Goal: Feedback & Contribution: Submit feedback/report problem

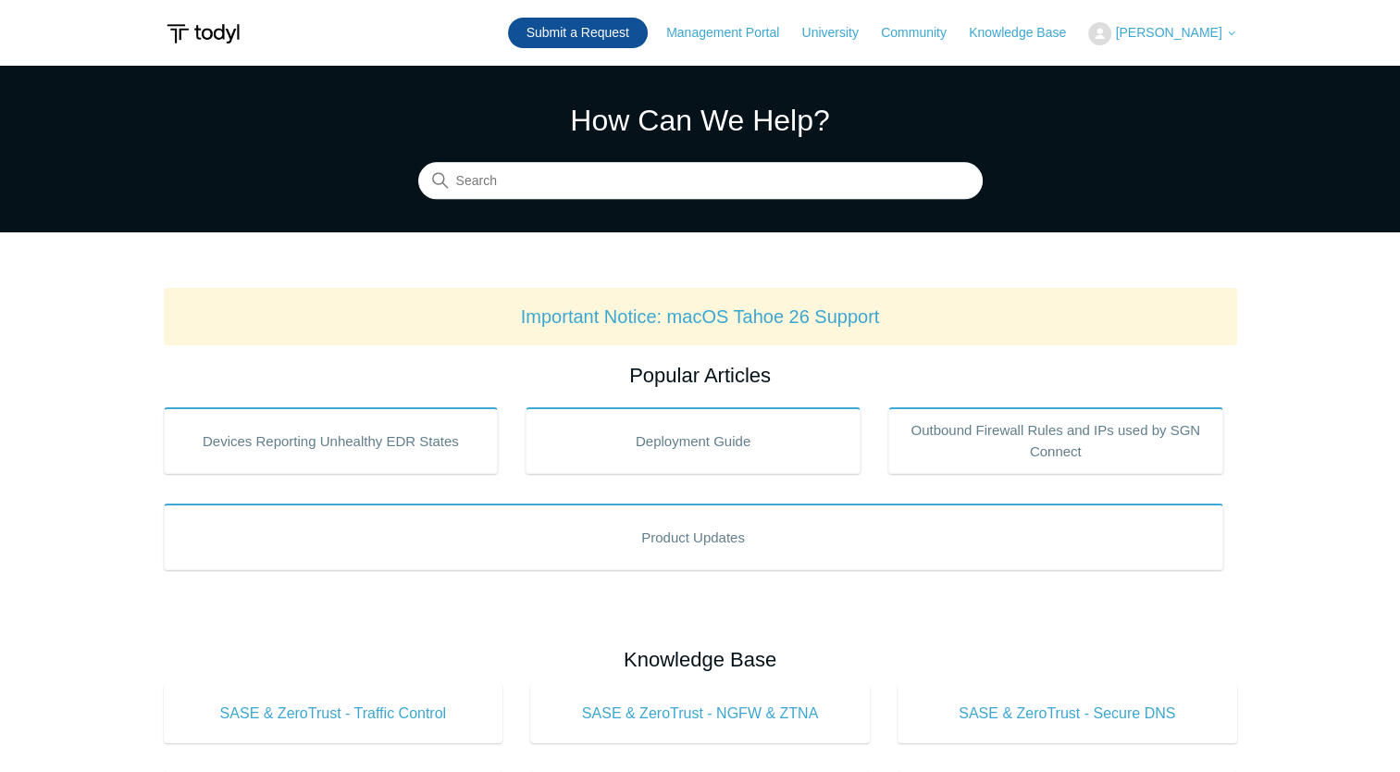
click at [648, 30] on link "Submit a Request" at bounding box center [578, 33] width 140 height 31
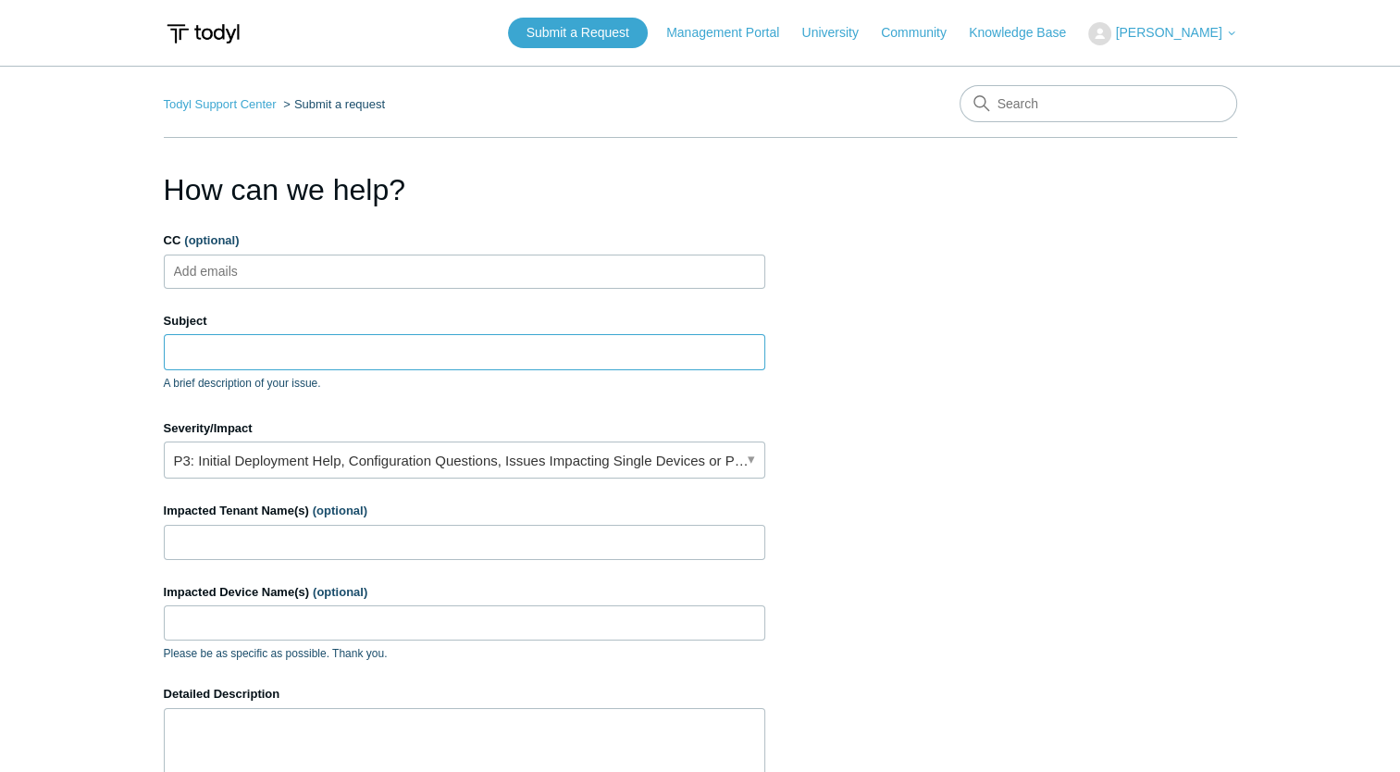
click at [288, 345] on input "Subject" at bounding box center [464, 351] width 601 height 35
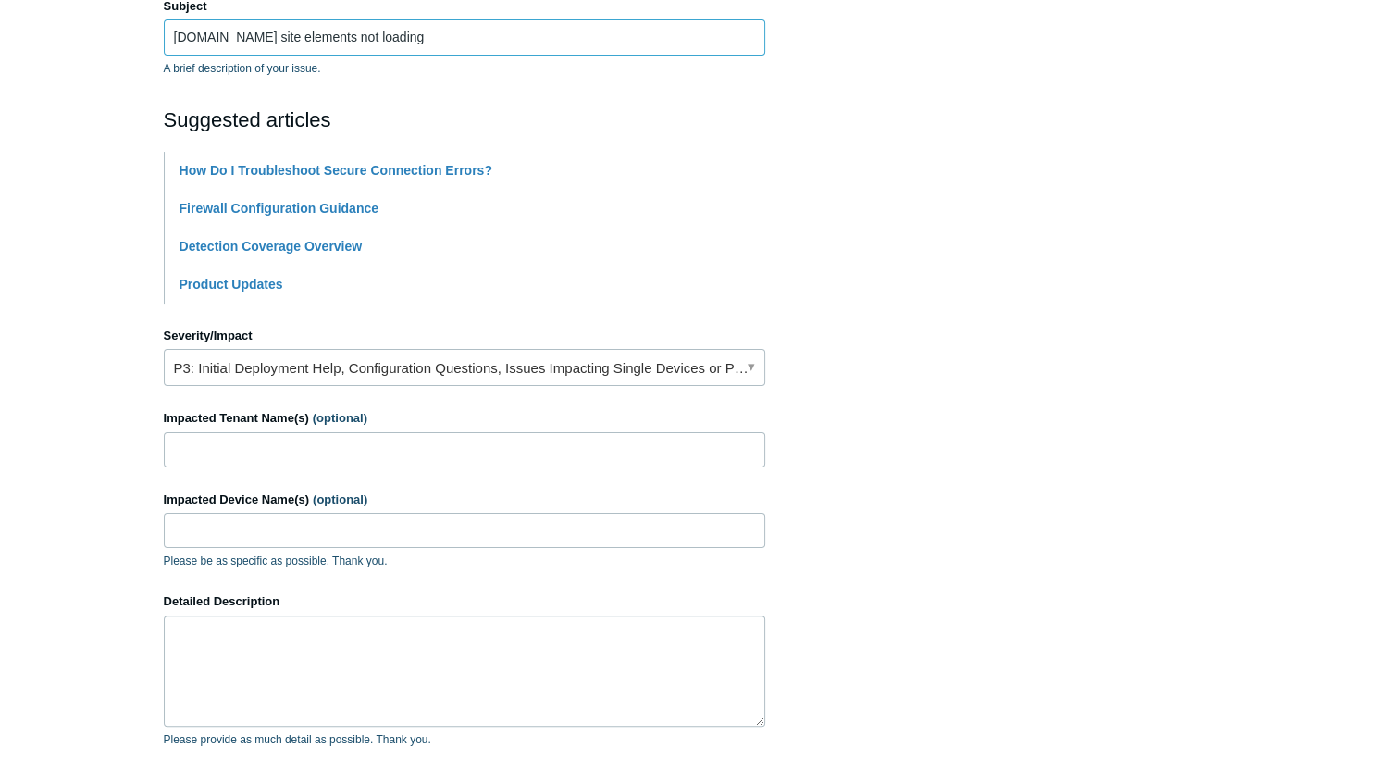
scroll to position [324, 0]
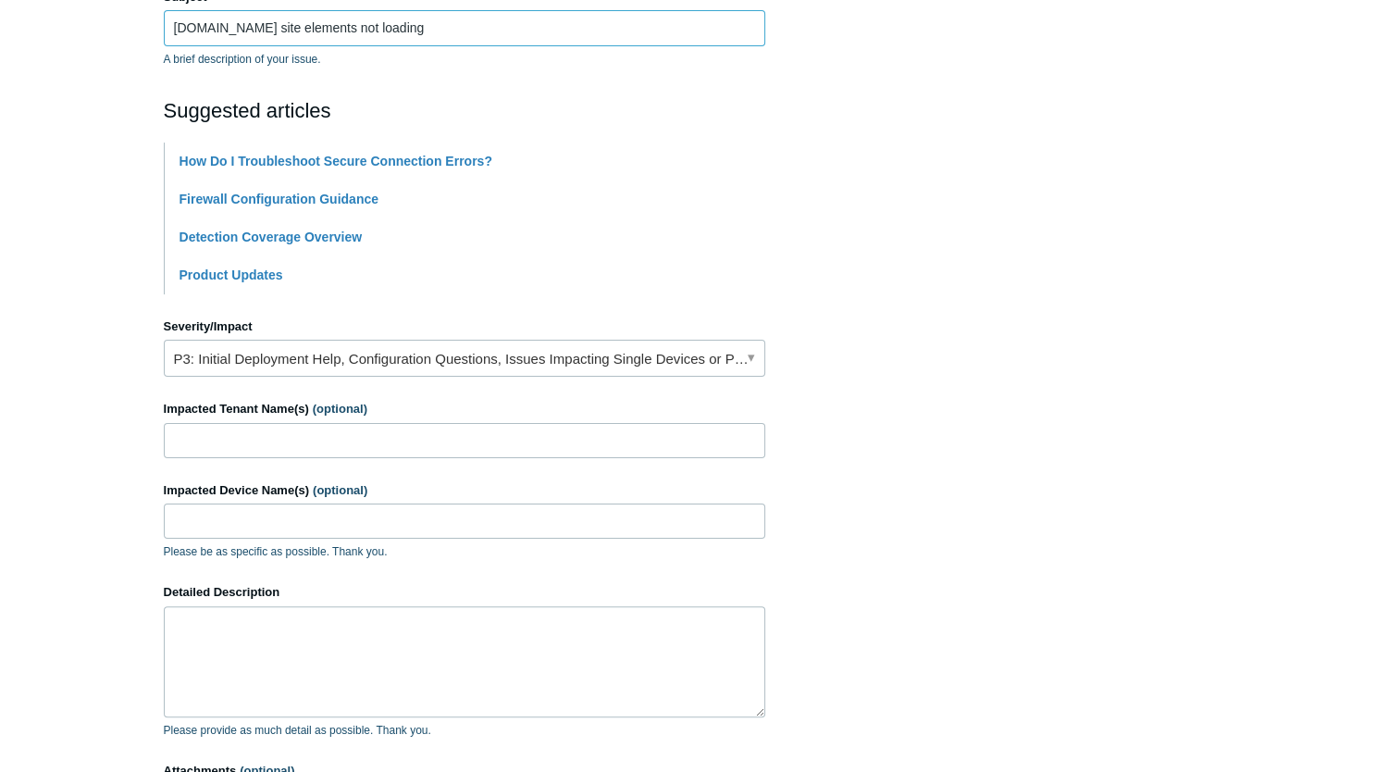
type input "Huntress.io site elements not loading"
click at [230, 357] on link "P3: Initial Deployment Help, Configuration Questions, Issues Impacting Single D…" at bounding box center [464, 358] width 601 height 37
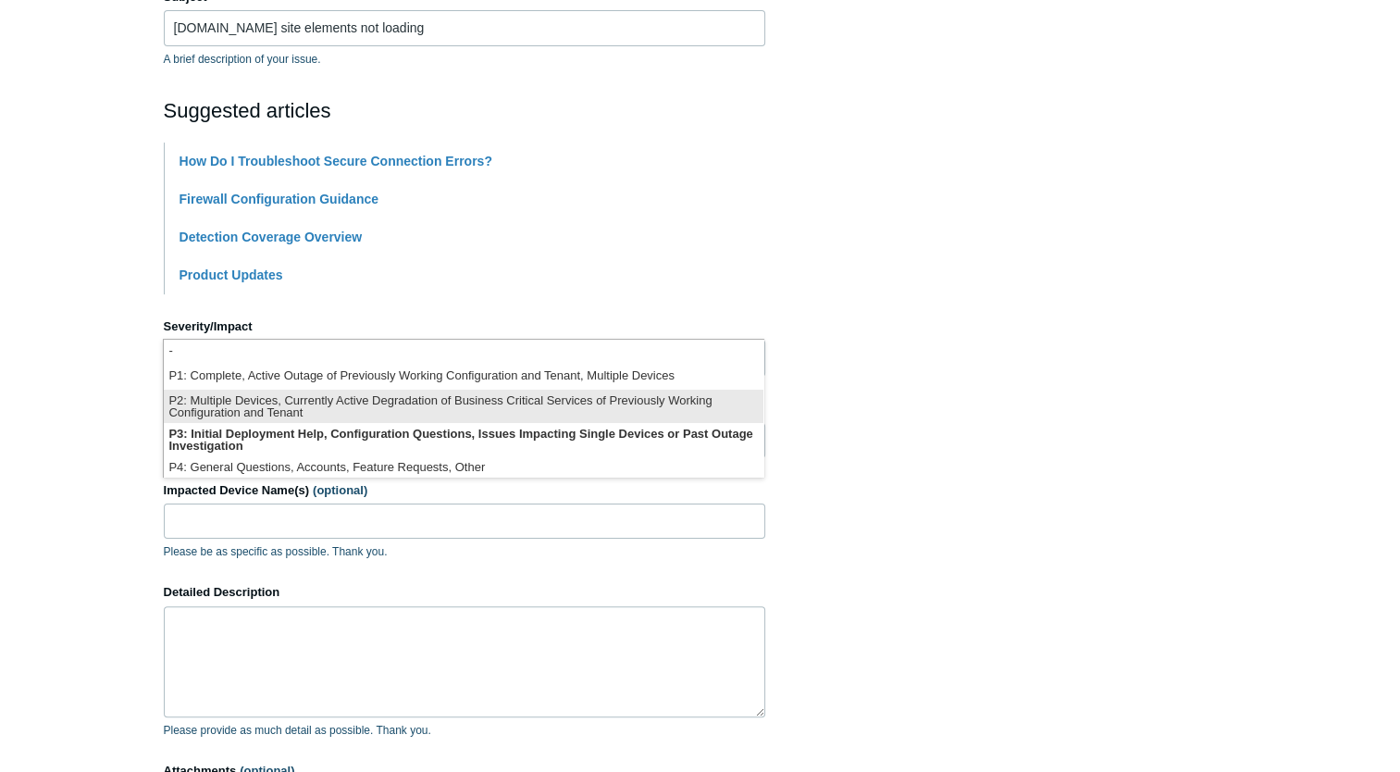
click at [380, 394] on li "P2: Multiple Devices, Currently Active Degradation of Business Critical Service…" at bounding box center [463, 405] width 599 height 33
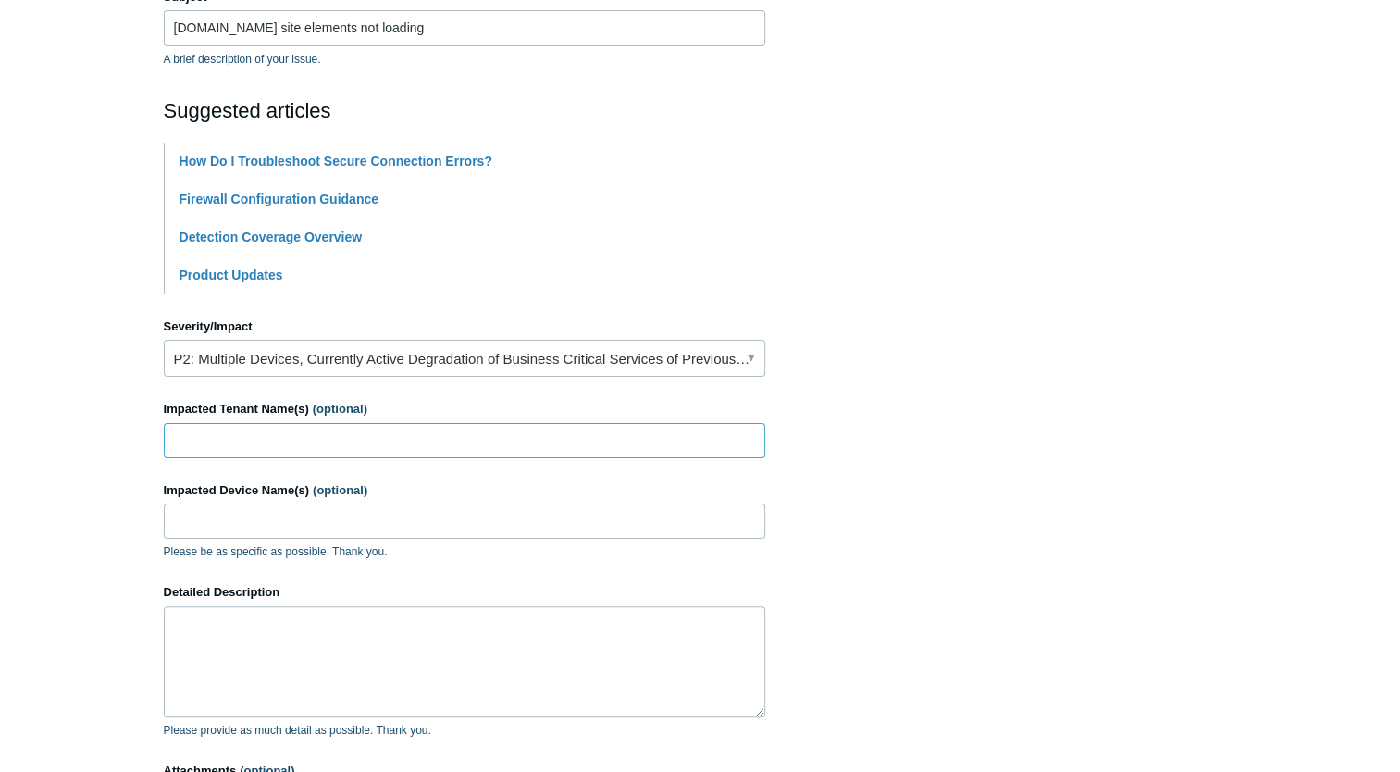
click at [310, 448] on input "Impacted Tenant Name(s) (optional)" at bounding box center [464, 440] width 601 height 35
type input "Thrive Cyber LLC-internal"
click at [409, 514] on input "Impacted Device Name(s) (optional)" at bounding box center [464, 520] width 601 height 35
type input "All PCs"
click at [277, 655] on textarea "Detailed Description" at bounding box center [464, 661] width 601 height 111
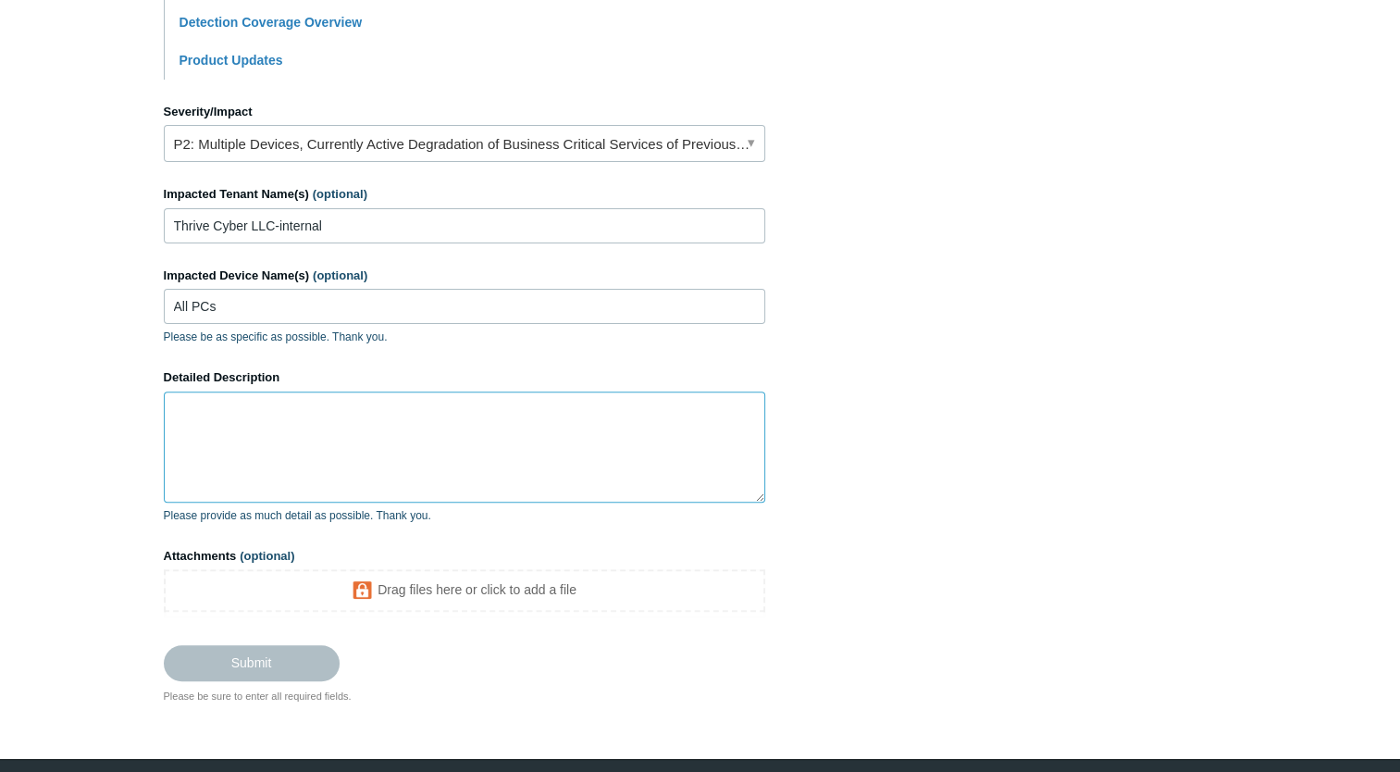
scroll to position [542, 0]
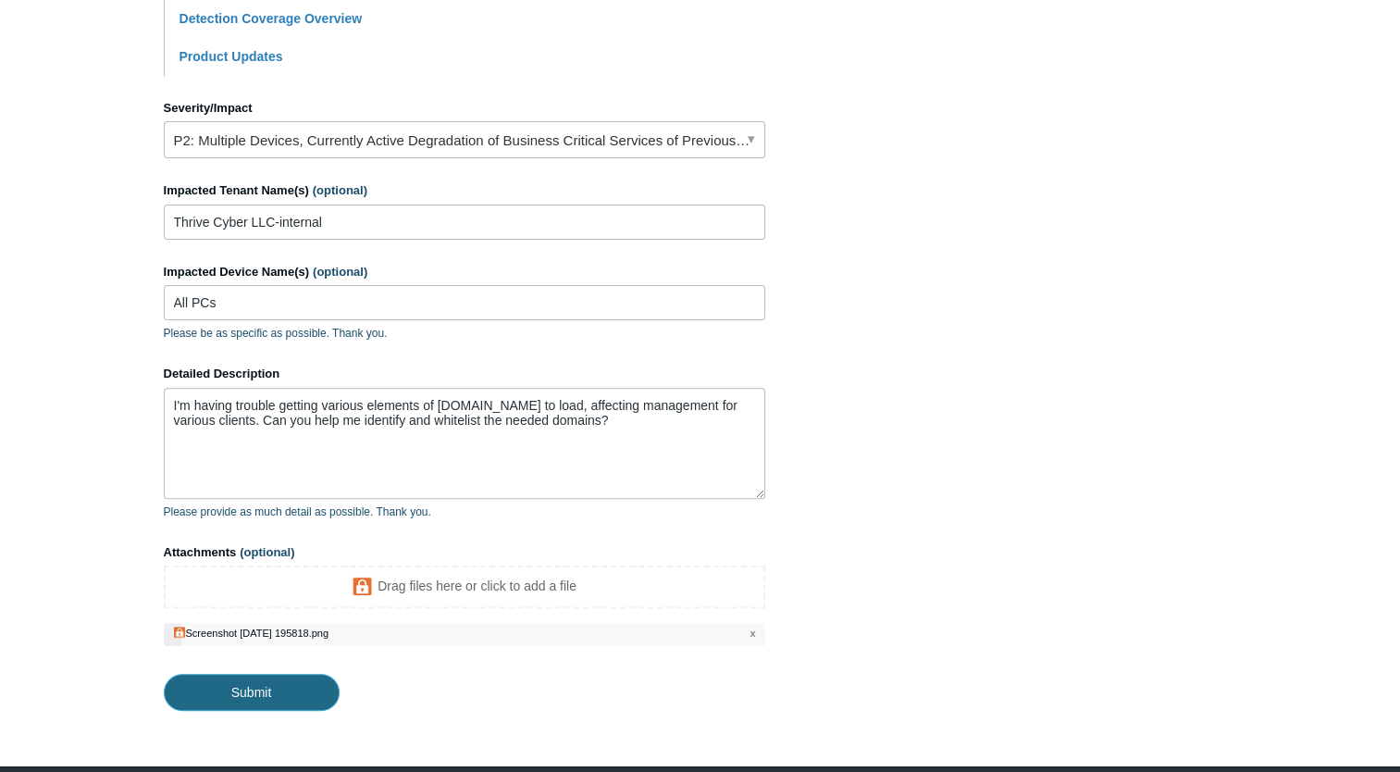
click at [245, 686] on input "Submit" at bounding box center [252, 691] width 176 height 37
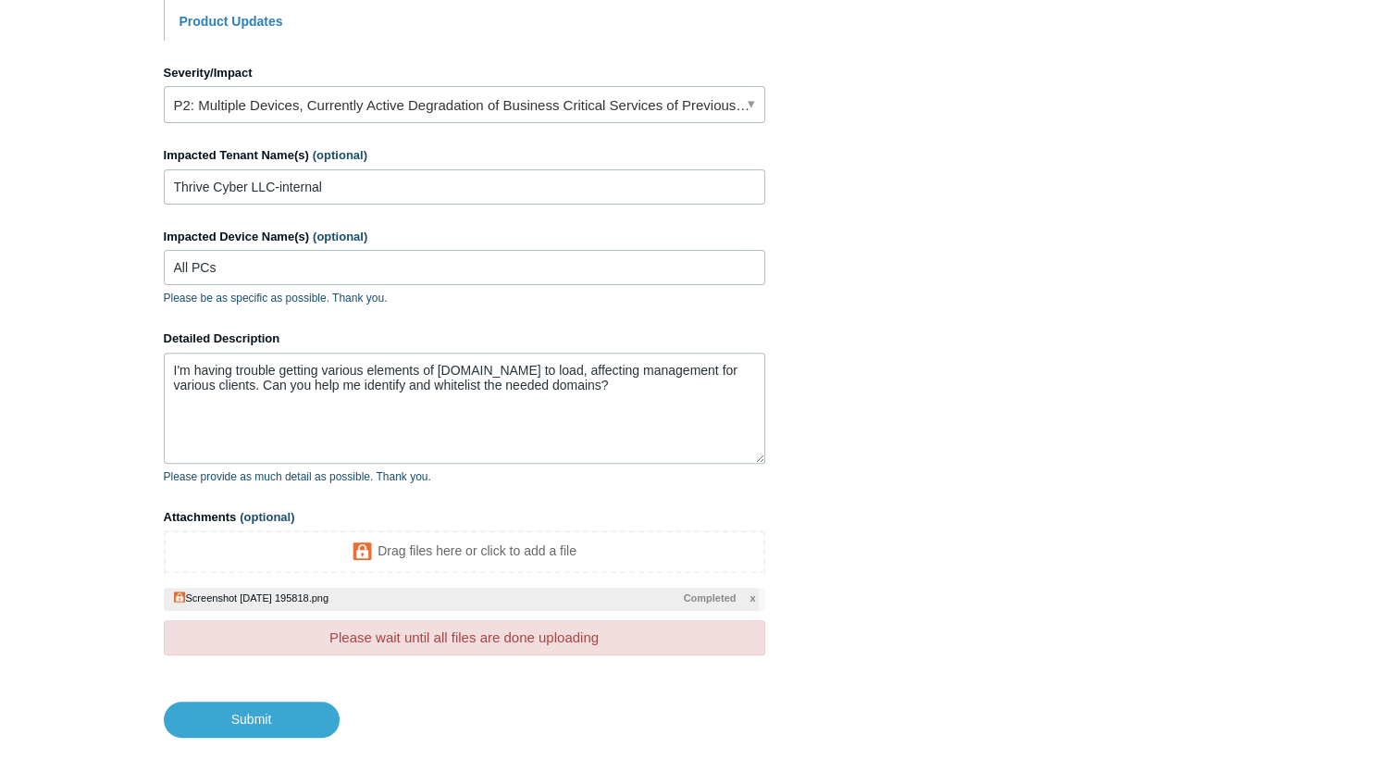
scroll to position [577, 0]
click at [207, 719] on input "Submit" at bounding box center [252, 719] width 176 height 37
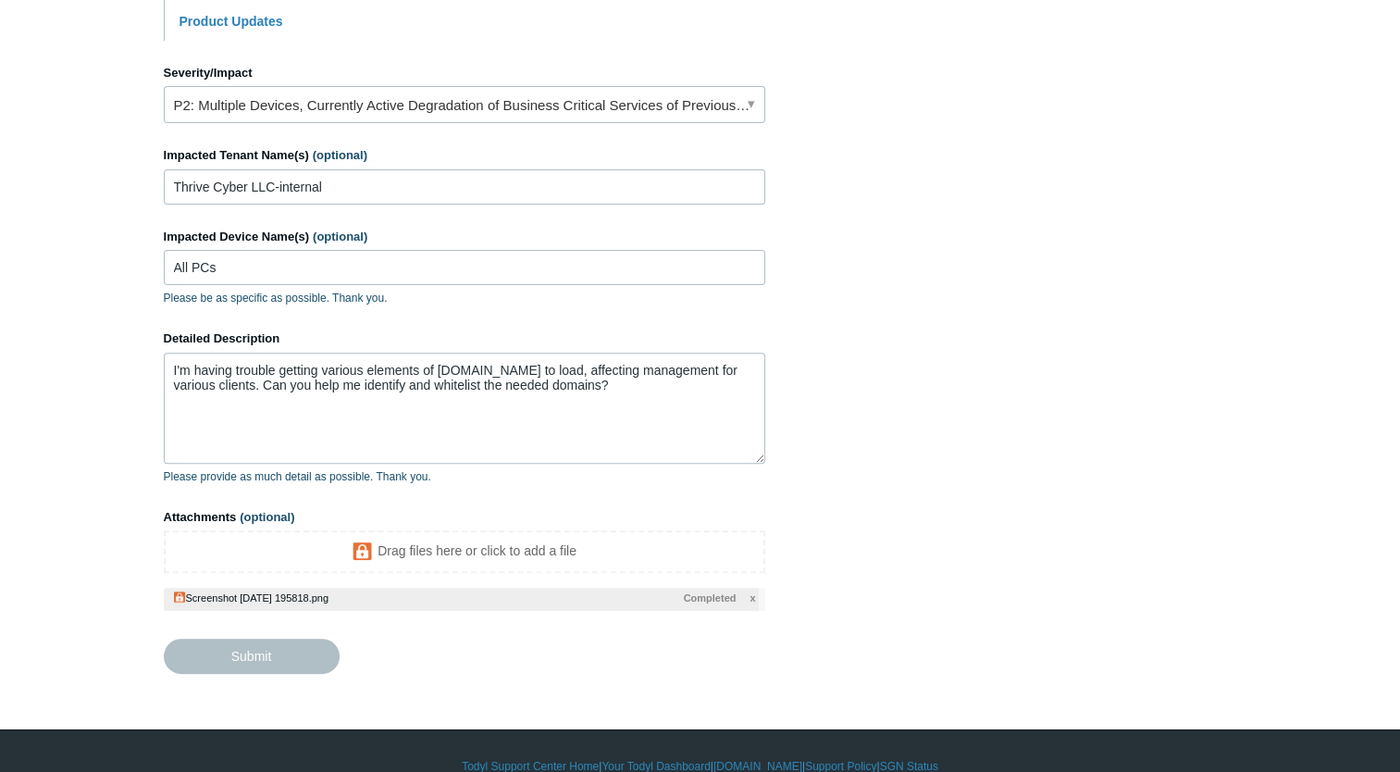
type textarea "I'm having trouble getting various elements of Huntress.io to load, affecting m…"
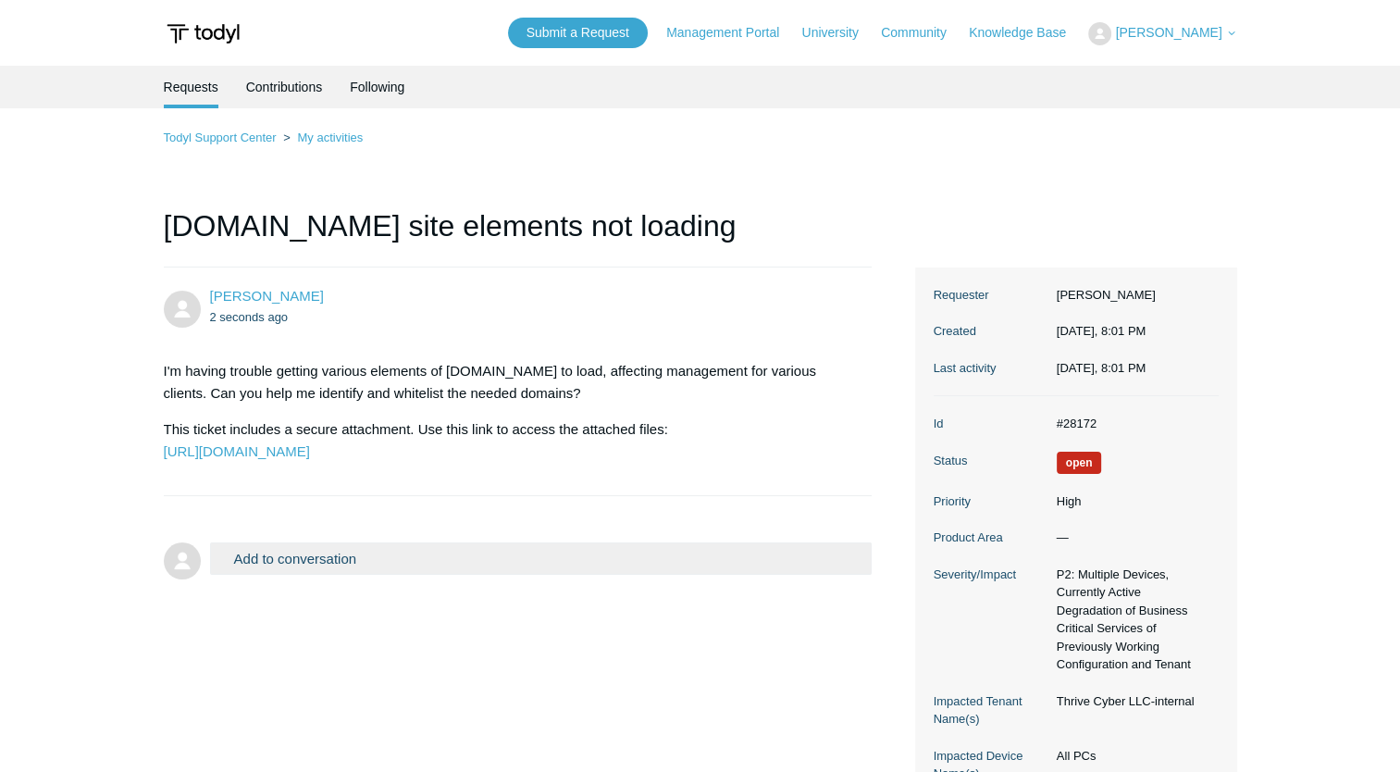
click at [109, 218] on main "Requests Contributions Following Todyl Support Center My activities Huntress.io…" at bounding box center [700, 433] width 1400 height 735
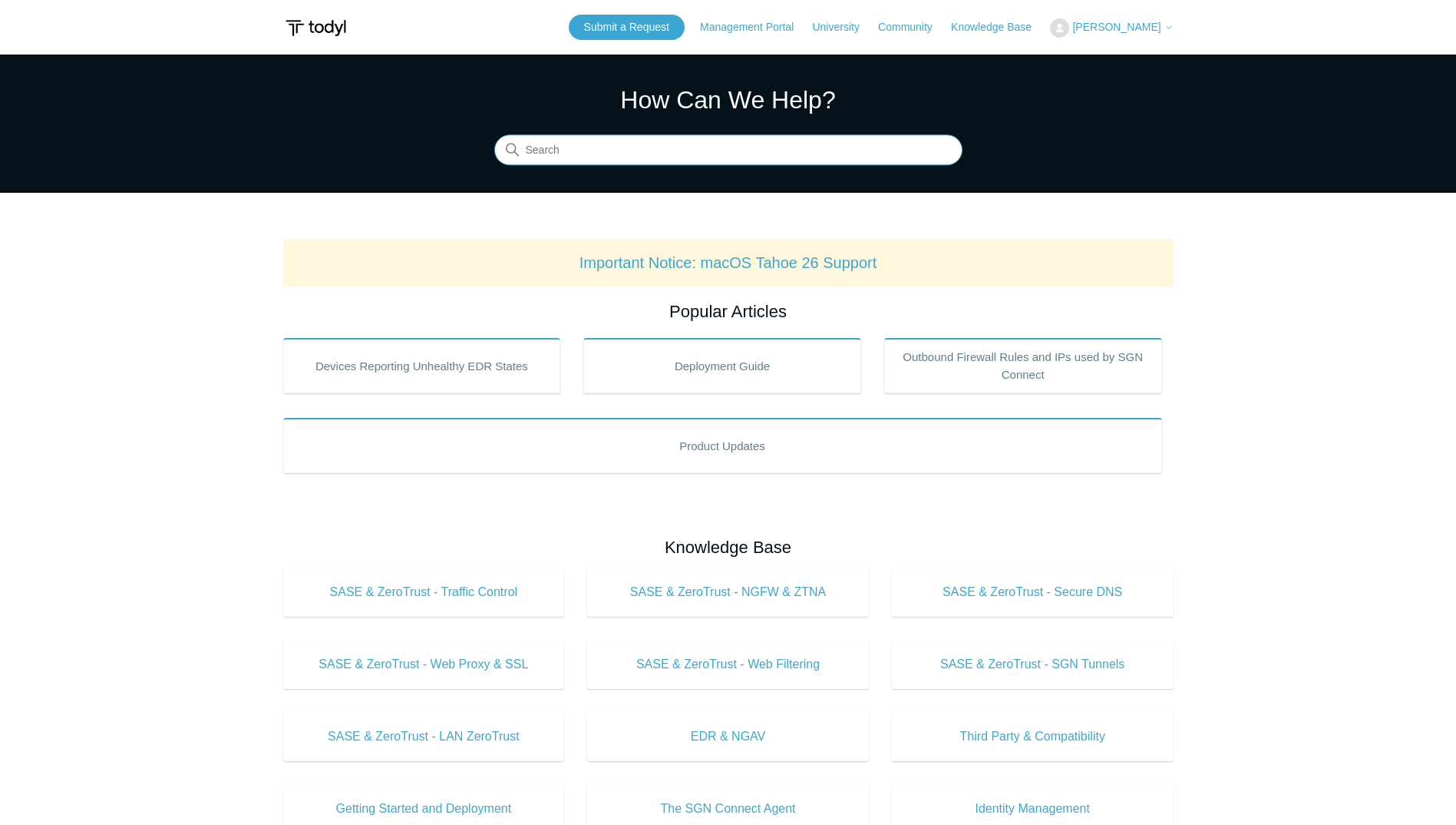
click at [654, 154] on input "Search" at bounding box center [728, 150] width 468 height 31
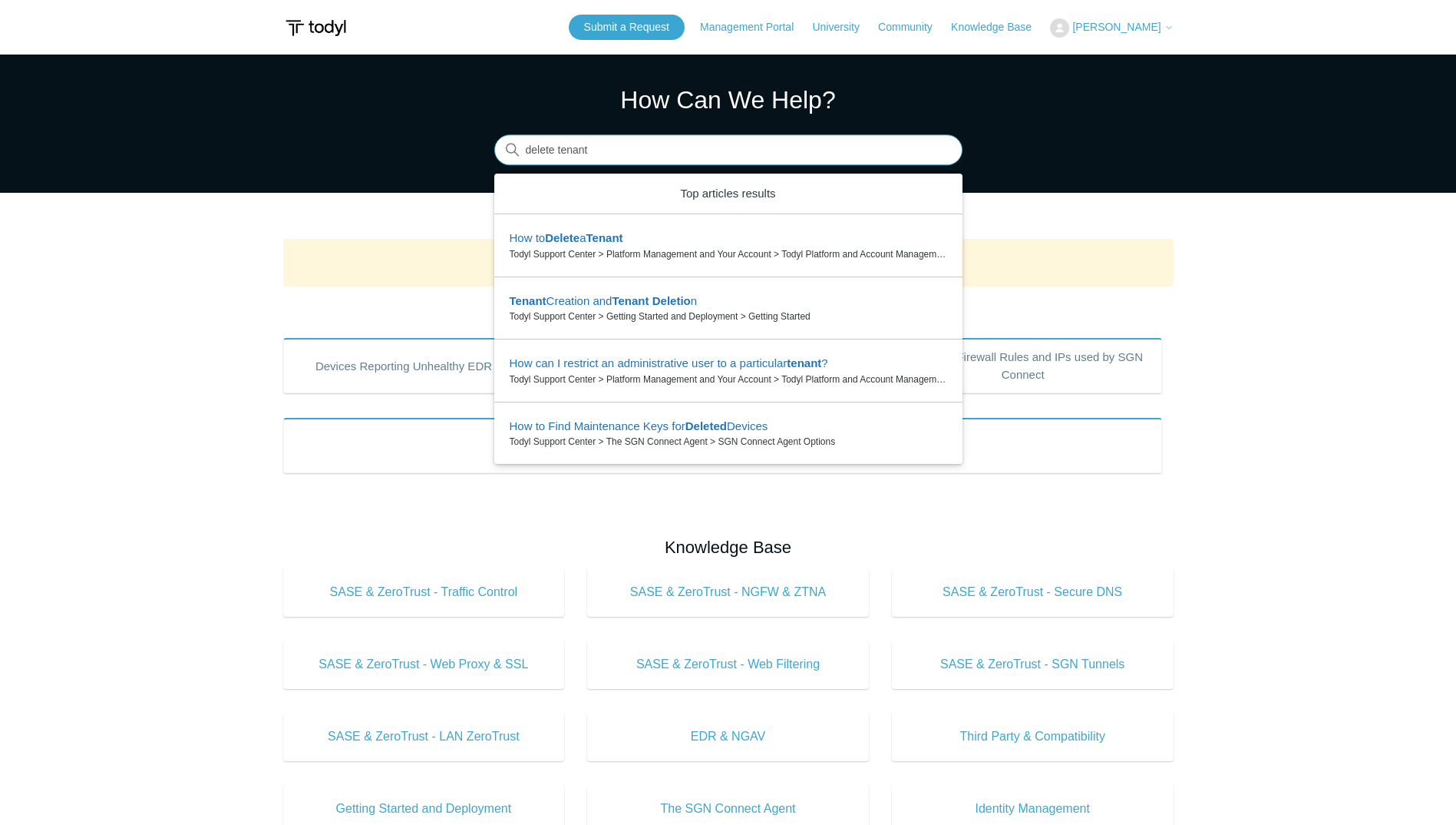
type input "delete tenant"
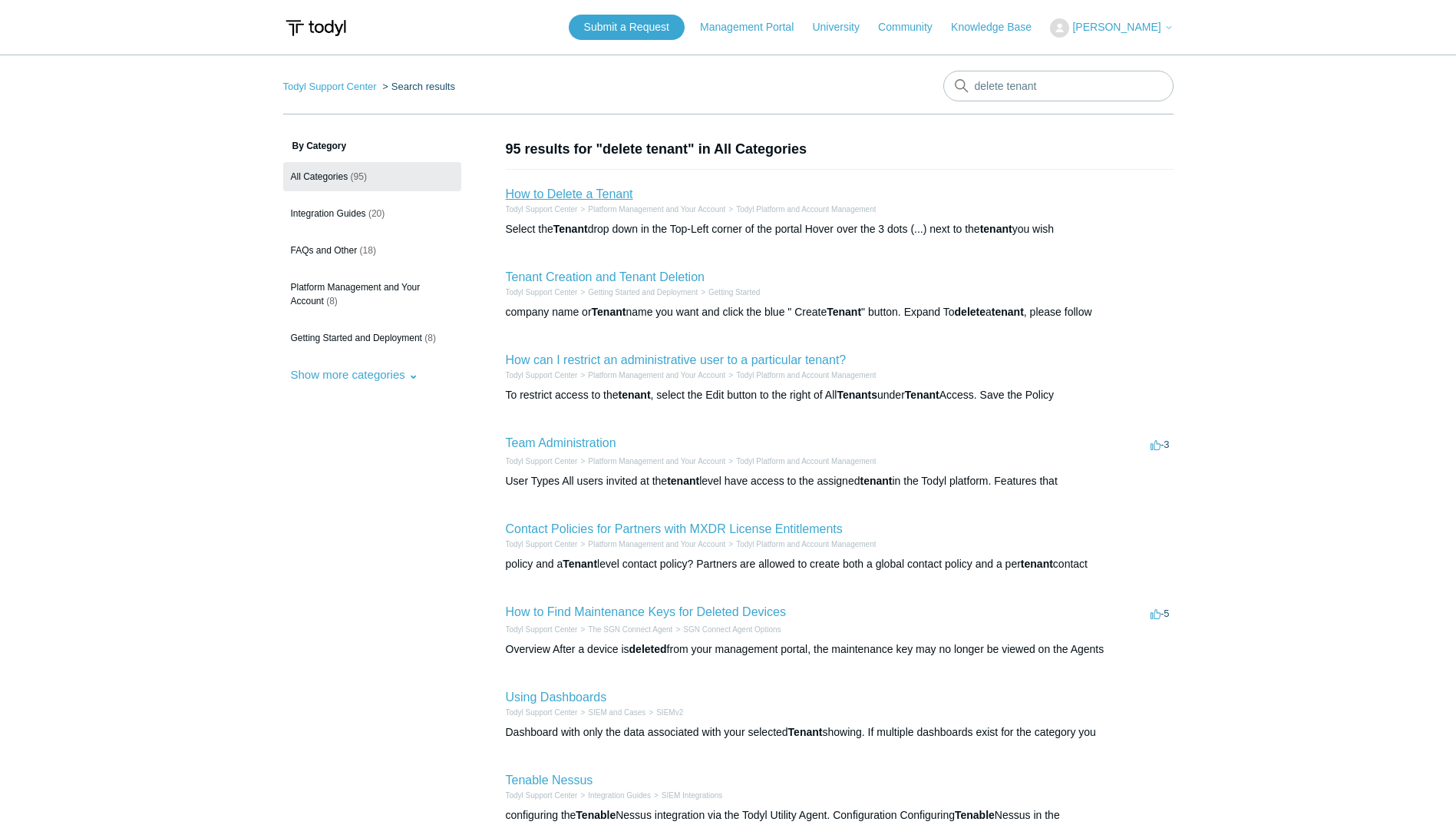
click at [584, 188] on link "How to Delete a Tenant" at bounding box center [570, 194] width 128 height 13
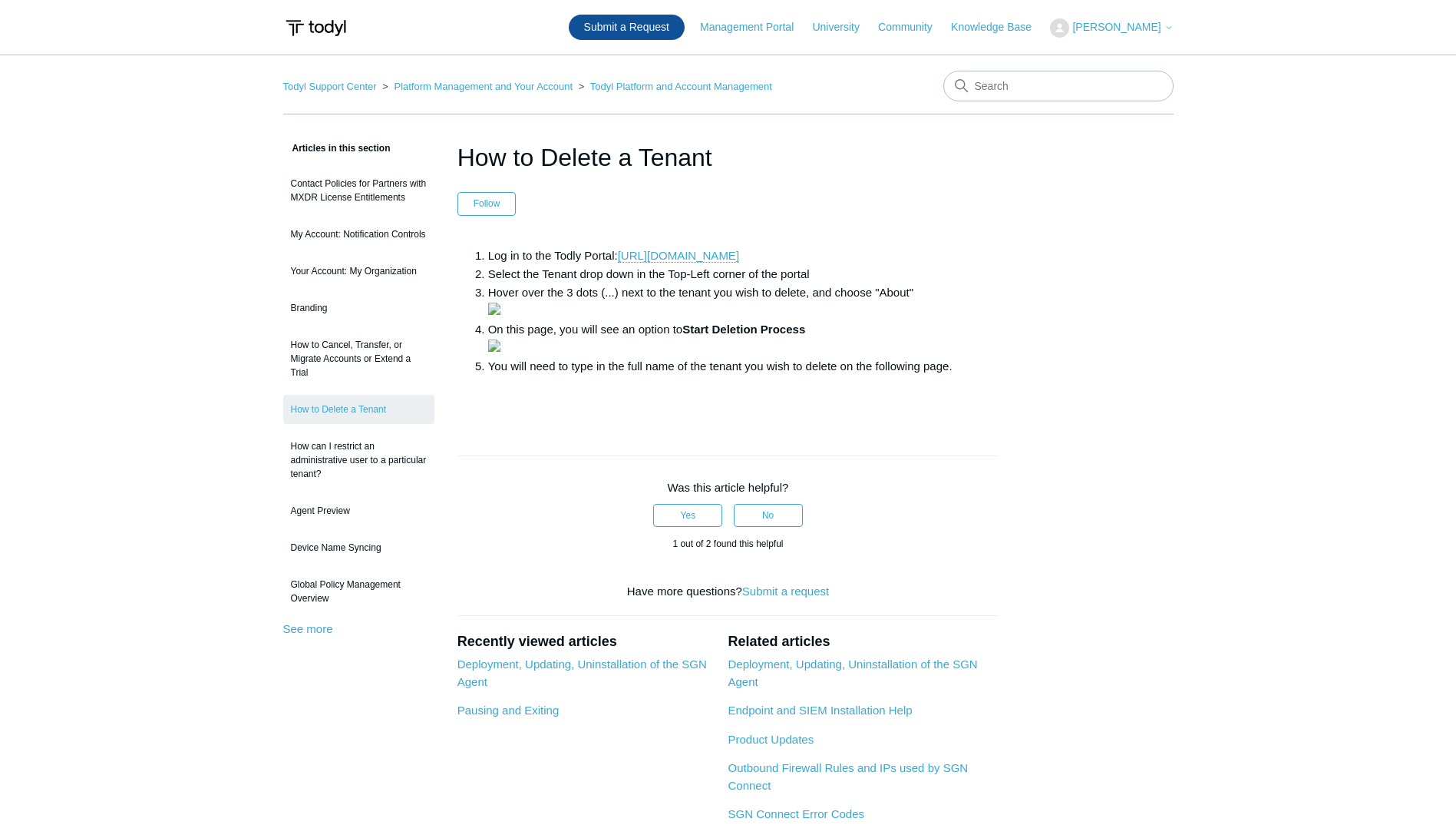
click at [684, 22] on link "Submit a Request" at bounding box center [626, 27] width 116 height 26
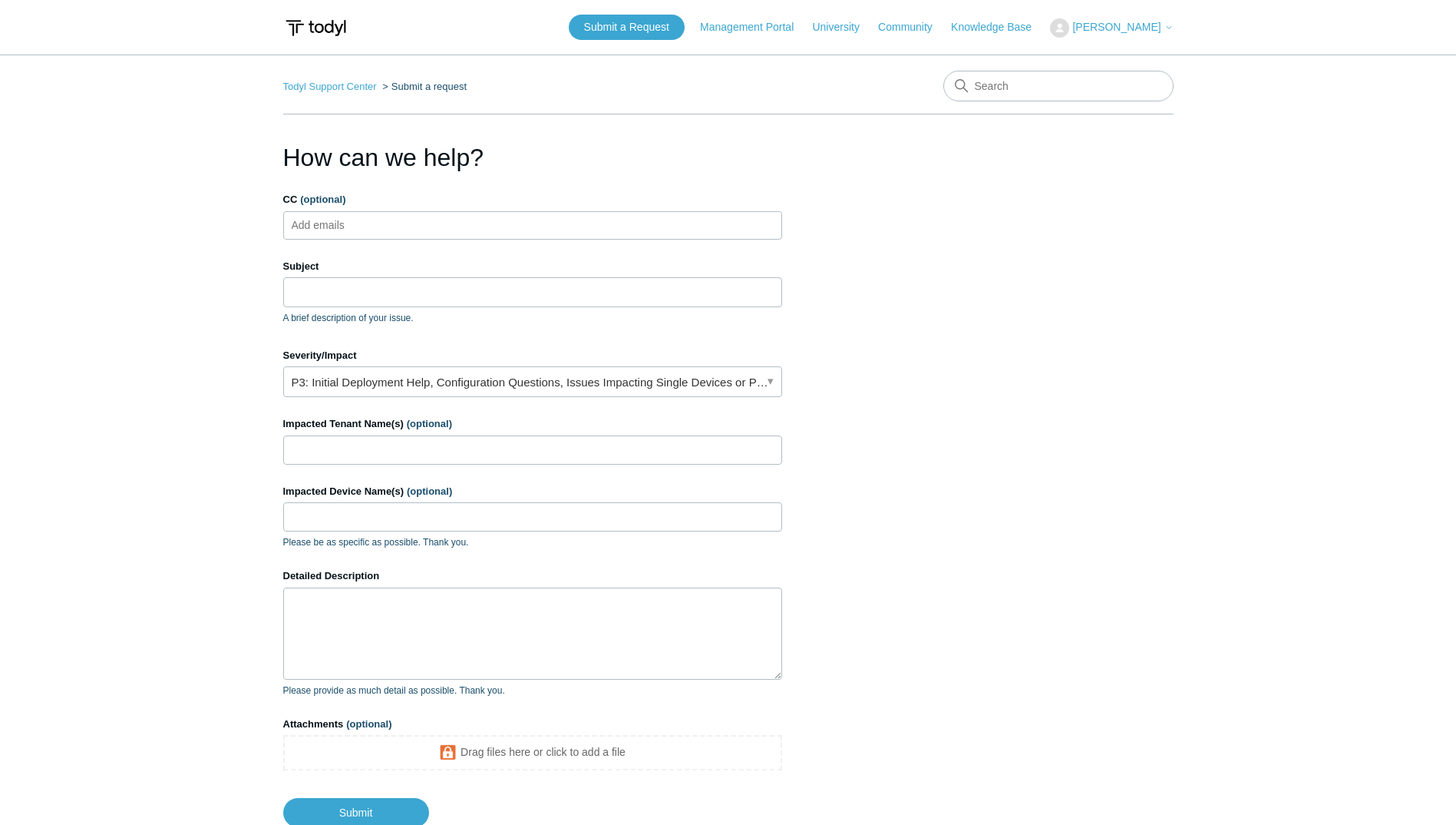
click at [441, 227] on ul "Add emails" at bounding box center [532, 225] width 499 height 28
click at [412, 287] on input "Subject" at bounding box center [532, 291] width 499 height 29
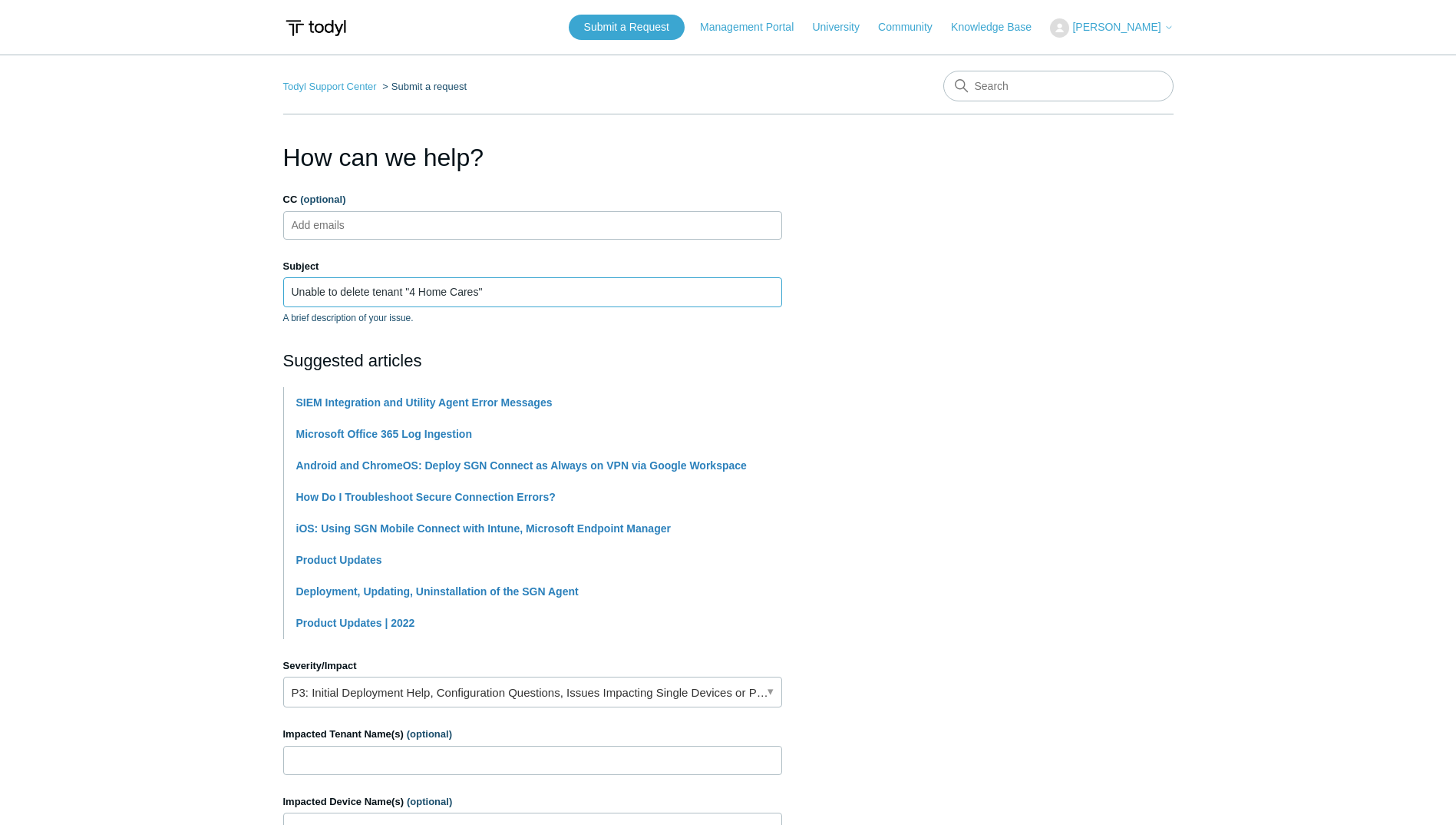
type input "Unable to delete tenant "4 Home Cares""
click at [243, 341] on main "Todyl Support Center Submit a request How can we help? CC (optional) Add emails…" at bounding box center [728, 605] width 1456 height 1101
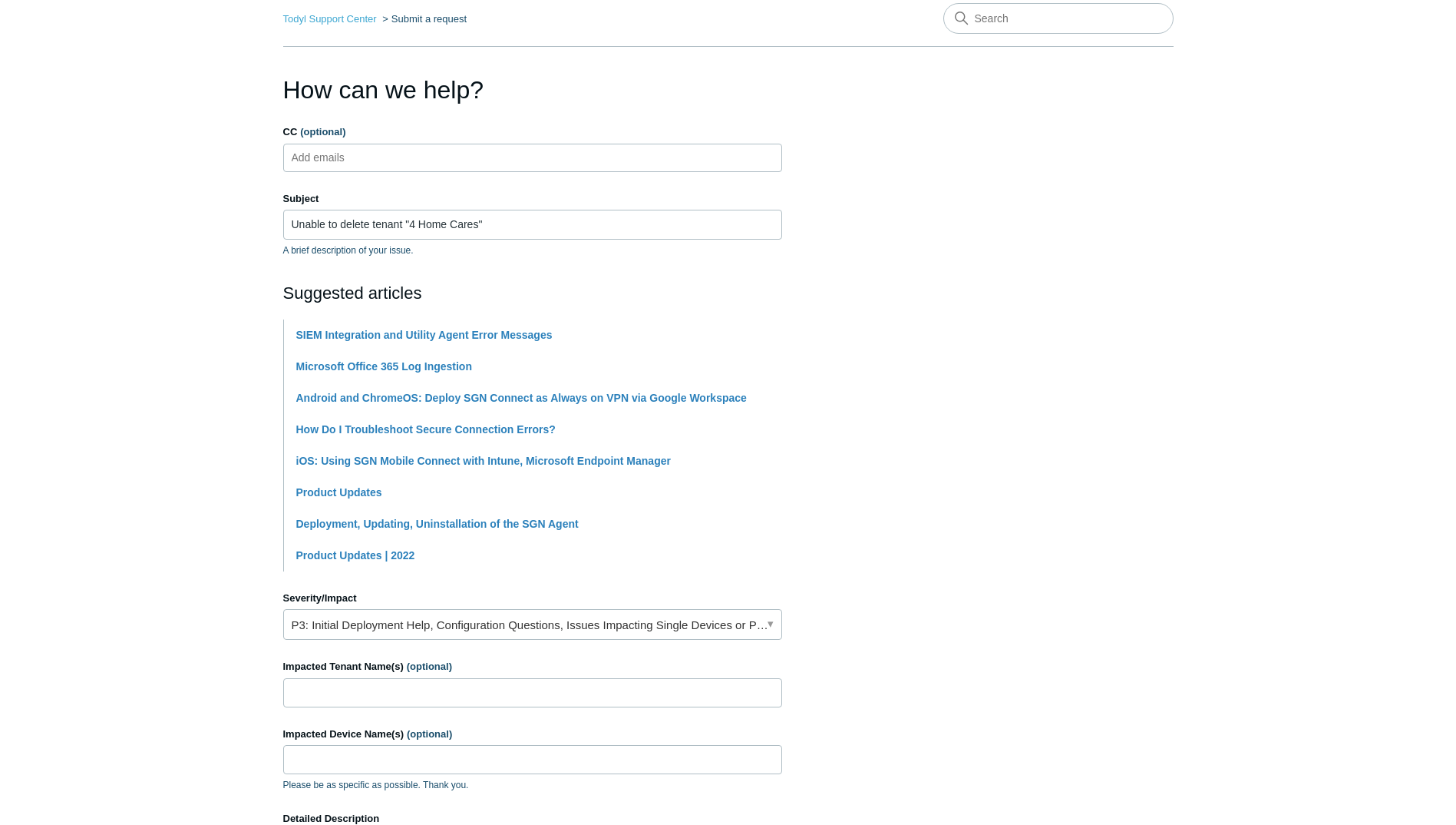
scroll to position [231, 0]
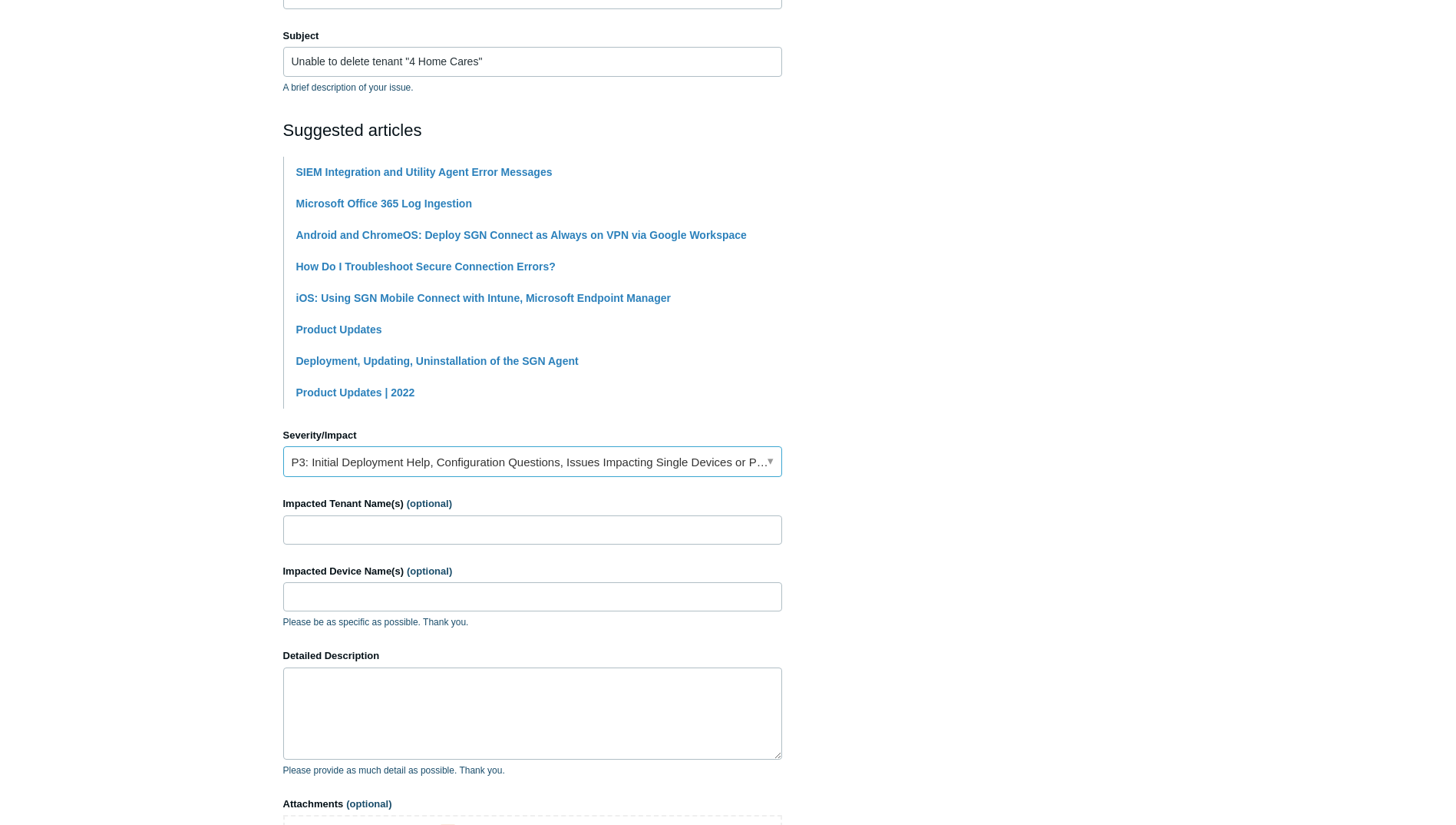
click at [389, 452] on link "P3: Initial Deployment Help, Configuration Questions, Issues Impacting Single D…" at bounding box center [532, 461] width 499 height 31
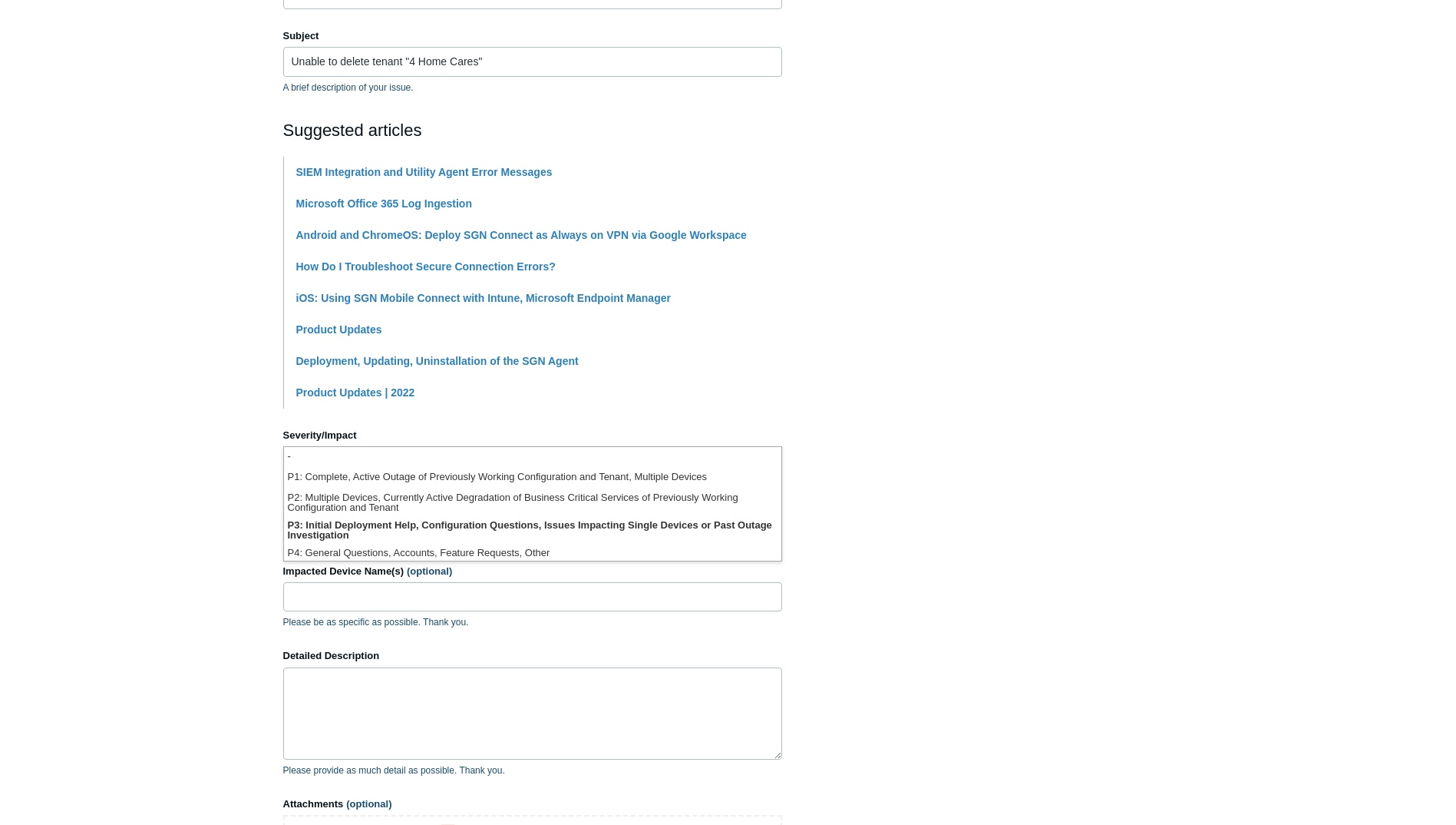
click at [140, 487] on main "Todyl Support Center Submit a request How can we help? CC (optional) Add emails…" at bounding box center [728, 374] width 1456 height 1101
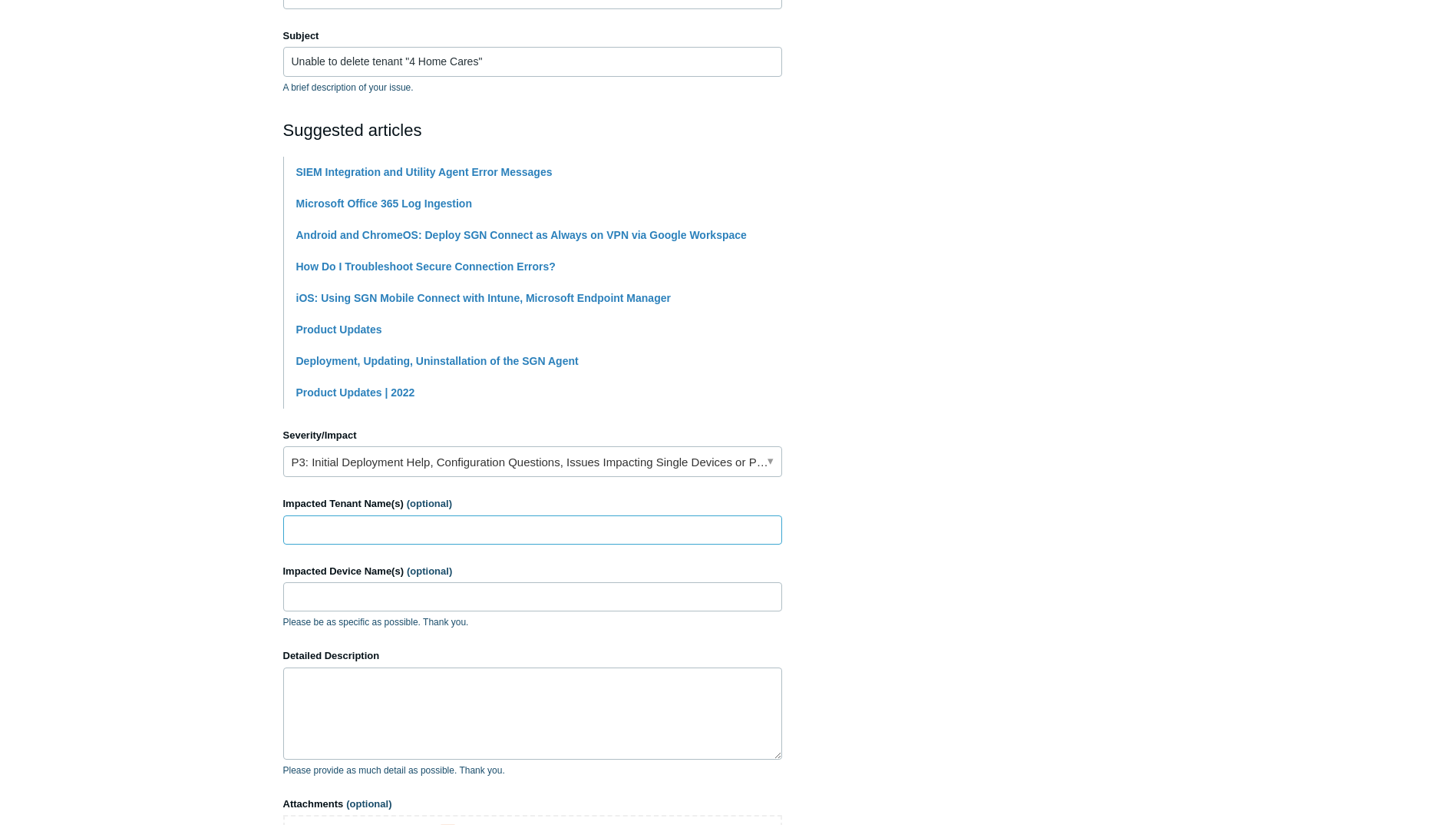
click at [365, 535] on input "Impacted Tenant Name(s) (optional)" at bounding box center [532, 530] width 499 height 29
type input "4 Home Cares"
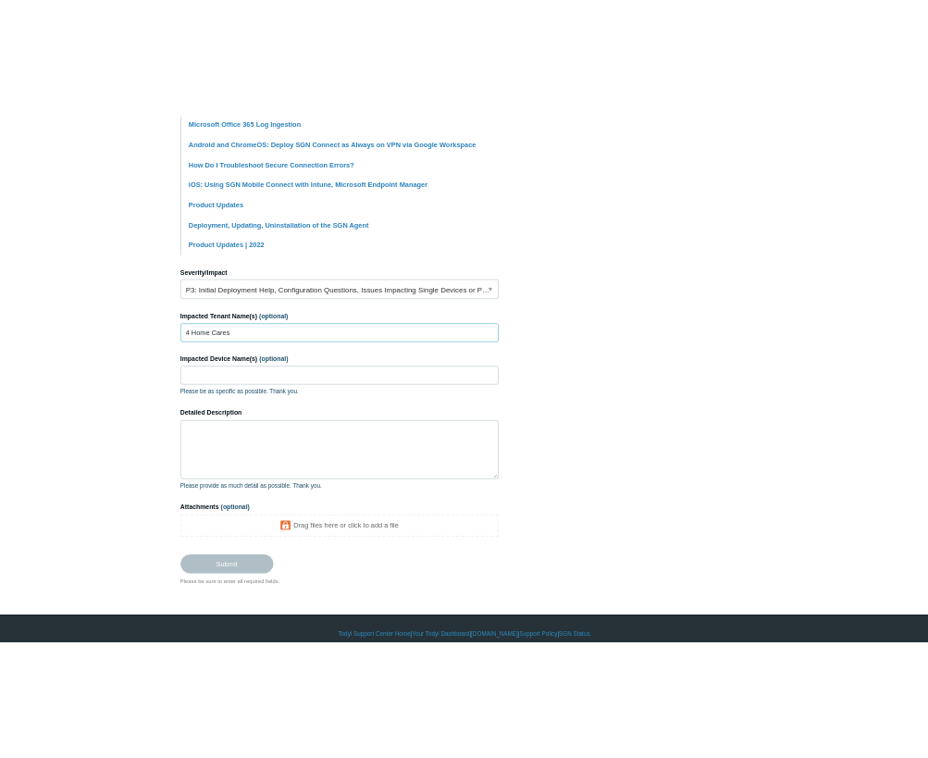
scroll to position [528, 0]
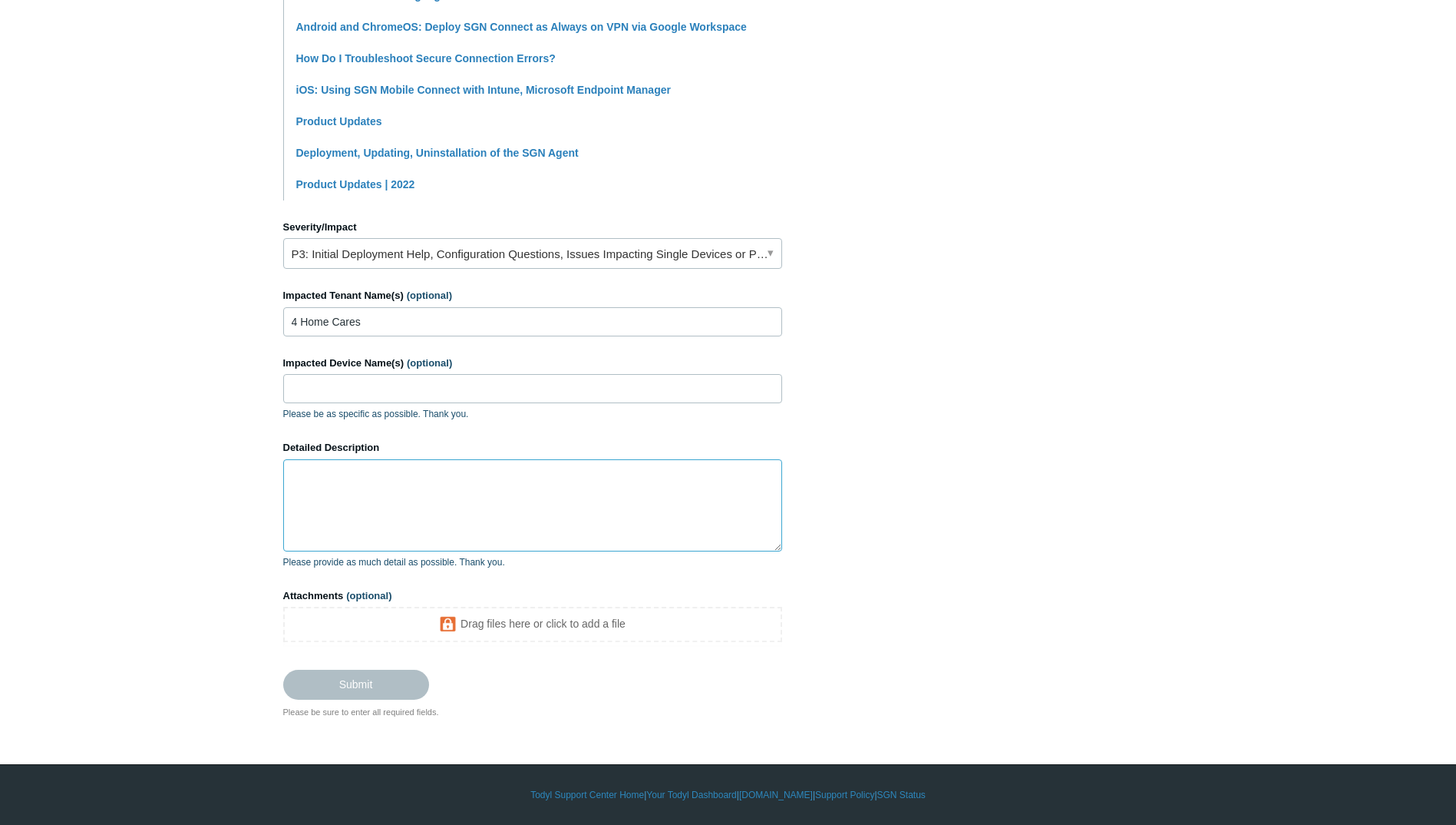
click at [390, 486] on textarea "Detailed Description" at bounding box center [532, 505] width 499 height 92
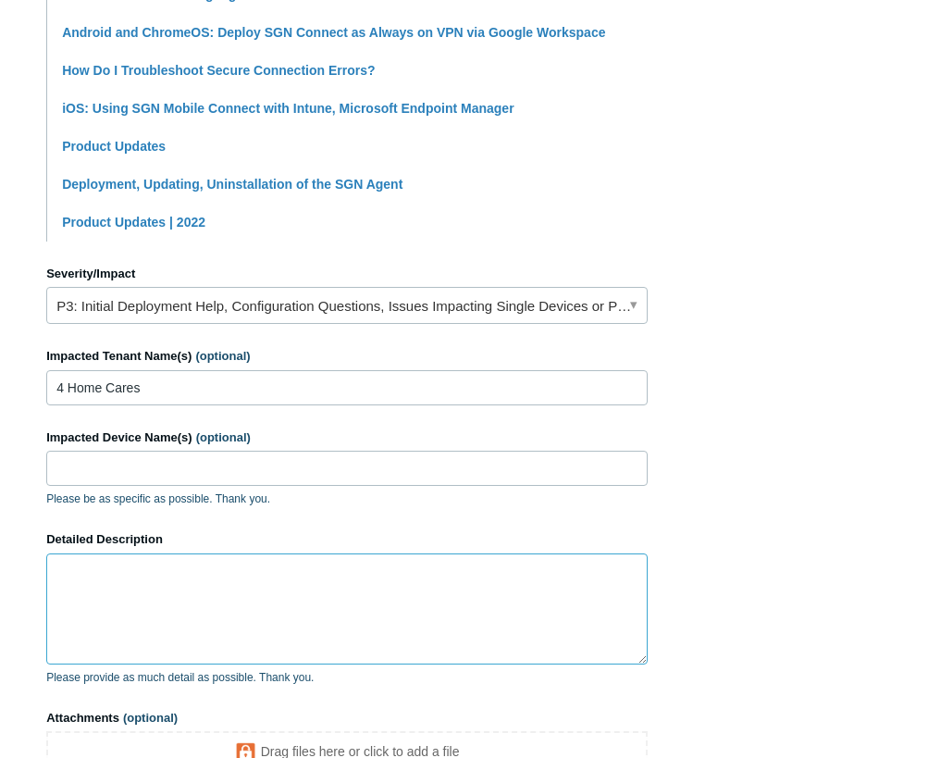
type textarea "I"
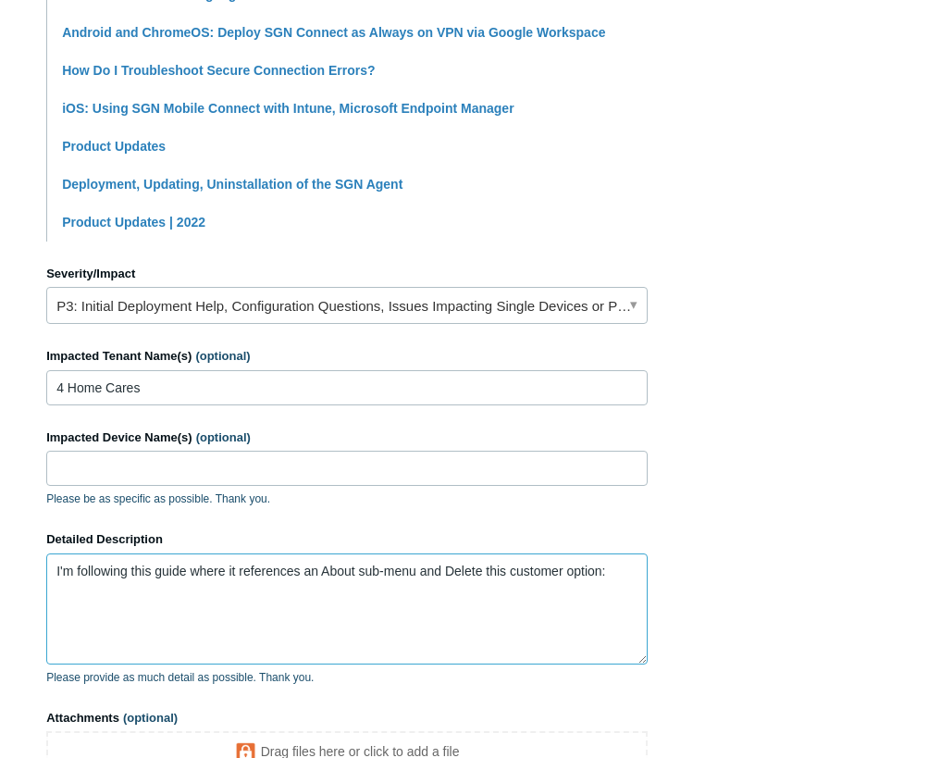
paste textarea "https://support.todyl.com/hc/en-us/articles/15301690116499-How-to-Delete-a-Tena…"
click at [206, 615] on textarea "I'm following this guide where it references an About sub-menu and Delete this …" at bounding box center [346, 608] width 601 height 111
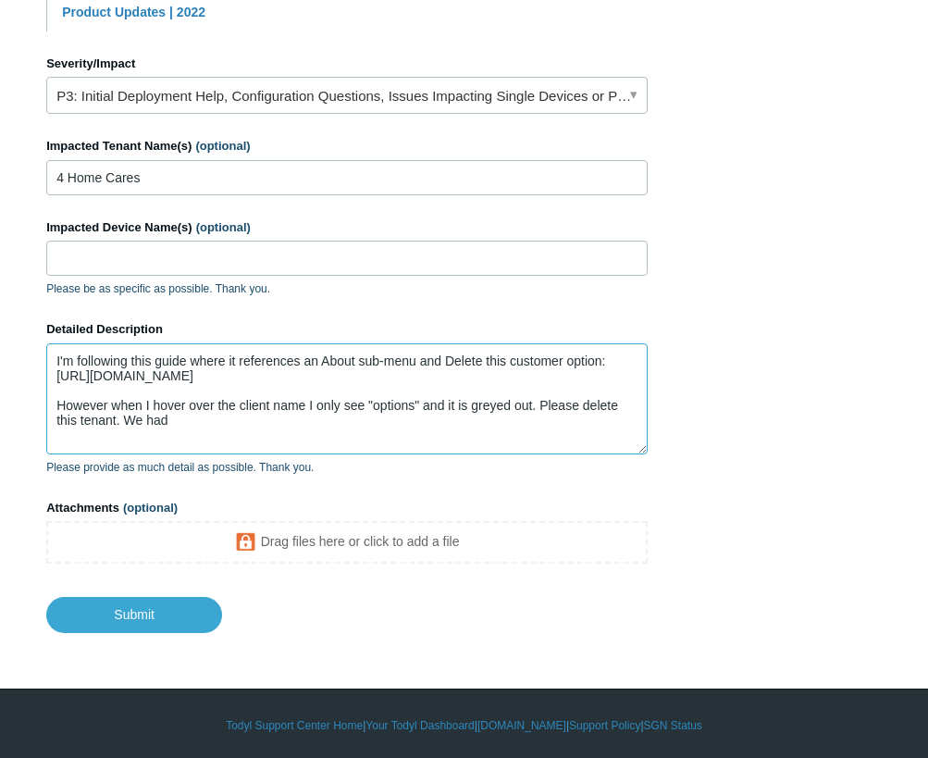
scroll to position [742, 0]
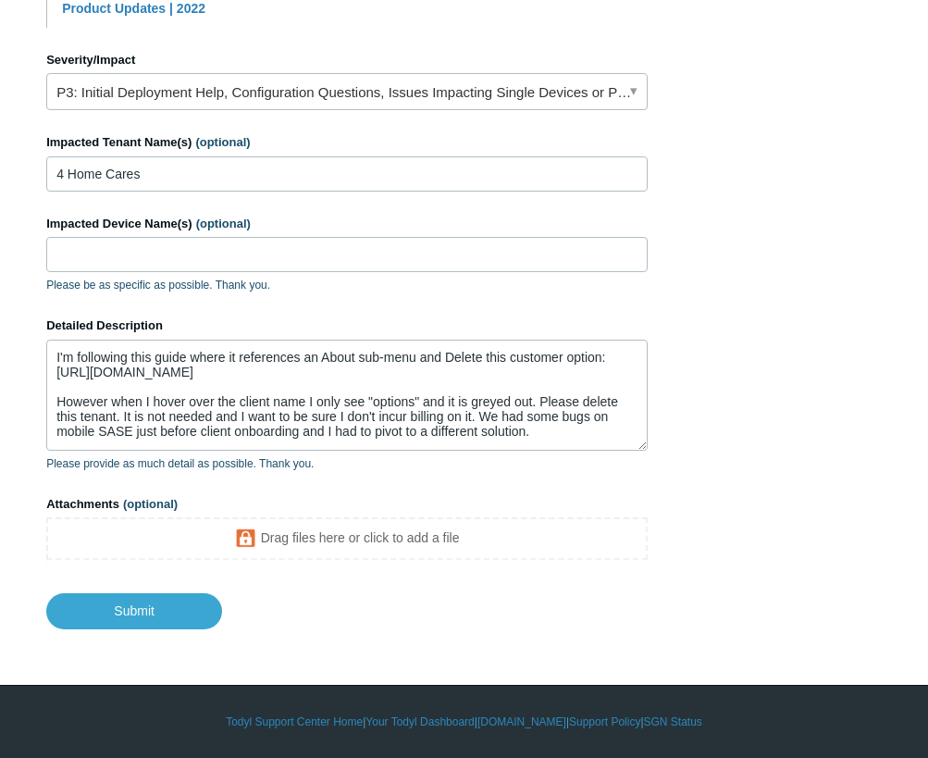
click at [148, 509] on span "(optional)" at bounding box center [150, 504] width 55 height 14
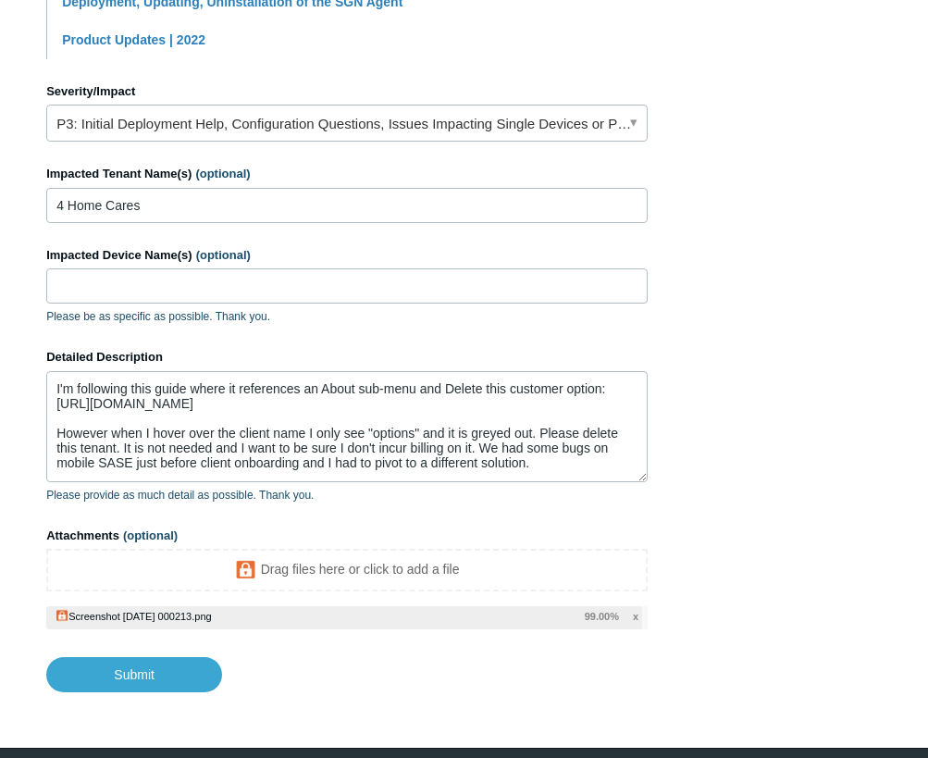
scroll to position [773, 0]
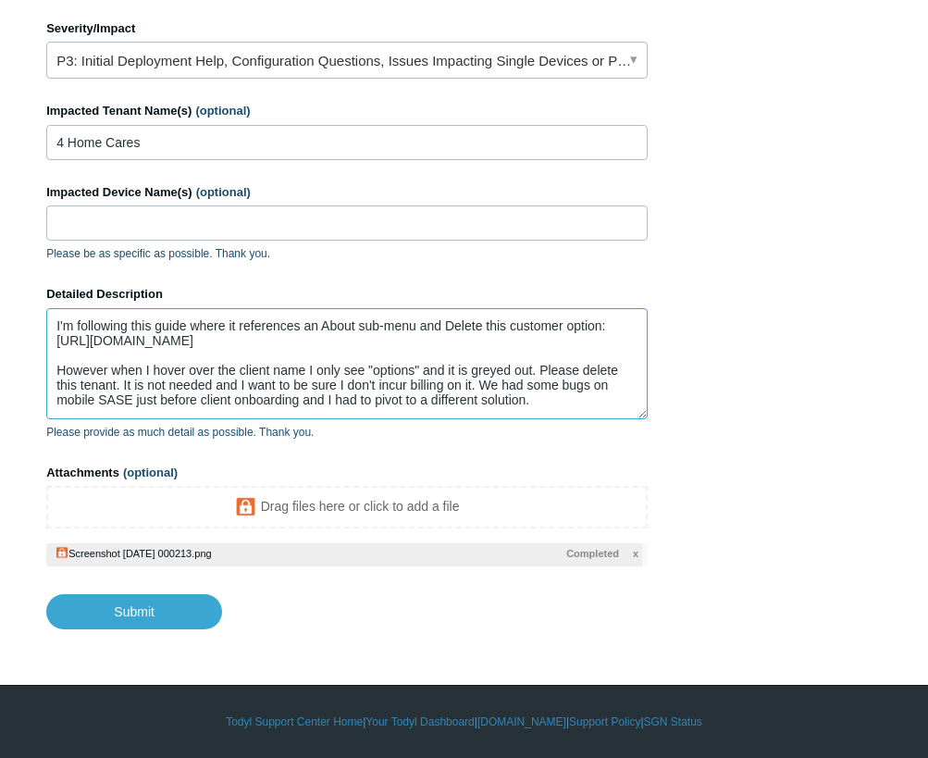
click at [580, 409] on textarea "I'm following this guide where it references an About sub-menu and Delete this …" at bounding box center [346, 363] width 601 height 111
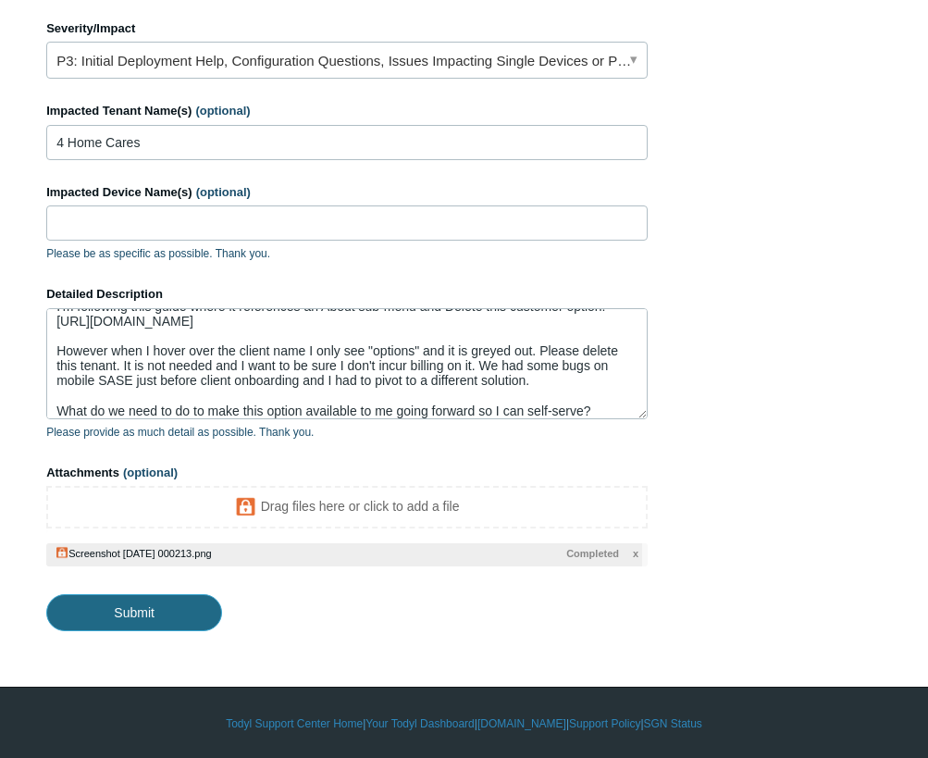
click at [143, 605] on input "Submit" at bounding box center [134, 612] width 176 height 37
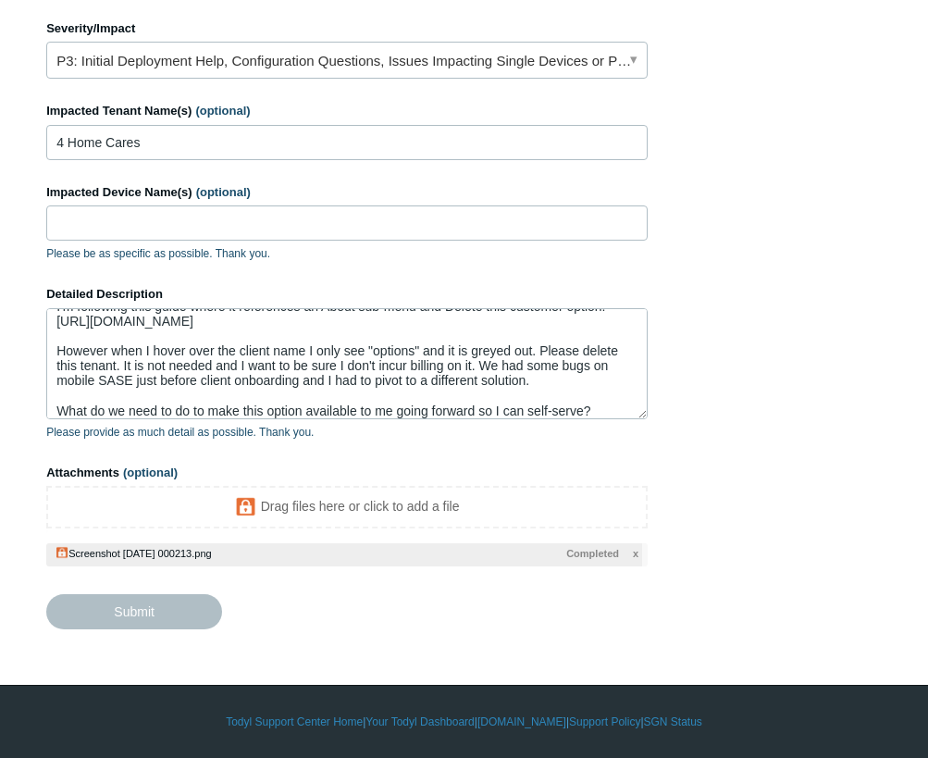
type textarea "I'm following this guide where it references an About sub-menu and Delete this …"
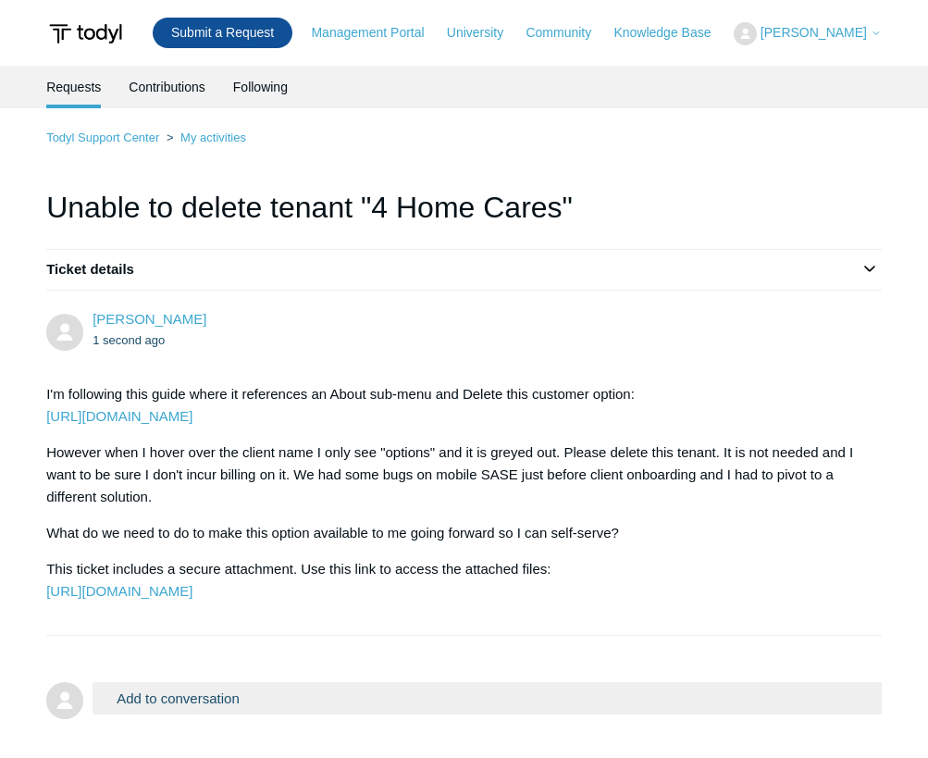
click at [277, 23] on link "Submit a Request" at bounding box center [223, 33] width 140 height 31
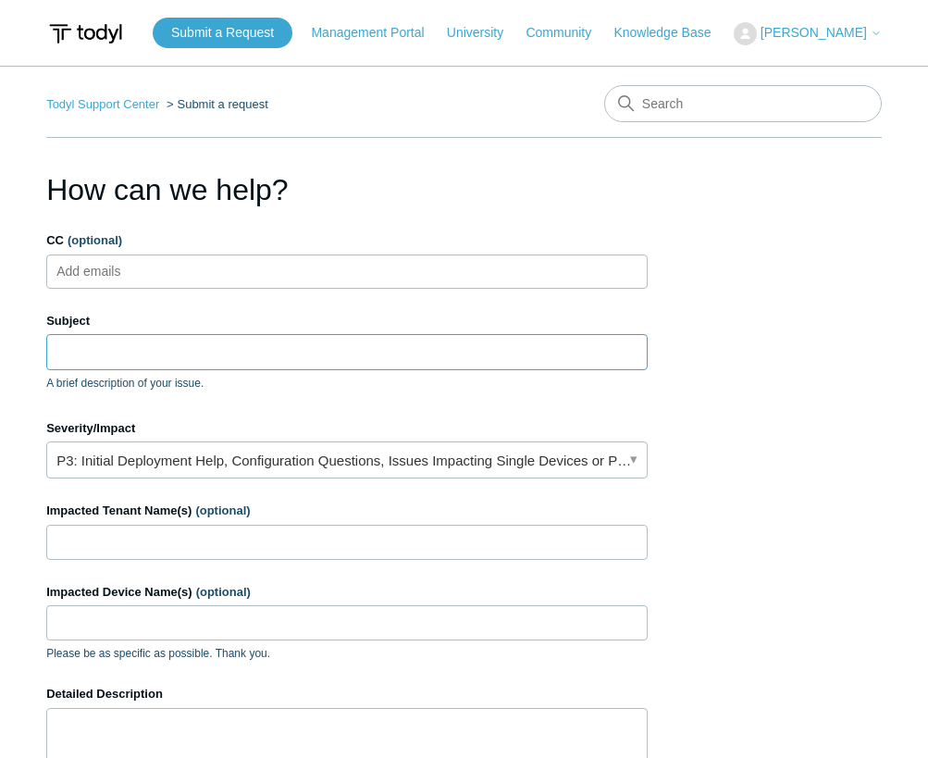
click at [116, 346] on input "Subject" at bounding box center [346, 351] width 601 height 35
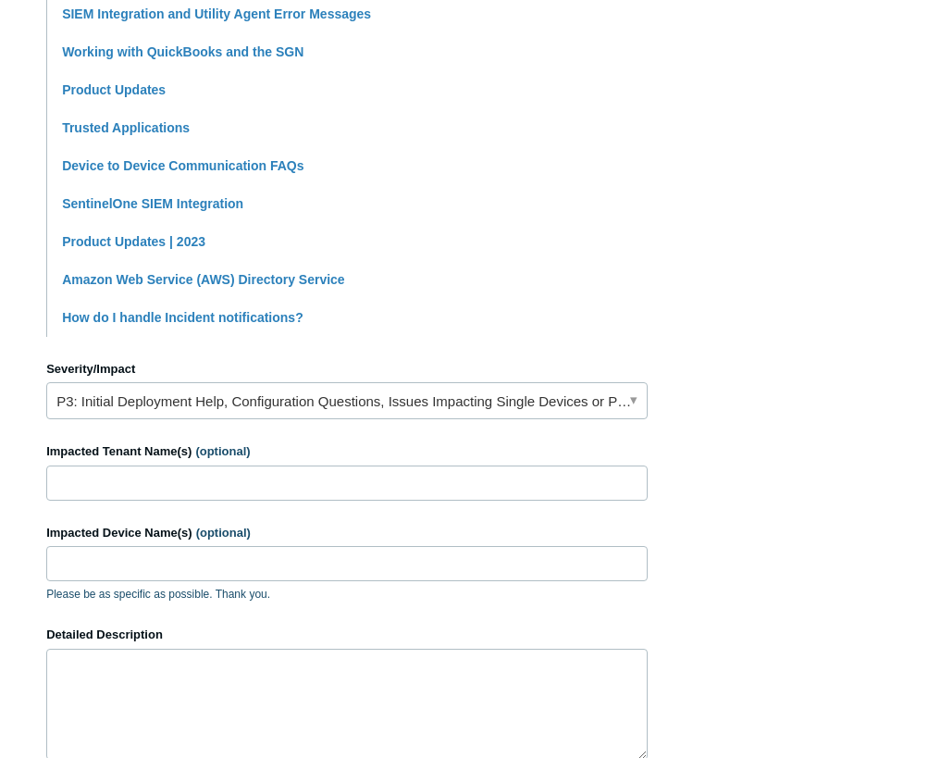
scroll to position [555, 0]
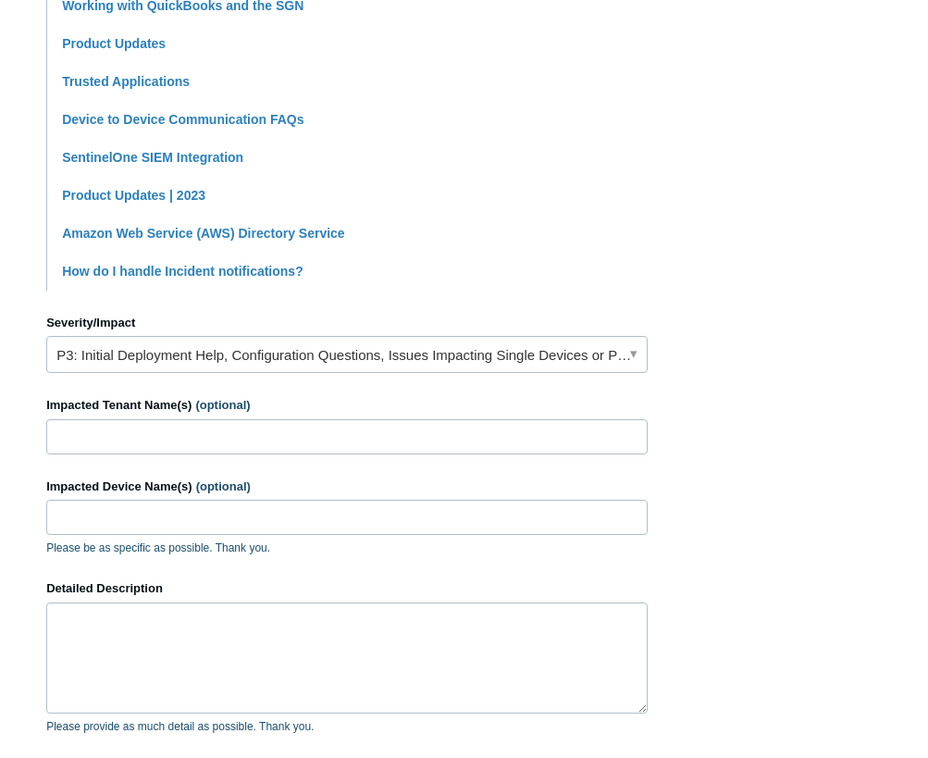
type input "Unable to access [DOMAIN_NAME] multiple days after adding exception"
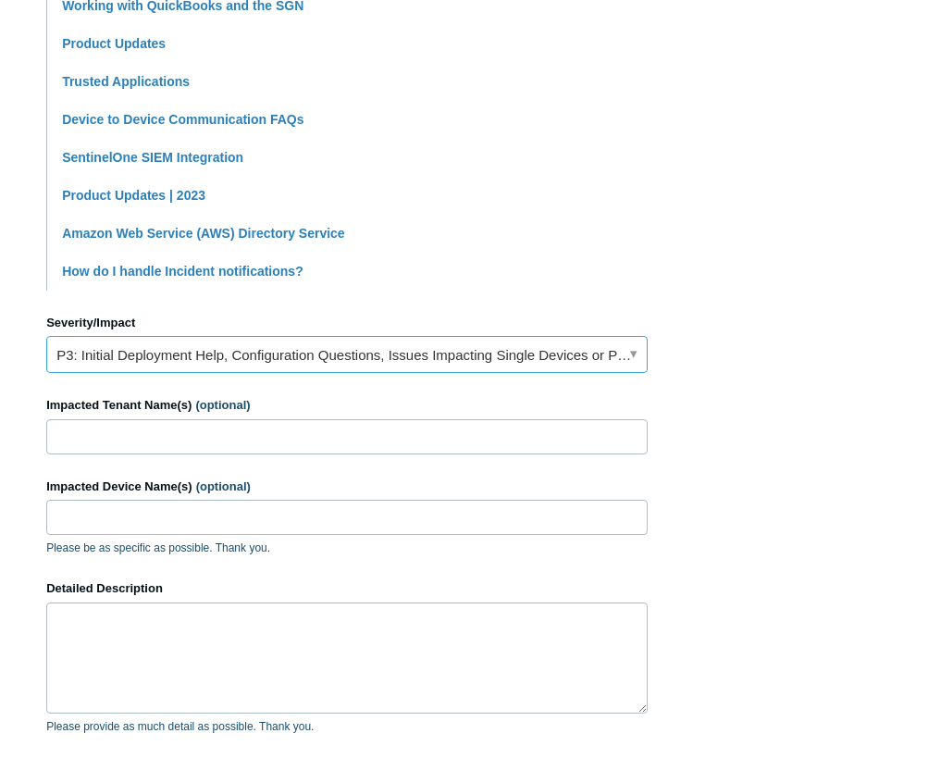
click at [179, 349] on link "P3: Initial Deployment Help, Configuration Questions, Issues Impacting Single D…" at bounding box center [346, 354] width 601 height 37
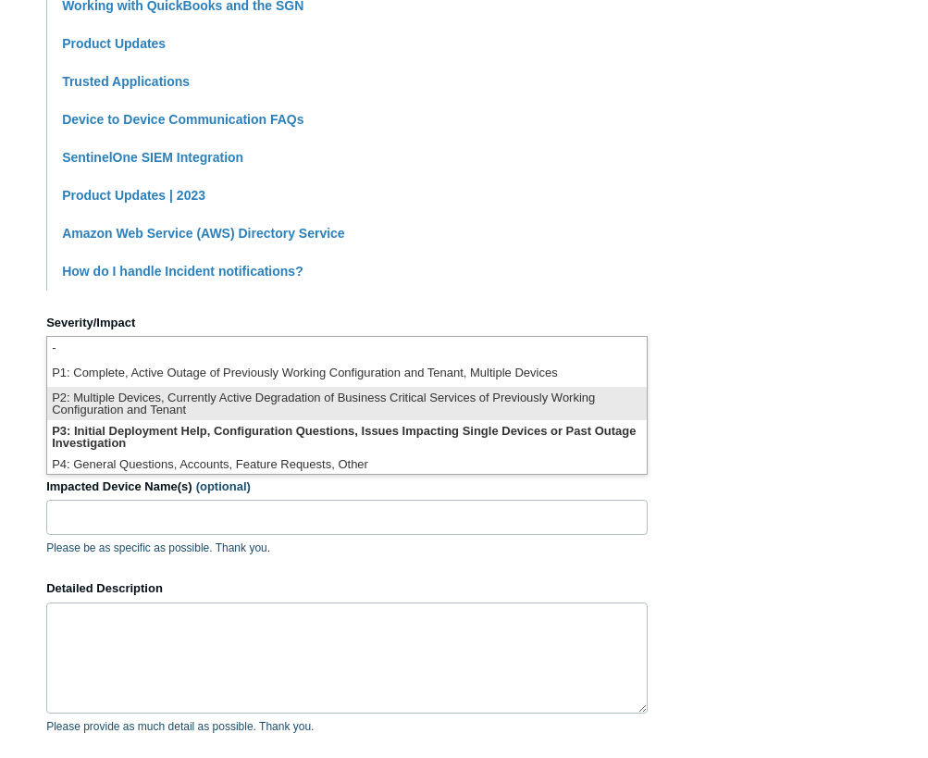
click at [226, 394] on li "P2: Multiple Devices, Currently Active Degradation of Business Critical Service…" at bounding box center [346, 403] width 599 height 33
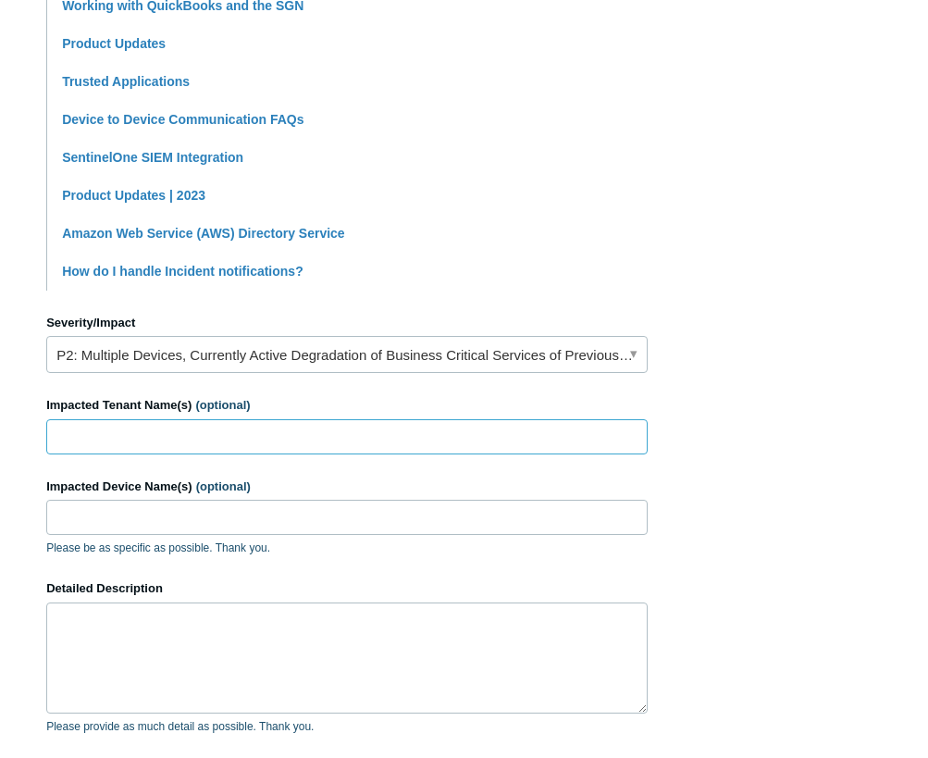
click at [210, 435] on input "Impacted Tenant Name(s) (optional)" at bounding box center [346, 436] width 601 height 35
type input "Thrive Cyber LLC-internal"
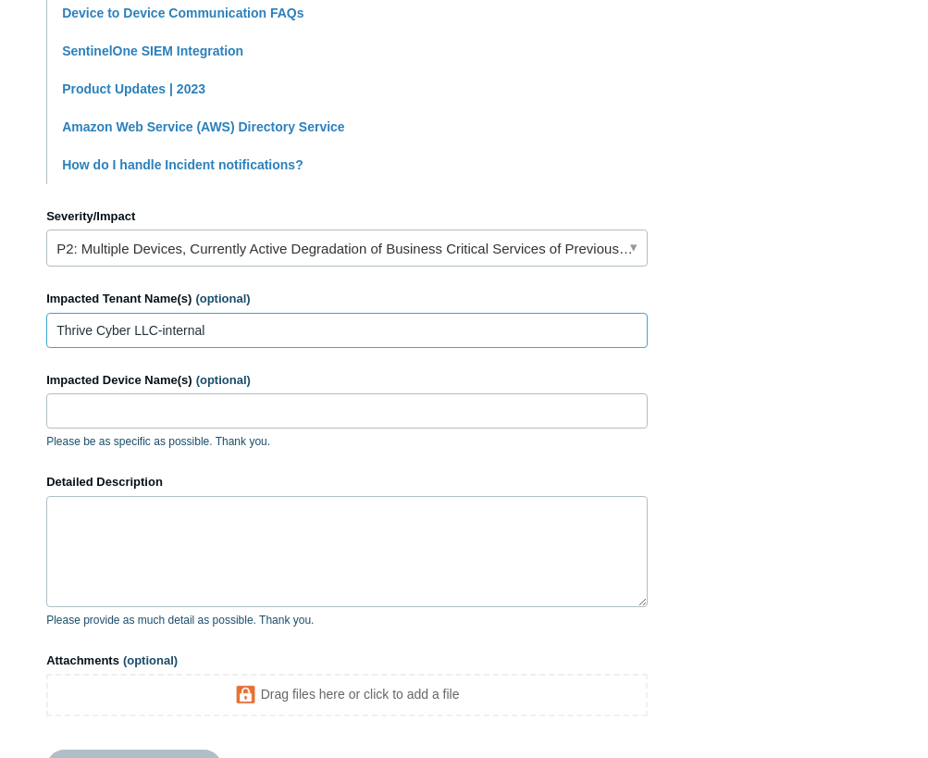
scroll to position [740, 0]
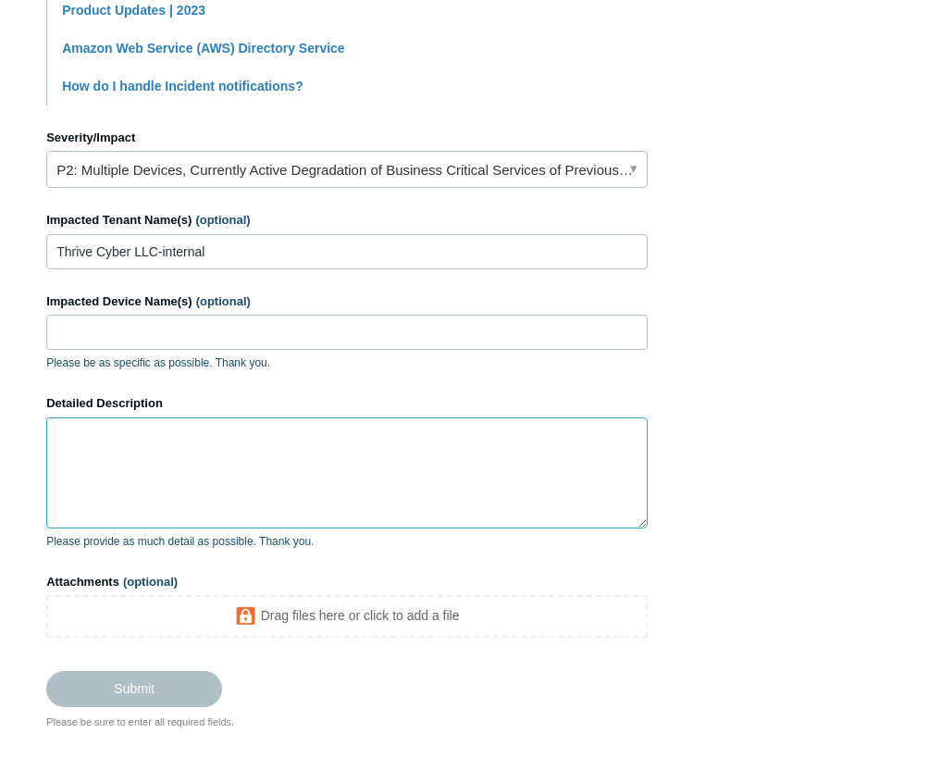
click at [203, 454] on textarea "Detailed Description" at bounding box center [346, 472] width 601 height 111
click at [267, 439] on textarea "Detailed Description" at bounding box center [346, 472] width 601 height 111
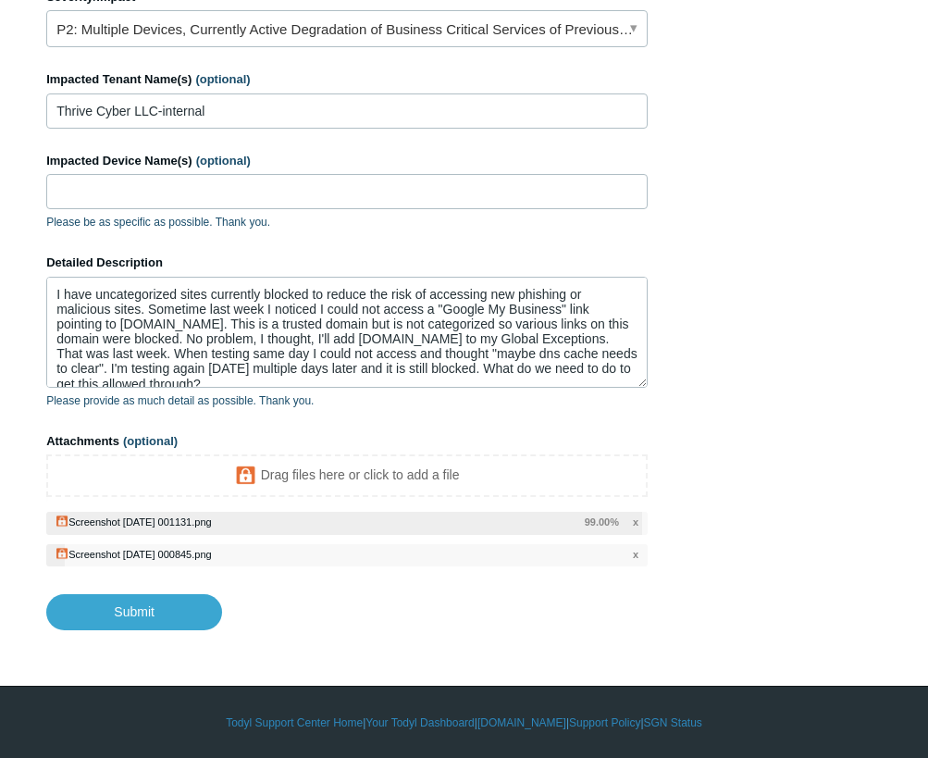
scroll to position [882, 0]
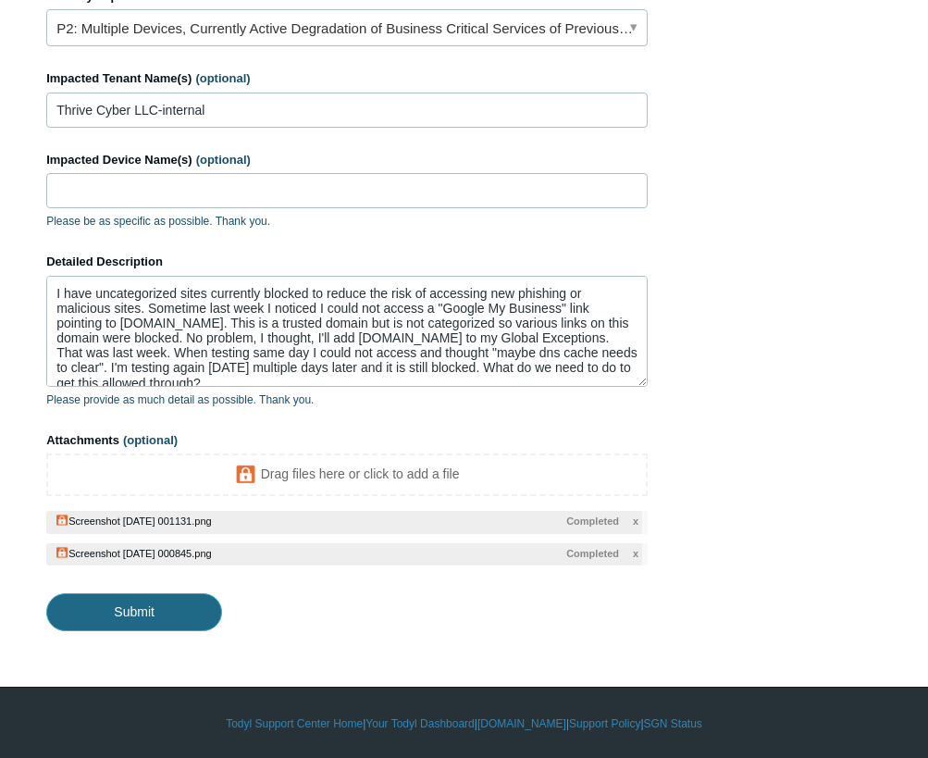
click at [158, 604] on input "Submit" at bounding box center [134, 611] width 176 height 37
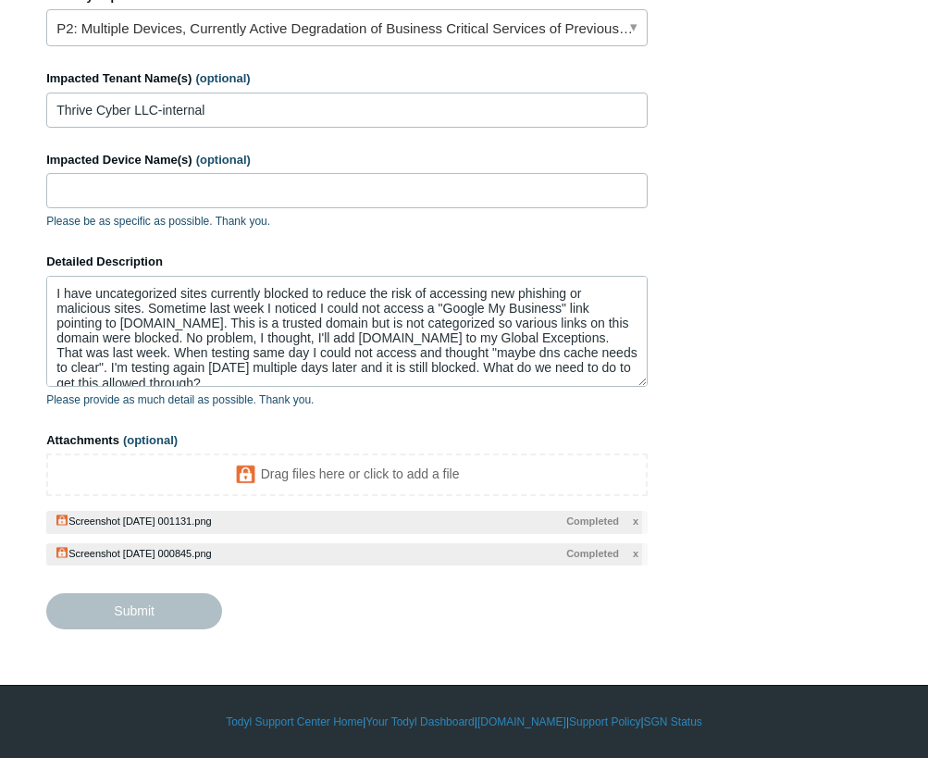
type textarea "I have uncategorized sites currently blocked to reduce the risk of accessing ne…"
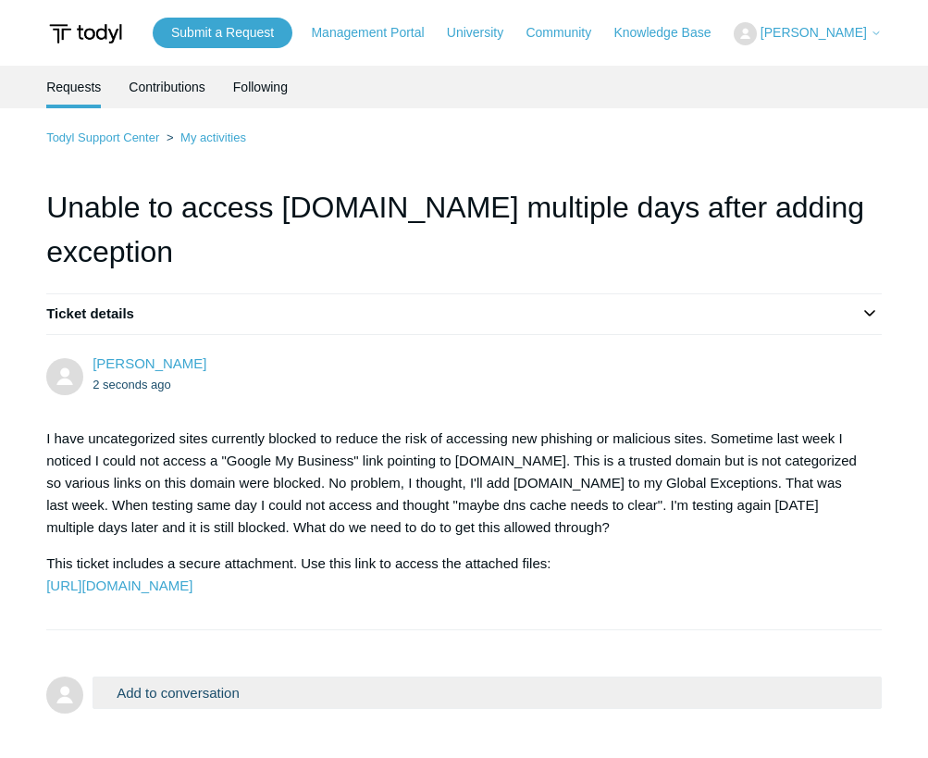
click at [208, 353] on div "Tim White 2 seconds ago" at bounding box center [478, 374] width 771 height 42
click at [272, 26] on link "Submit a Request" at bounding box center [223, 33] width 140 height 31
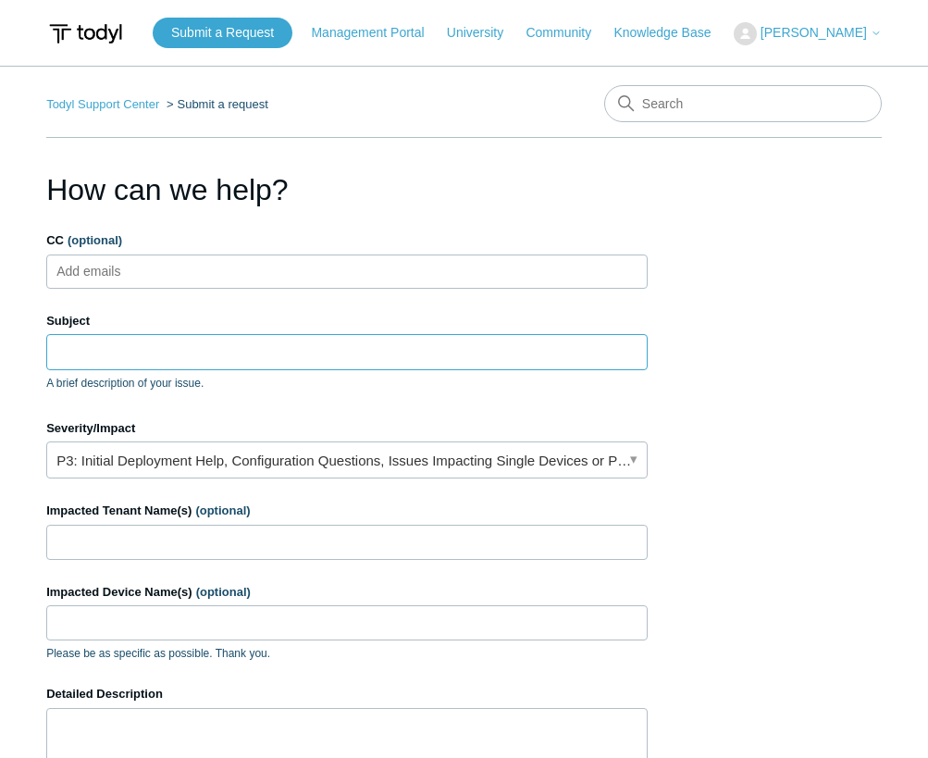
click at [138, 350] on input "Subject" at bounding box center [346, 351] width 601 height 35
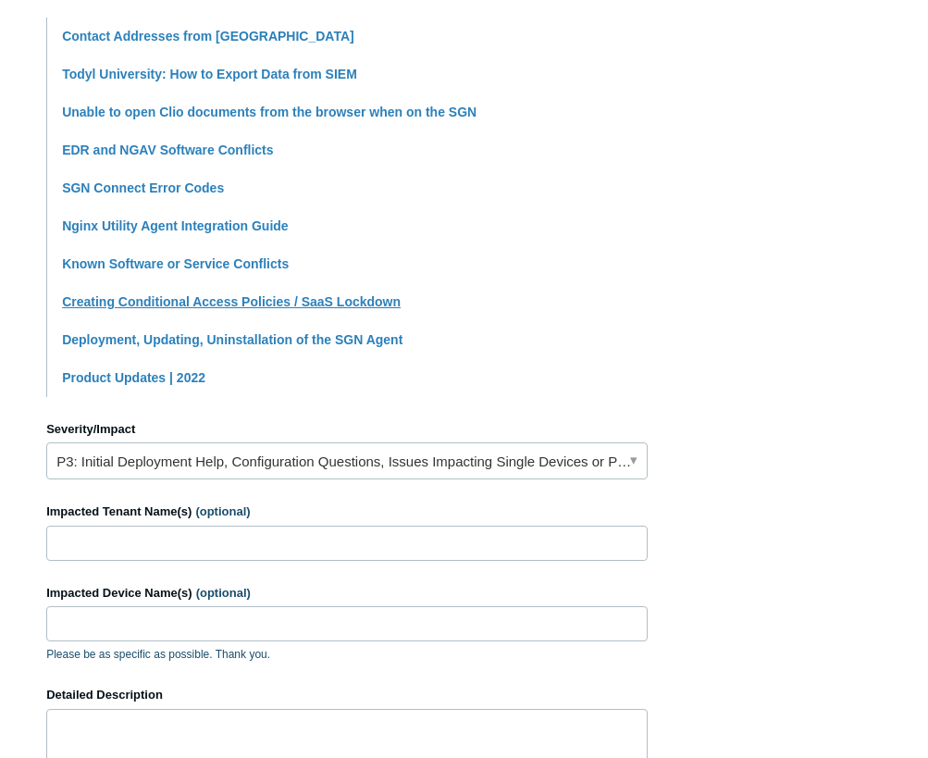
scroll to position [555, 0]
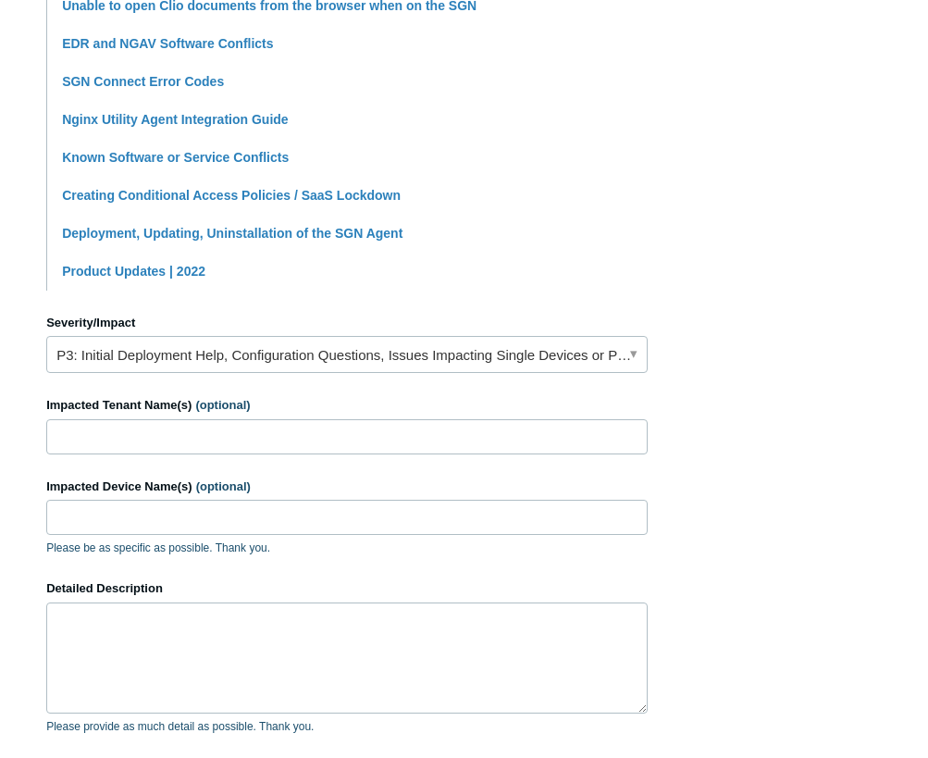
type input "Unable to uninstall Todyl from PC"
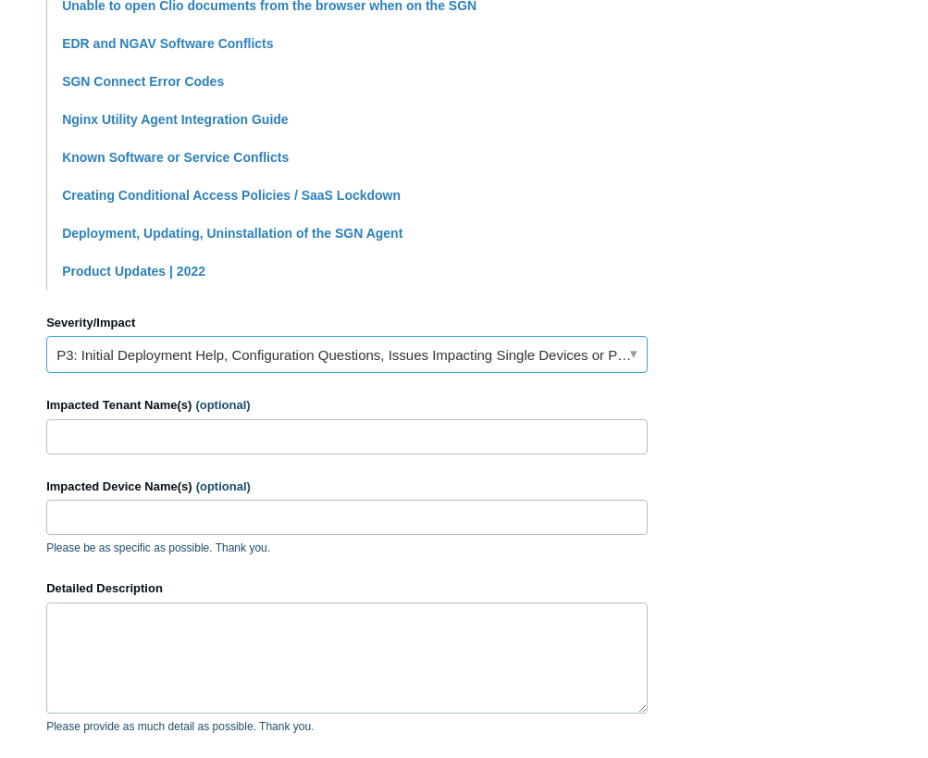
click at [123, 348] on link "P3: Initial Deployment Help, Configuration Questions, Issues Impacting Single D…" at bounding box center [346, 354] width 601 height 37
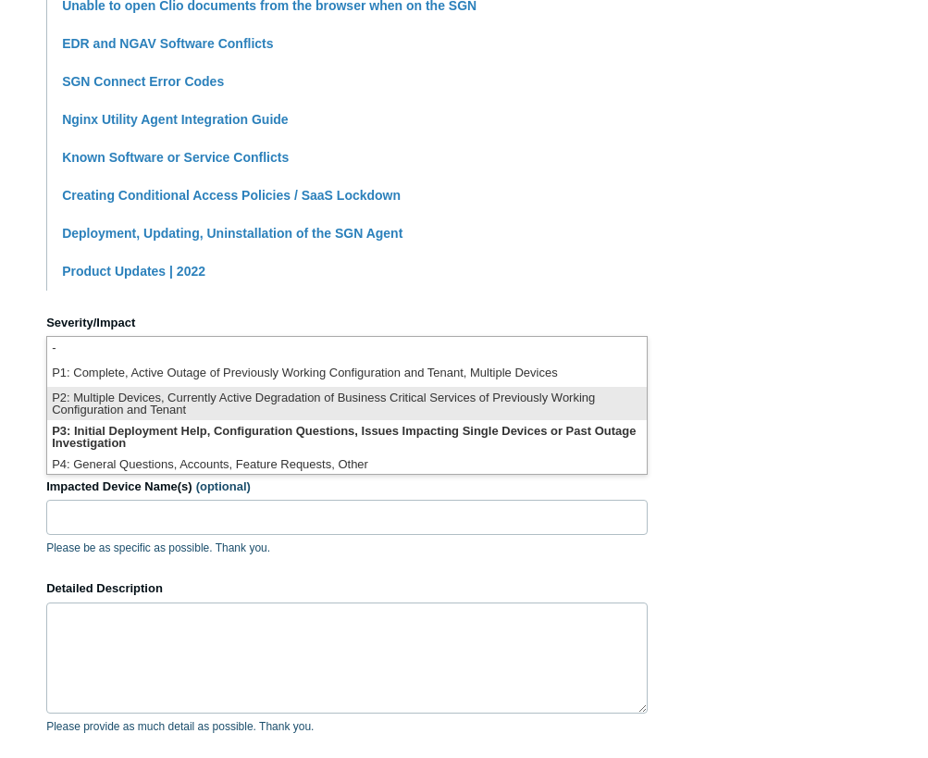
click at [185, 400] on li "P2: Multiple Devices, Currently Active Degradation of Business Critical Service…" at bounding box center [346, 403] width 599 height 33
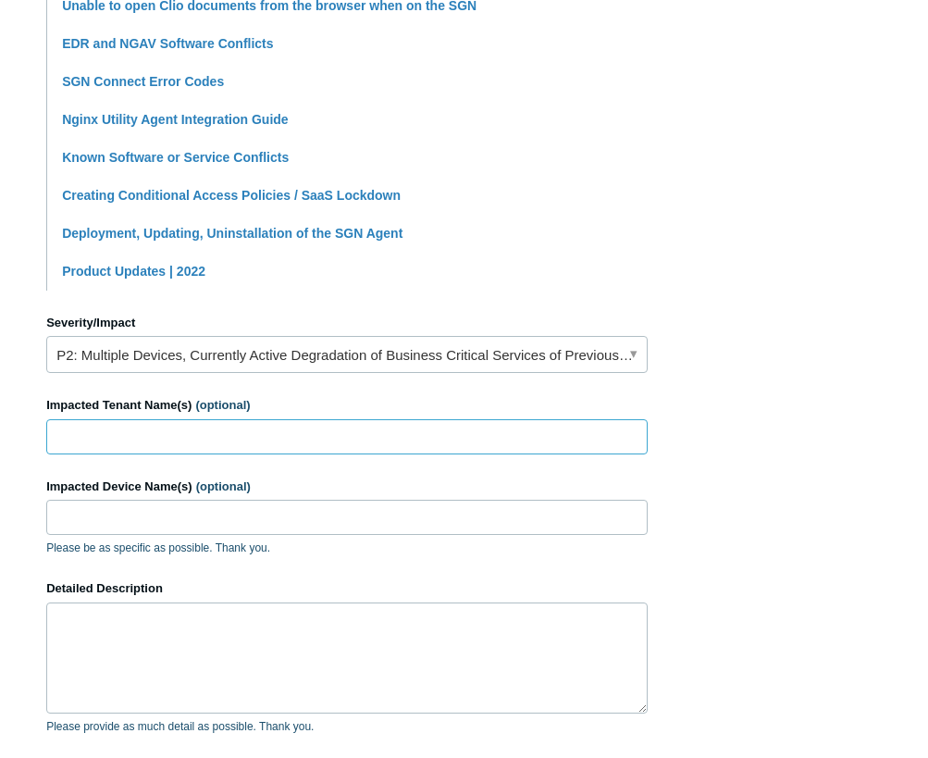
click at [132, 432] on input "Impacted Tenant Name(s) (optional)" at bounding box center [346, 436] width 601 height 35
type input "Thrive Cyber LLC-internal"
click at [141, 518] on input "Impacted Device Name(s) (optional)" at bounding box center [346, 517] width 601 height 35
click at [175, 524] on input "Impacted Device Name(s) (optional)" at bounding box center [346, 517] width 601 height 35
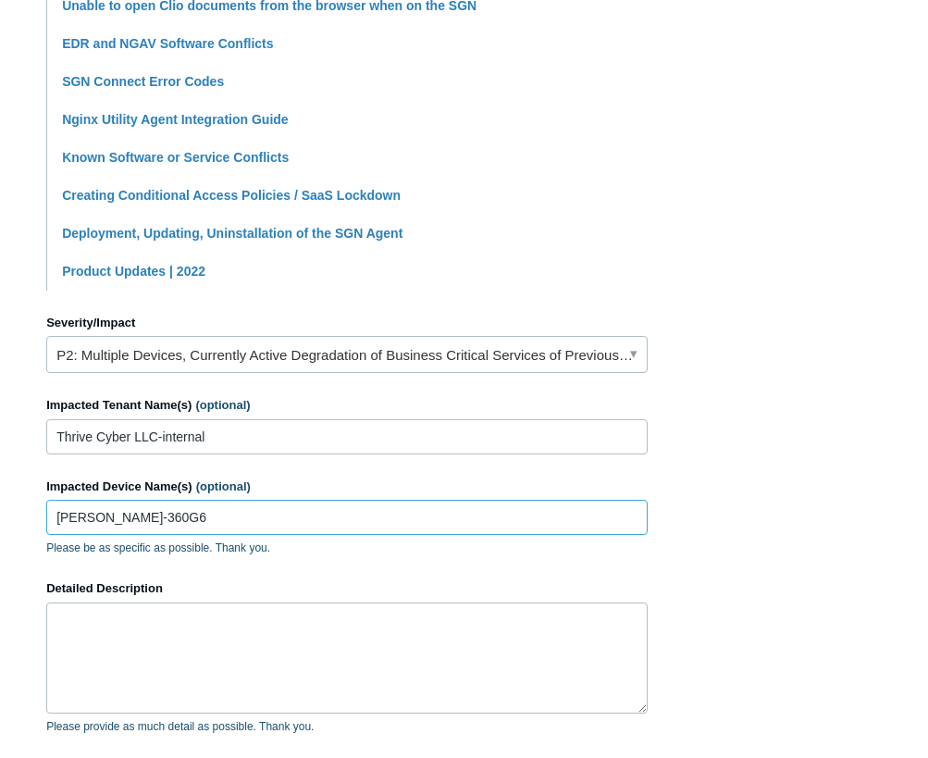
type input "Tim-360G6"
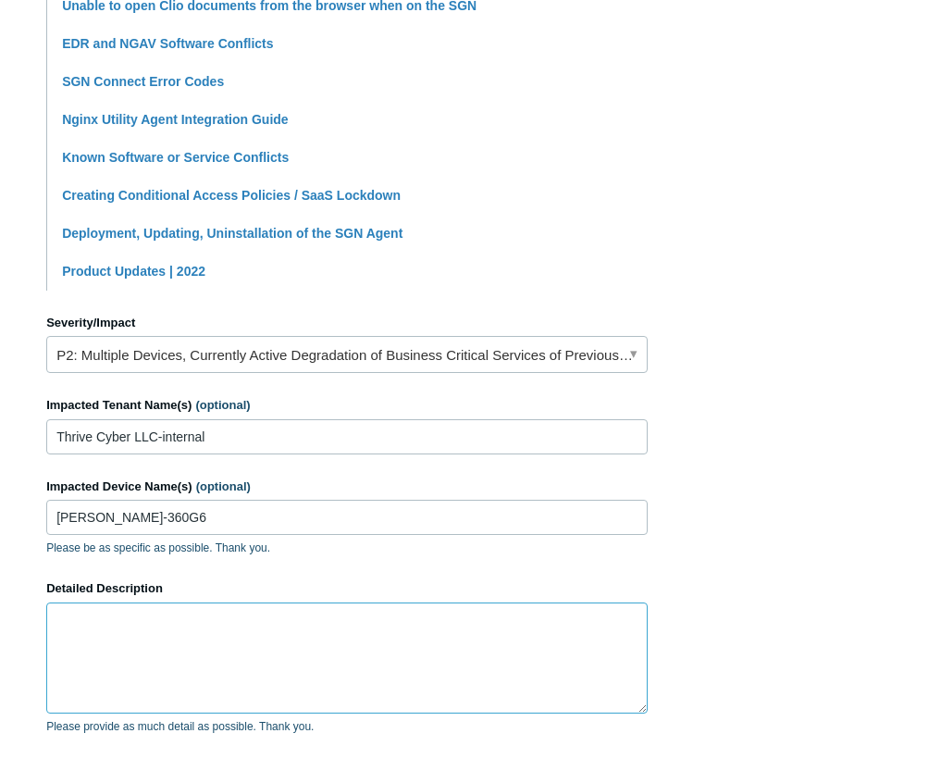
click at [220, 627] on textarea "Detailed Description" at bounding box center [346, 657] width 601 height 111
paste textarea "I have a test PC that I'm unable to uninstall Todyl from It is an older 8th gen…"
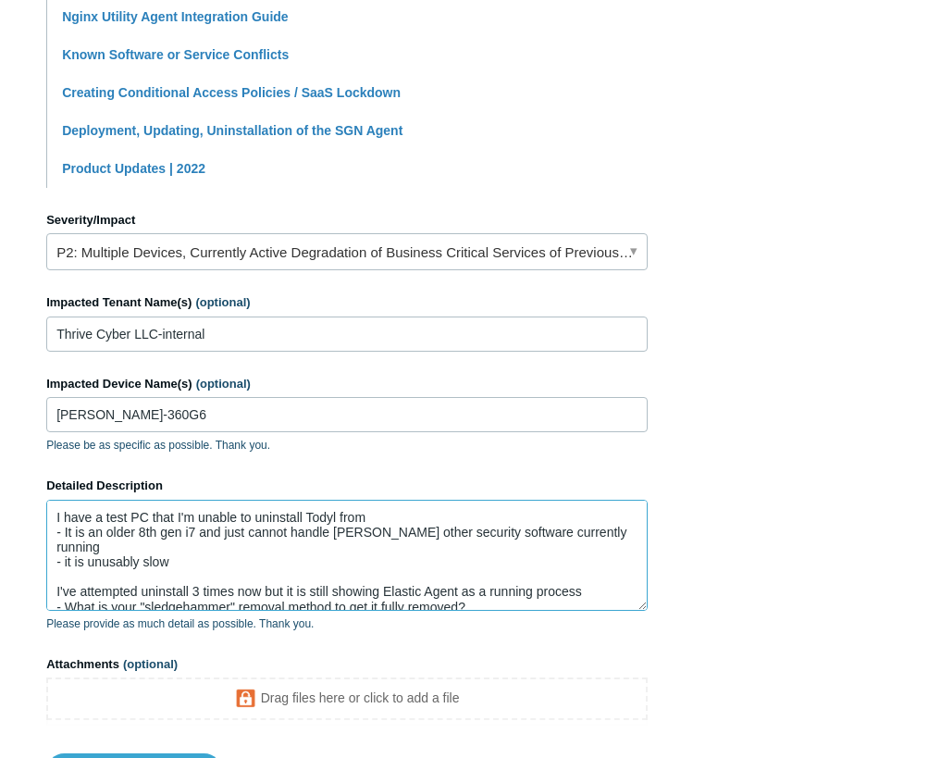
scroll to position [818, 0]
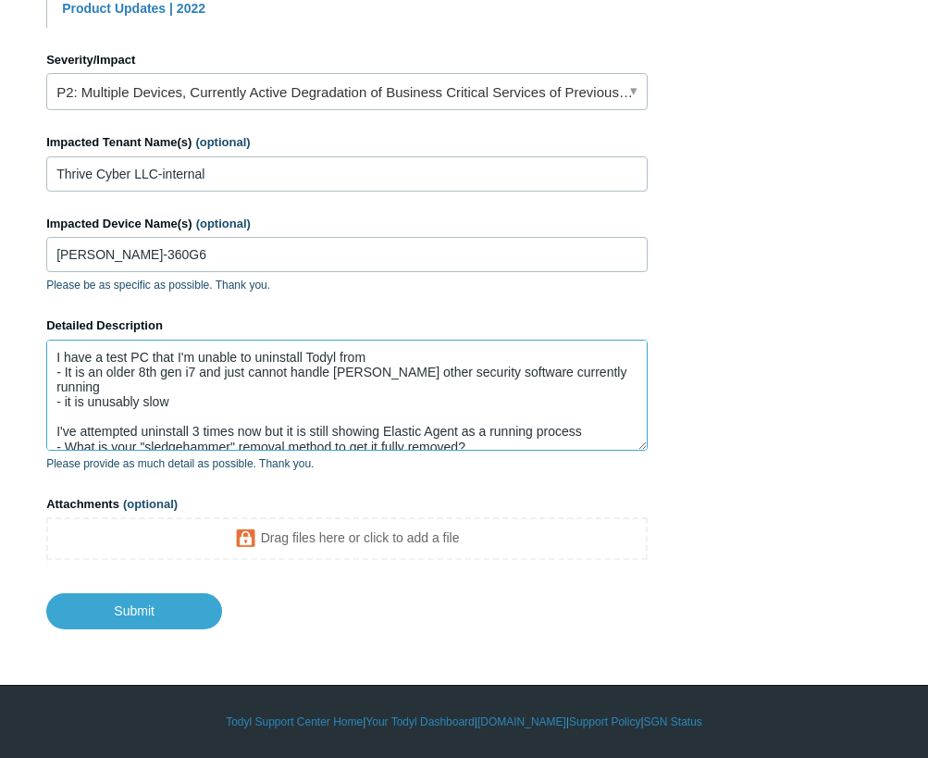
click at [497, 430] on textarea "I have a test PC that I'm unable to uninstall Todyl from - It is an older 8th g…" at bounding box center [346, 395] width 601 height 111
click at [495, 432] on textarea "I have a test PC that I'm unable to uninstall Todyl from - It is an older 8th g…" at bounding box center [346, 395] width 601 height 111
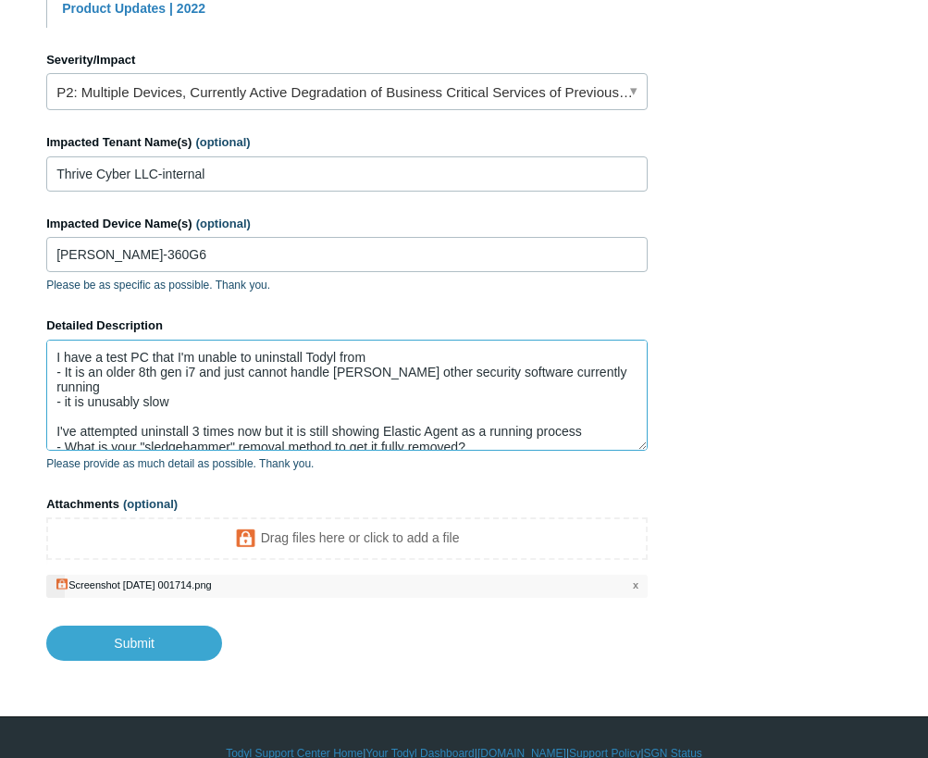
click at [507, 428] on textarea "I have a test PC that I'm unable to uninstall Todyl from - It is an older 8th g…" at bounding box center [346, 395] width 601 height 111
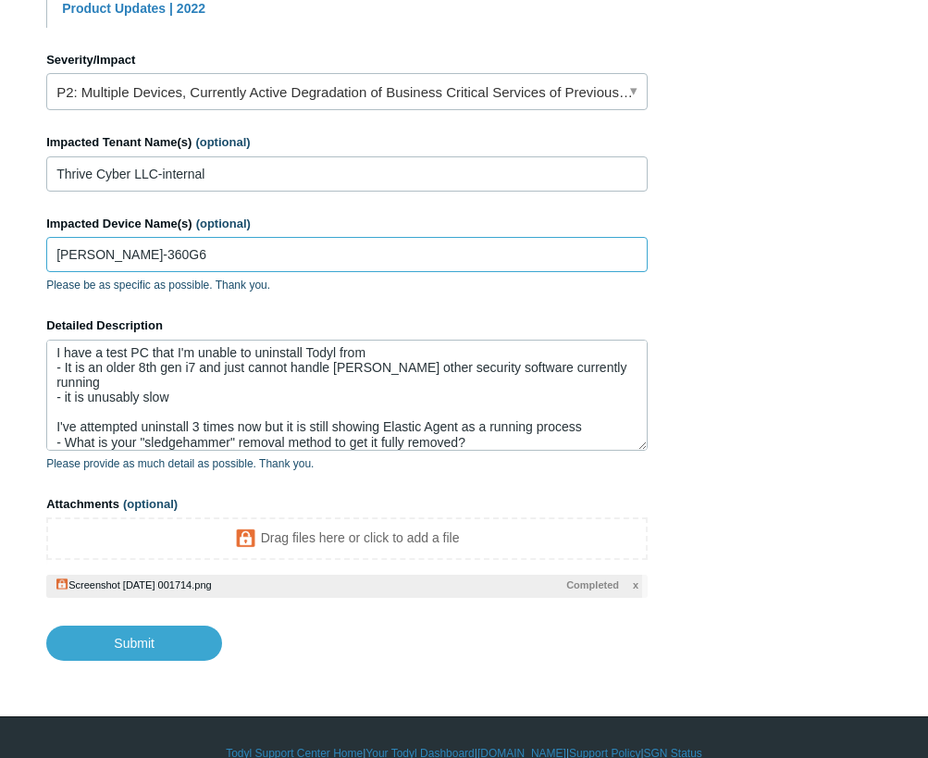
click at [110, 261] on input "Tim-360G6" at bounding box center [346, 254] width 601 height 35
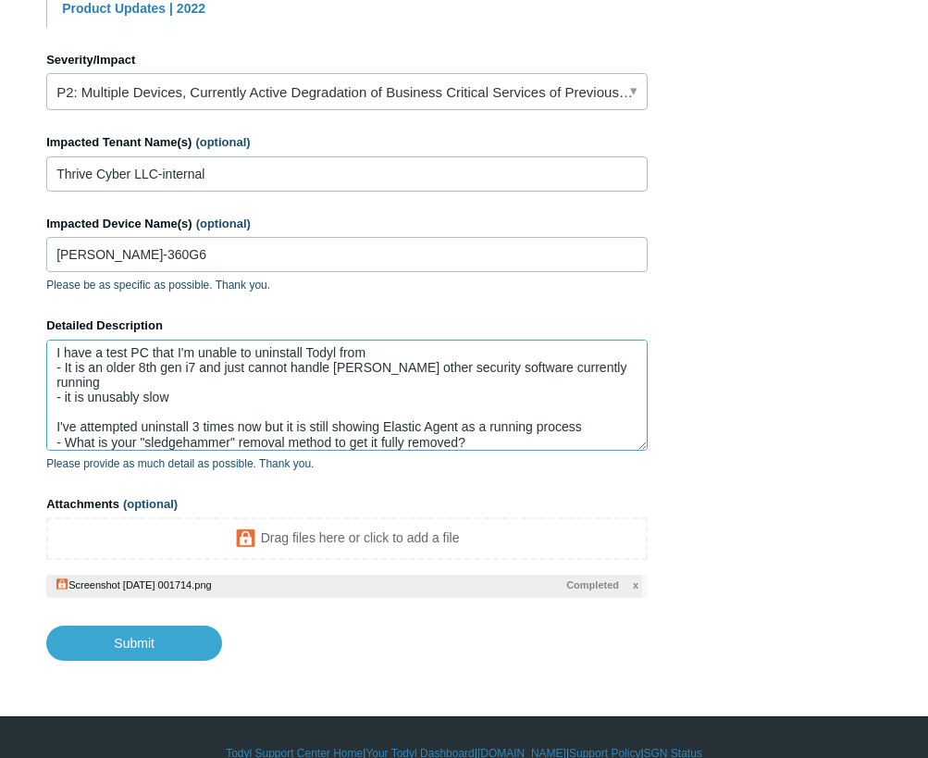
scroll to position [849, 0]
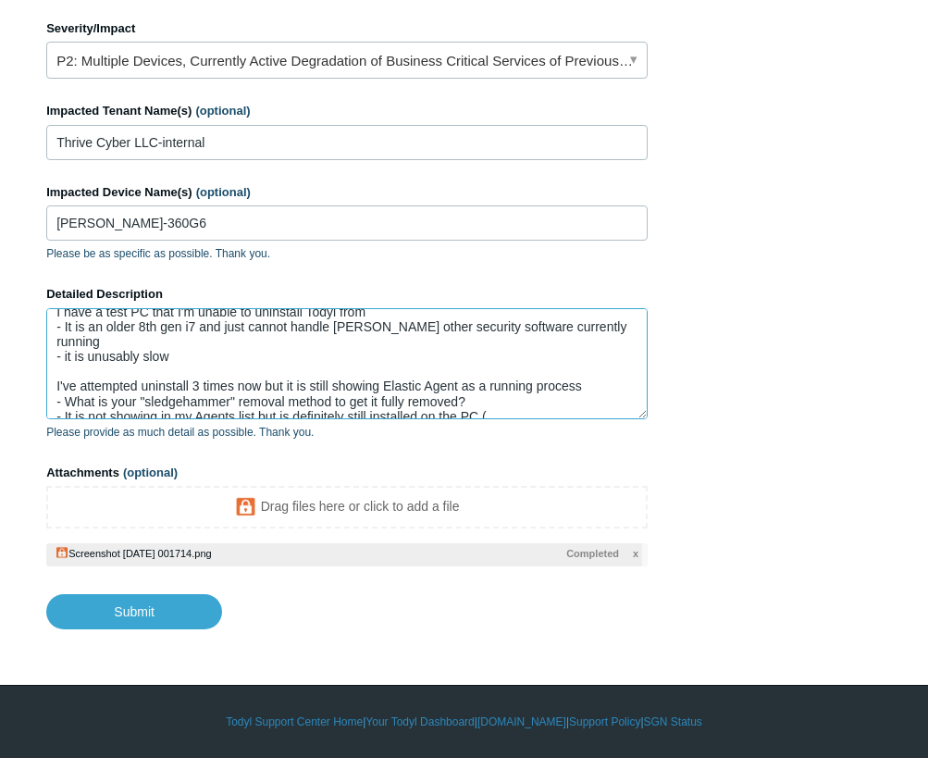
paste textarea "Tim-360G6"
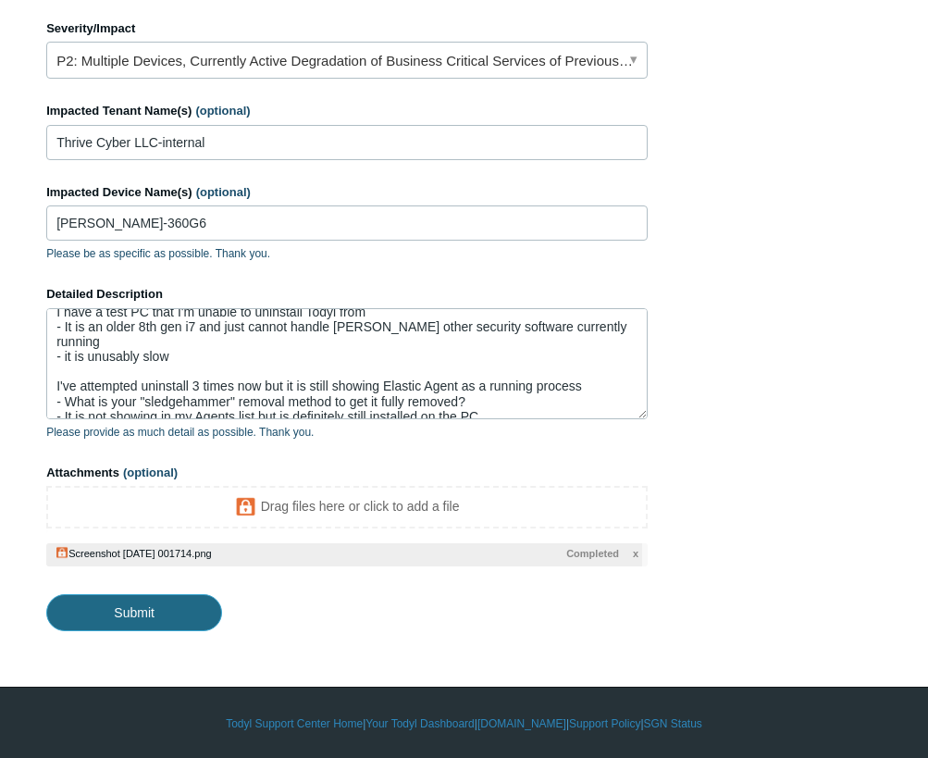
click at [143, 608] on input "Submit" at bounding box center [134, 612] width 176 height 37
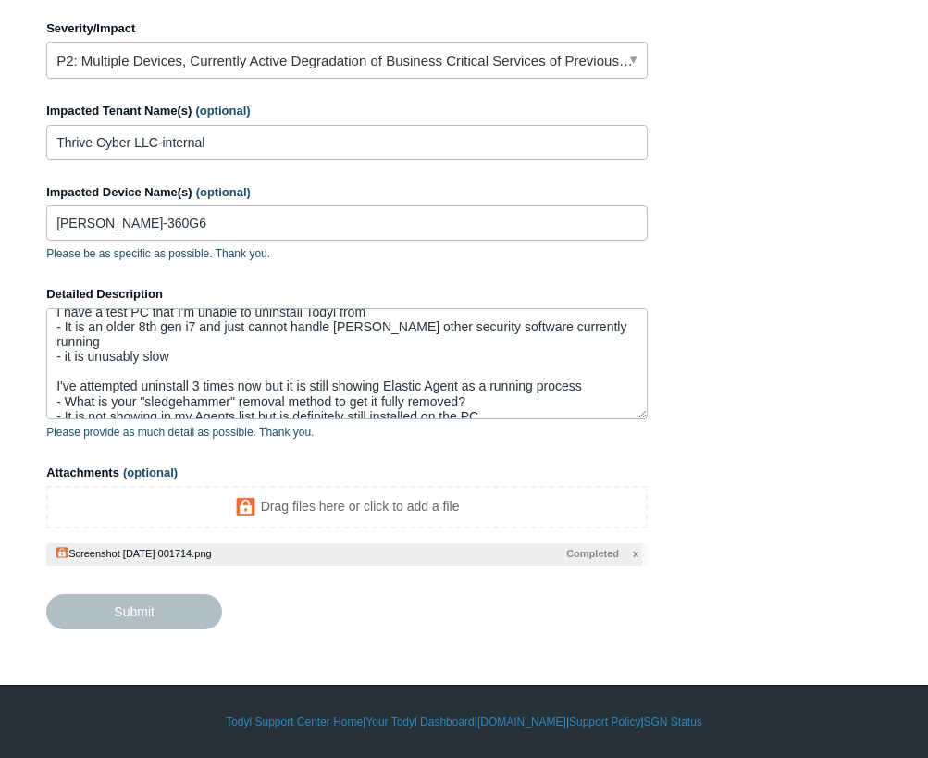
type textarea "I have a test PC that I'm unable to uninstall Todyl from - It is an older 8th g…"
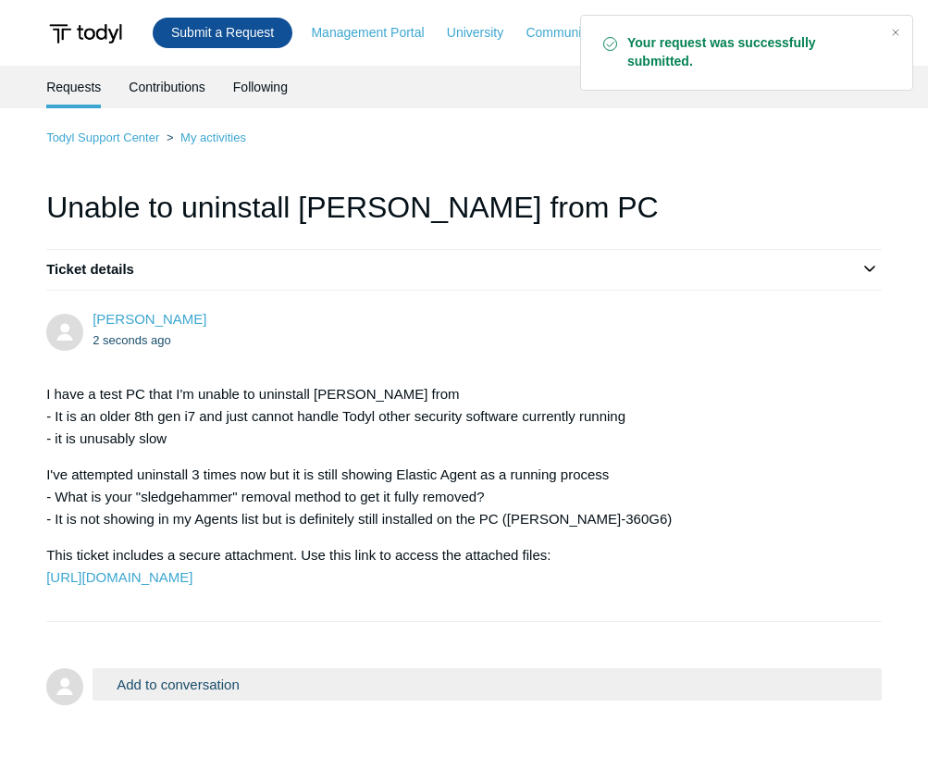
click at [290, 32] on link "Submit a Request" at bounding box center [223, 33] width 140 height 31
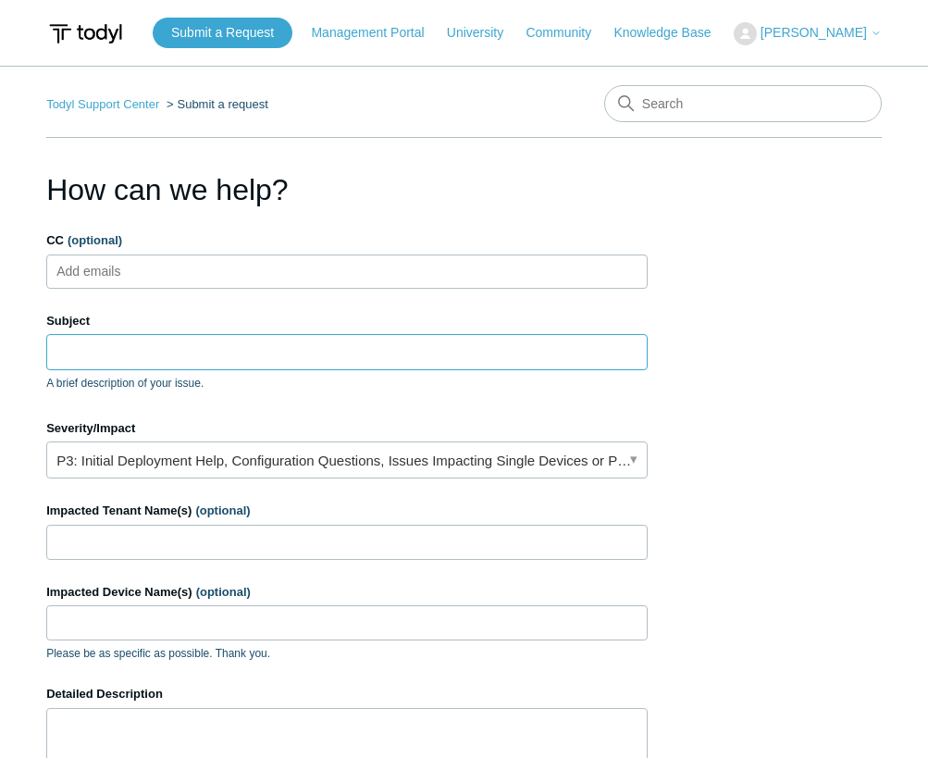
click at [135, 347] on input "Subject" at bounding box center [346, 351] width 601 height 35
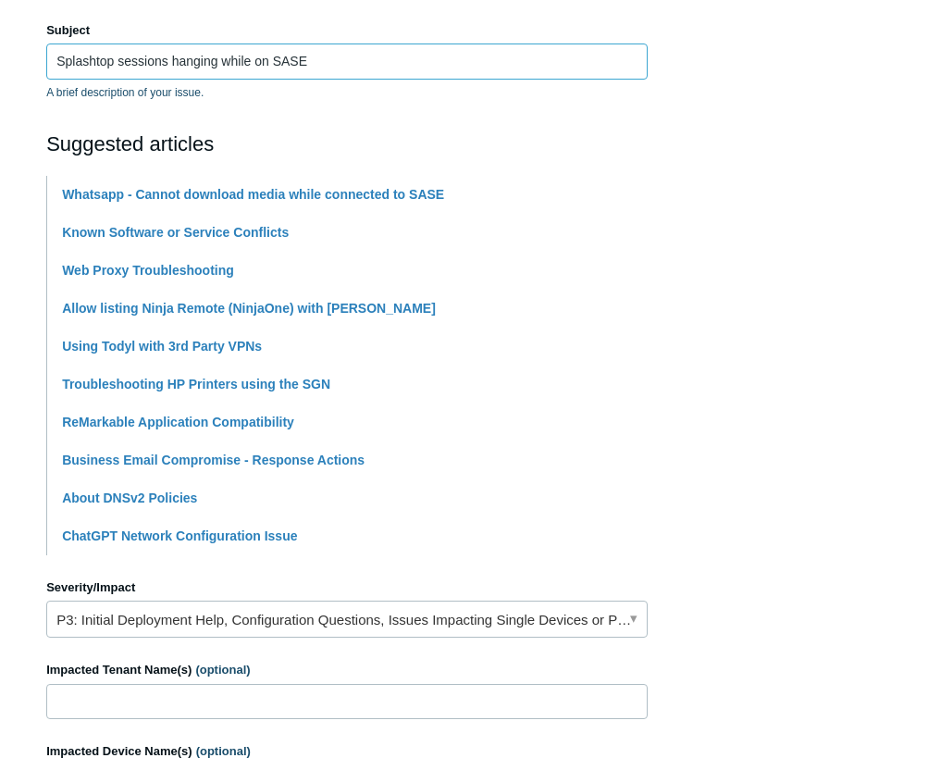
scroll to position [463, 0]
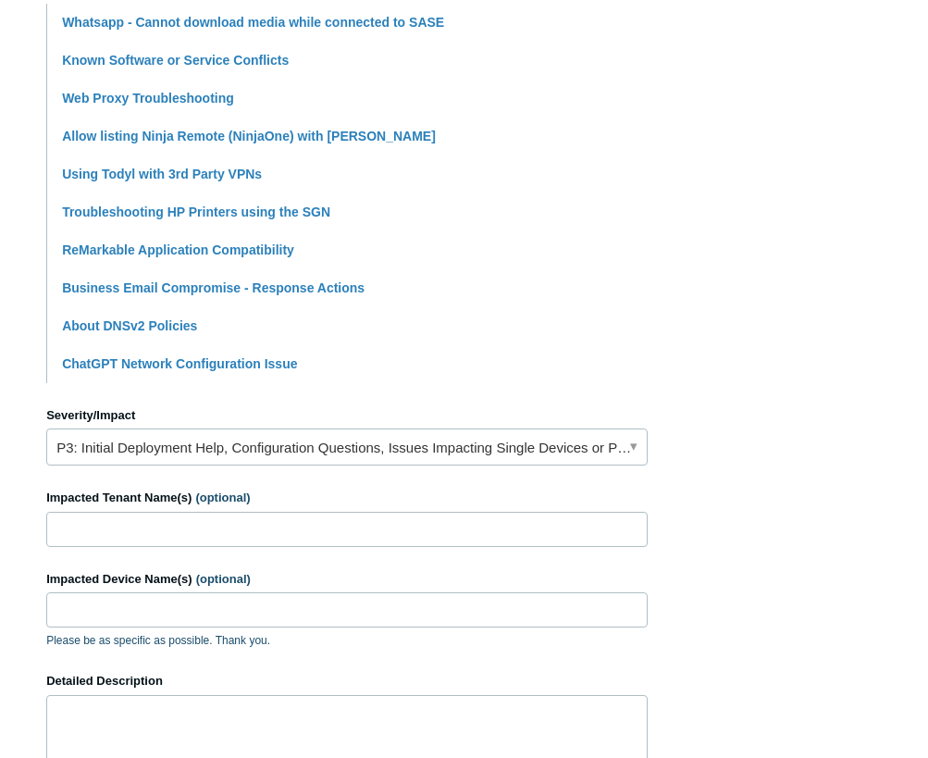
type input "Splashtop sessions hanging while on SASE"
click at [137, 445] on link "P3: Initial Deployment Help, Configuration Questions, Issues Impacting Single D…" at bounding box center [346, 446] width 601 height 37
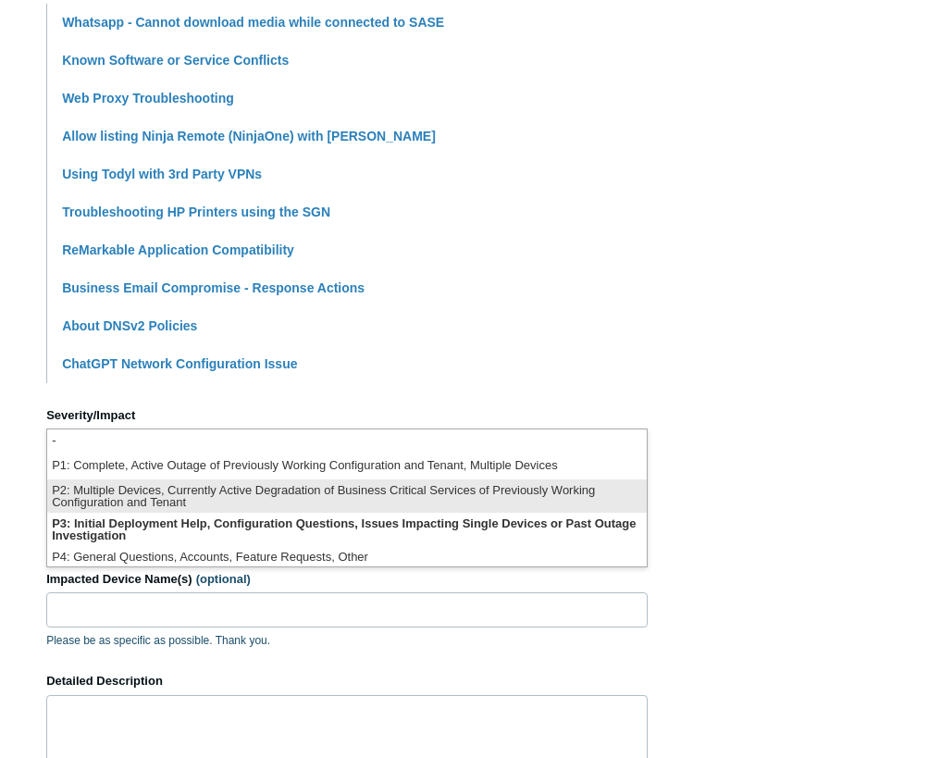
click at [159, 494] on li "P2: Multiple Devices, Currently Active Degradation of Business Critical Service…" at bounding box center [346, 495] width 599 height 33
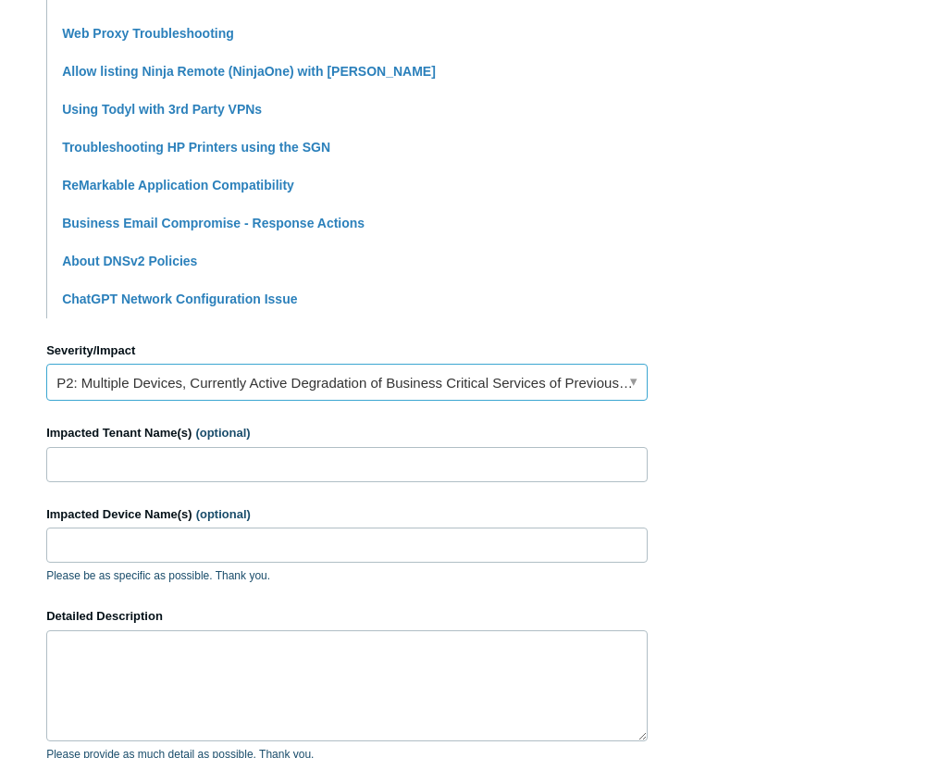
scroll to position [555, 0]
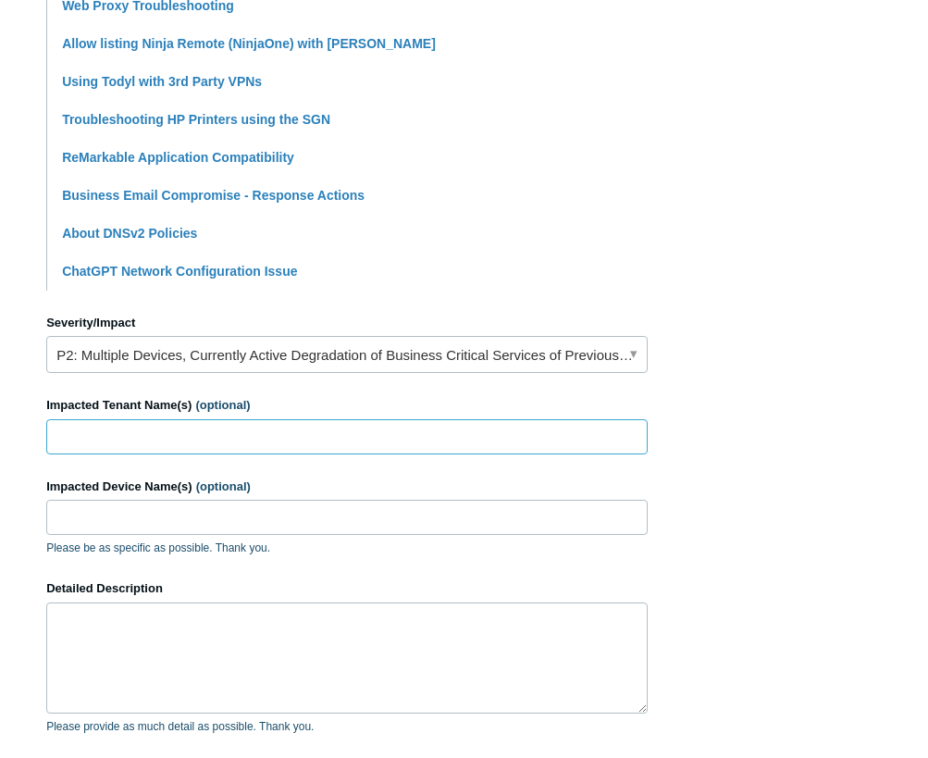
click at [162, 433] on input "Impacted Tenant Name(s) (optional)" at bounding box center [346, 436] width 601 height 35
type input "Thrive Cyber LLC-internal"
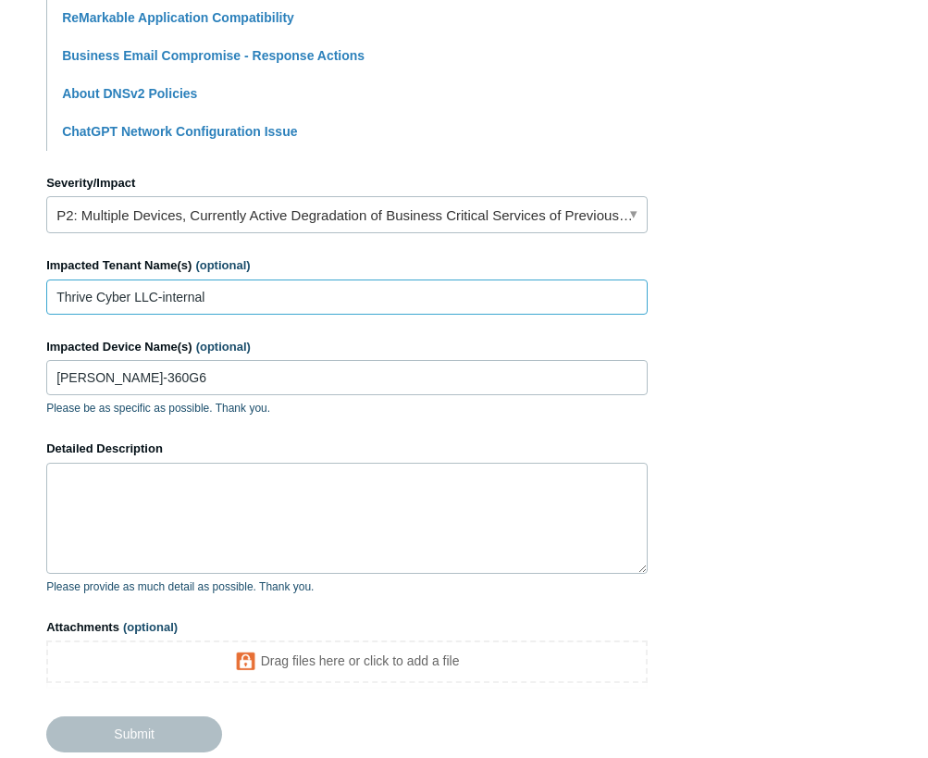
scroll to position [740, 0]
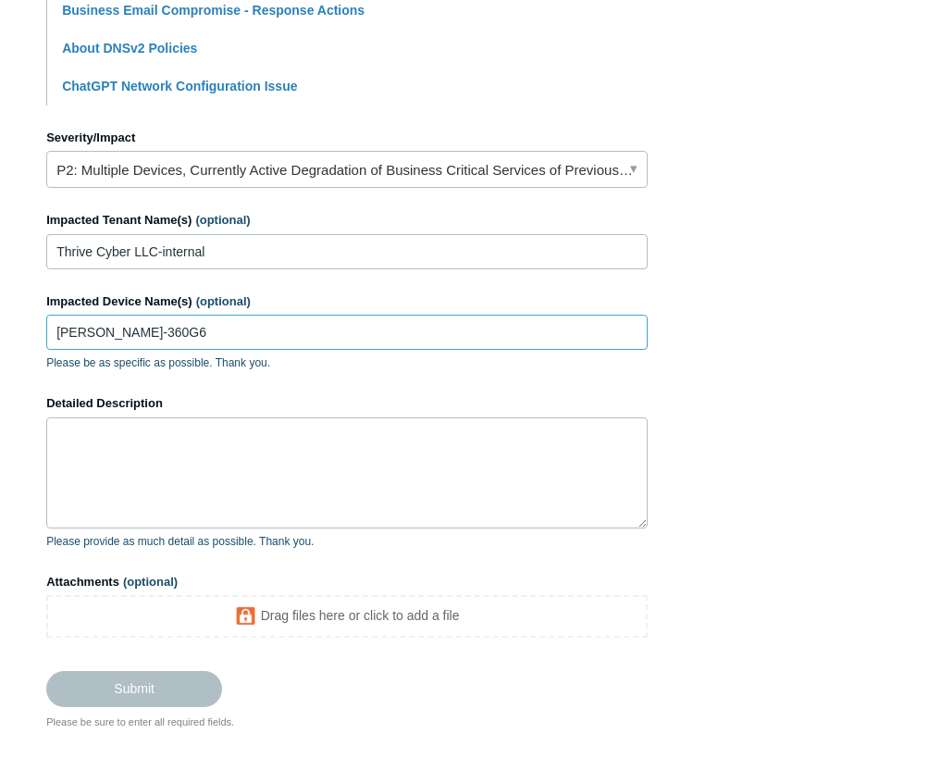
click at [149, 329] on input "[PERSON_NAME]-360G6" at bounding box center [346, 332] width 601 height 35
type input "Tim-360G11"
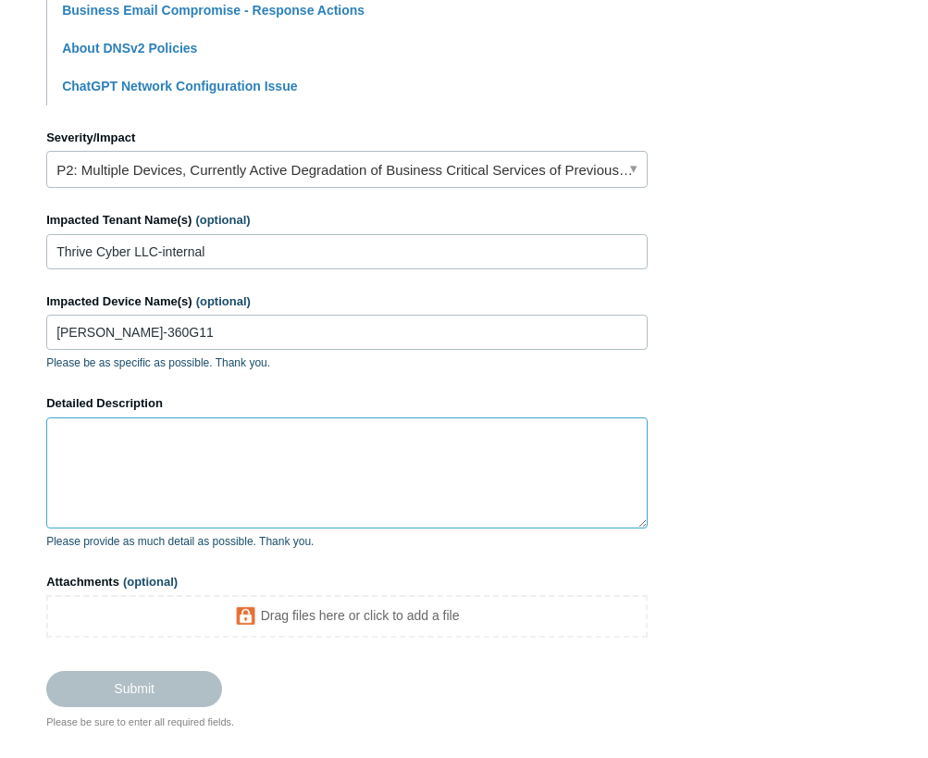
click at [158, 445] on textarea "Detailed Description" at bounding box center [346, 472] width 601 height 111
paste textarea "I was working with a client this morning and had multiple Splashtop remote cont…"
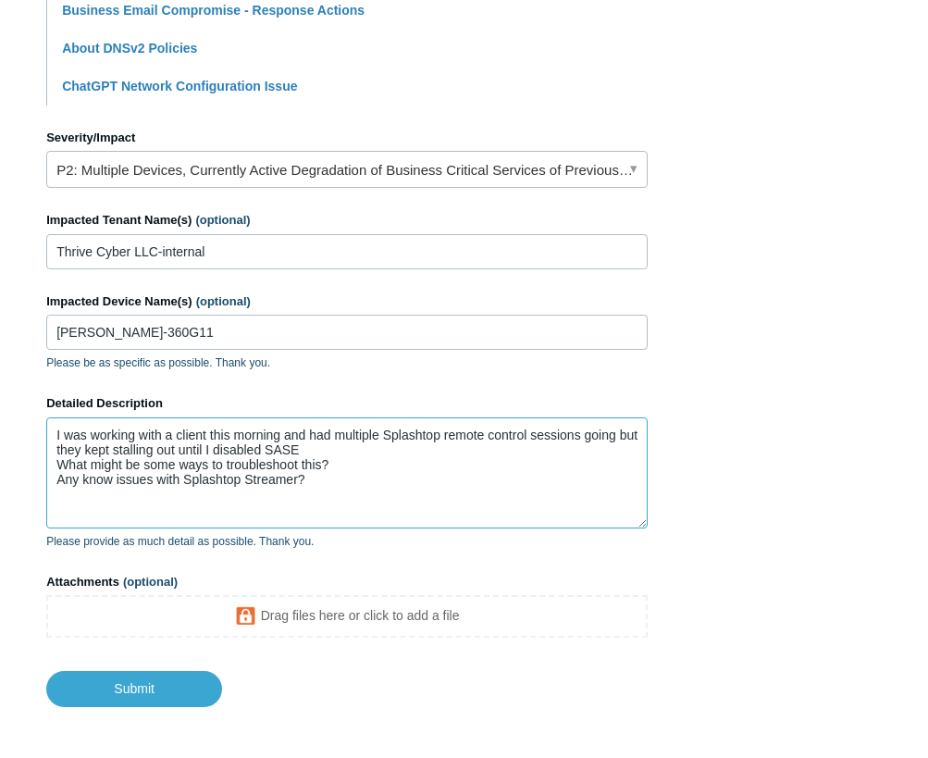
click at [224, 436] on textarea "I was working with a client this morning and had multiple Splashtop remote cont…" at bounding box center [346, 472] width 601 height 111
click at [224, 435] on textarea "I was working with a client this morning and had multiple Splashtop remote cont…" at bounding box center [346, 472] width 601 height 111
click at [380, 451] on textarea "I was working with a client yesterday morning and had multiple Splashtop remote…" at bounding box center [346, 472] width 601 height 111
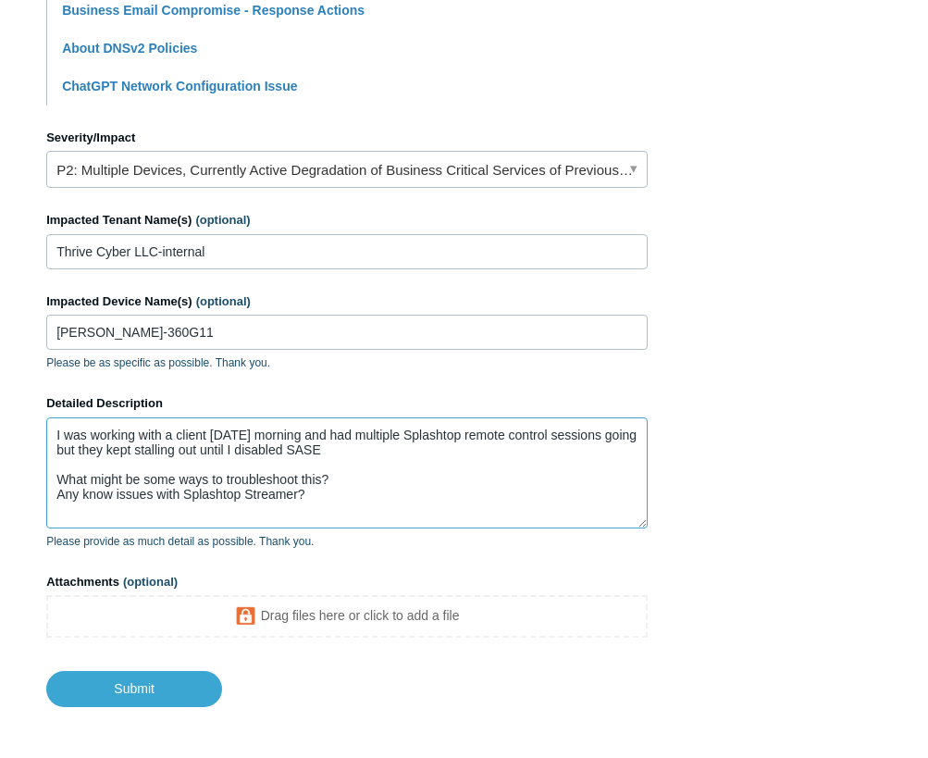
scroll to position [818, 0]
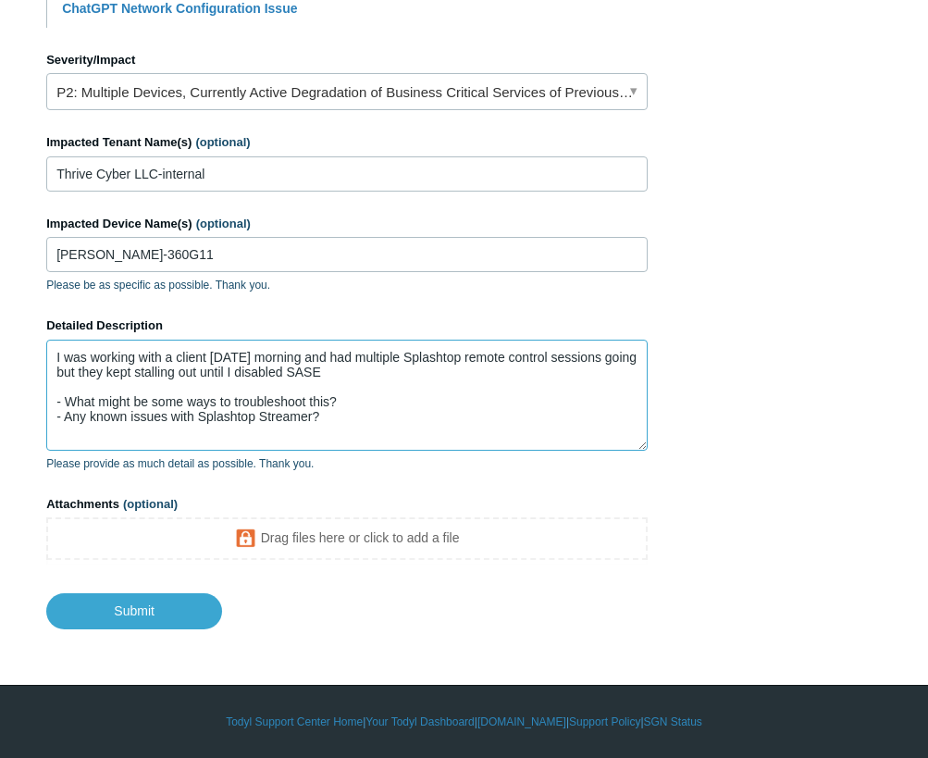
click at [415, 426] on textarea "I was working with a client yesterday morning and had multiple Splashtop remote…" at bounding box center [346, 395] width 601 height 111
type textarea "I was working with a client yesterday morning and had multiple Splashtop remote…"
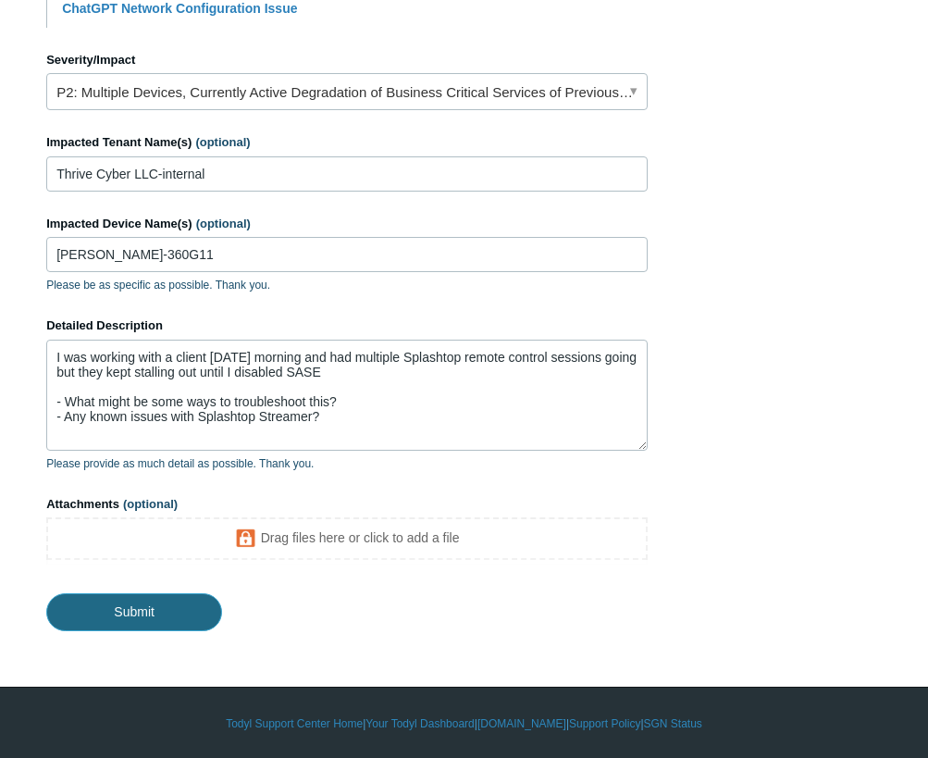
click at [128, 602] on input "Submit" at bounding box center [134, 611] width 176 height 37
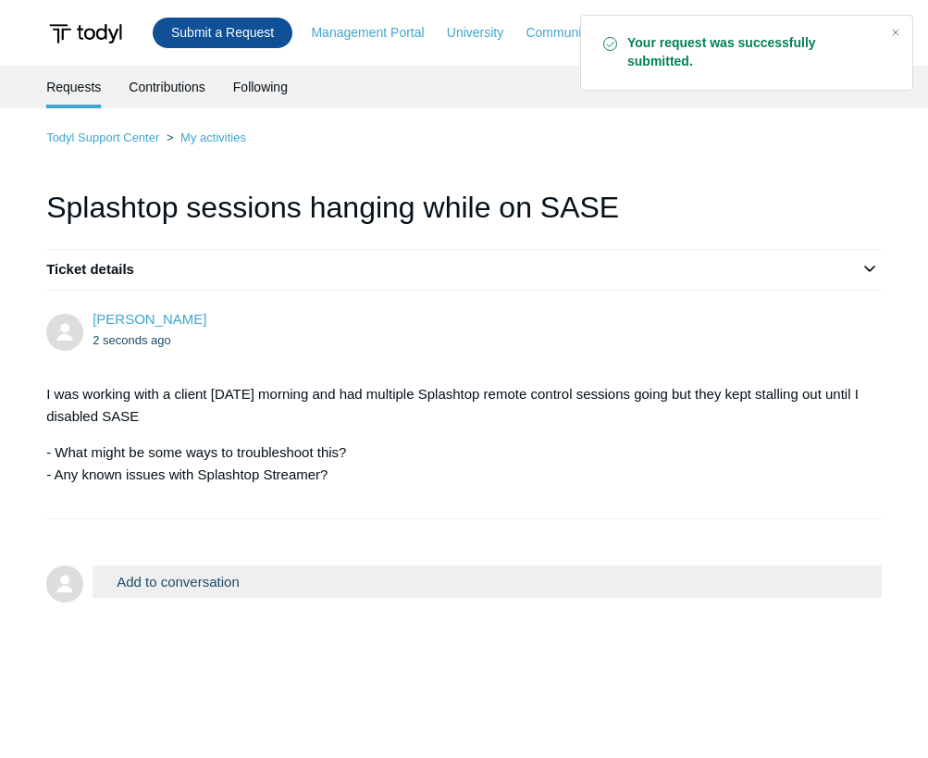
click at [252, 31] on link "Submit a Request" at bounding box center [223, 33] width 140 height 31
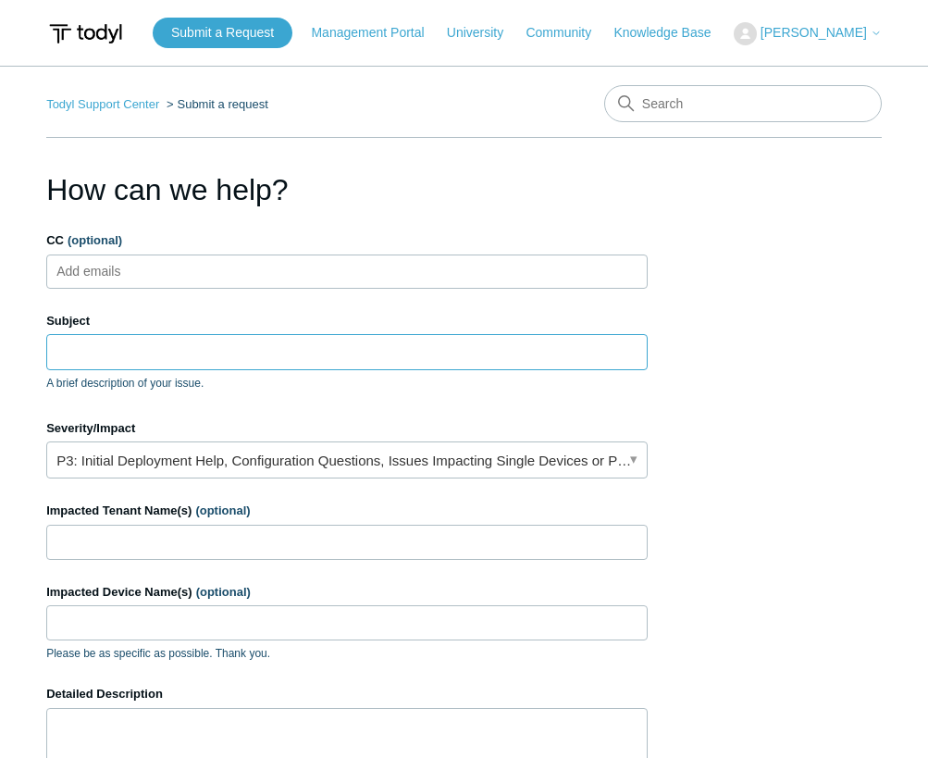
click at [113, 342] on input "Subject" at bounding box center [346, 351] width 601 height 35
click at [129, 362] on input "Subject" at bounding box center [346, 351] width 601 height 35
type input "T"
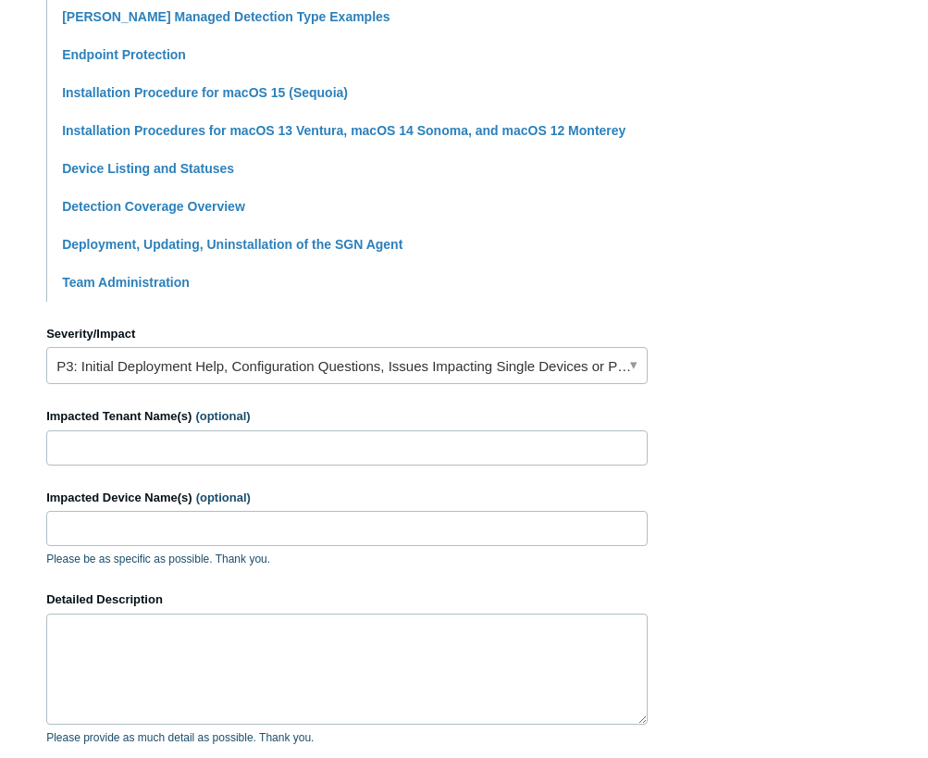
scroll to position [648, 0]
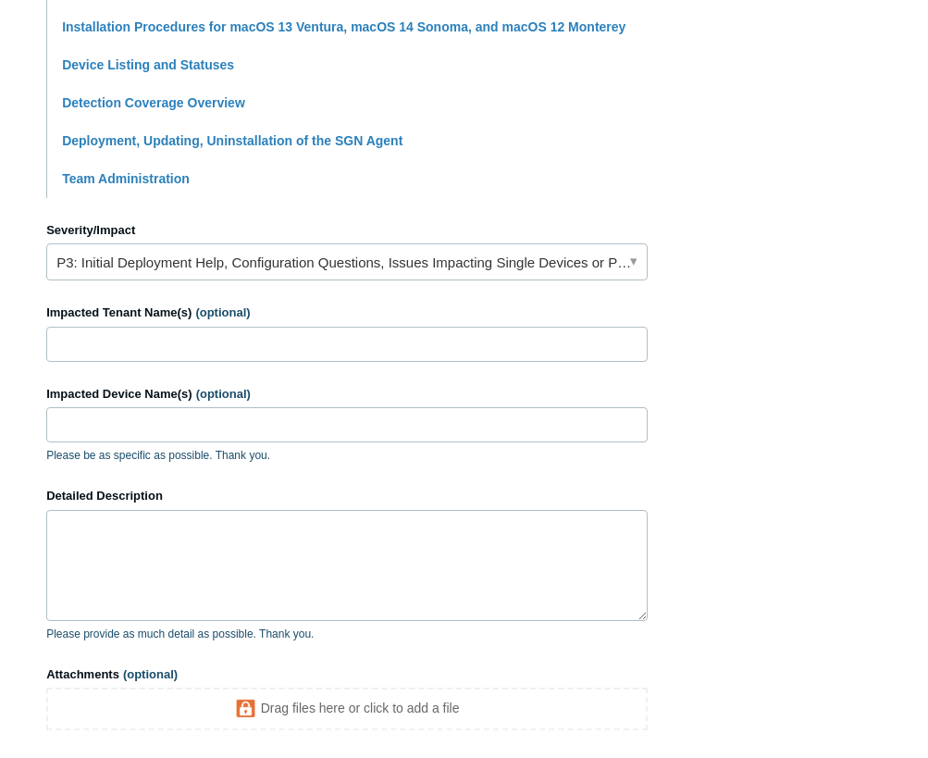
type input "Deployment Group not showing SIEM active (minus EDR+NGAV)"
click at [180, 253] on link "P3: Initial Deployment Help, Configuration Questions, Issues Impacting Single D…" at bounding box center [346, 261] width 601 height 37
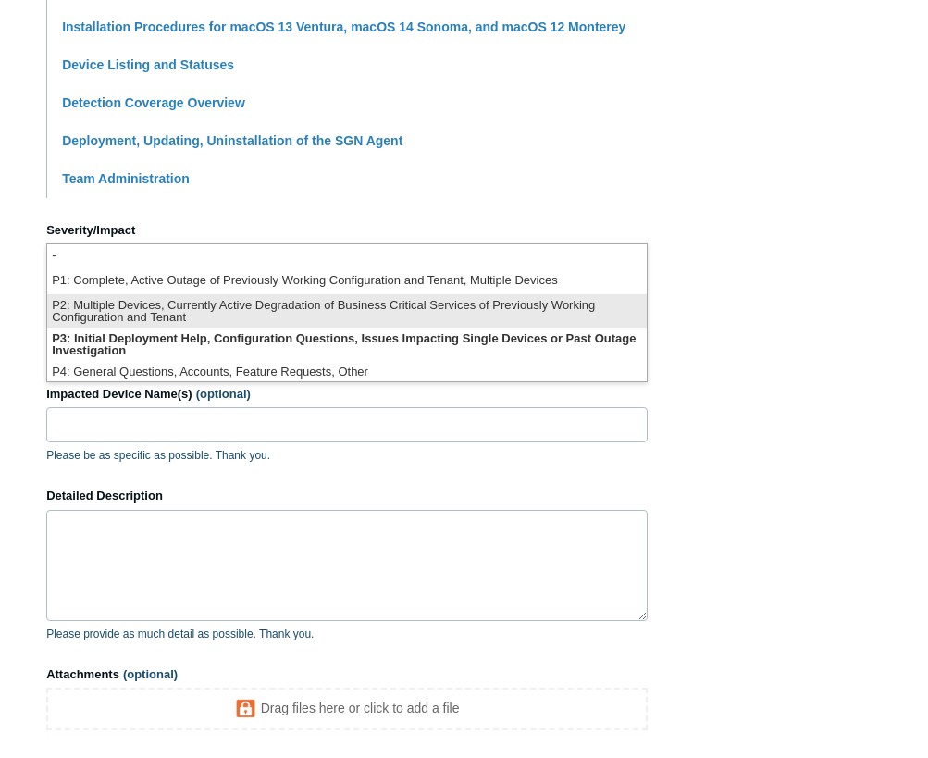
click at [167, 312] on li "P2: Multiple Devices, Currently Active Degradation of Business Critical Service…" at bounding box center [346, 310] width 599 height 33
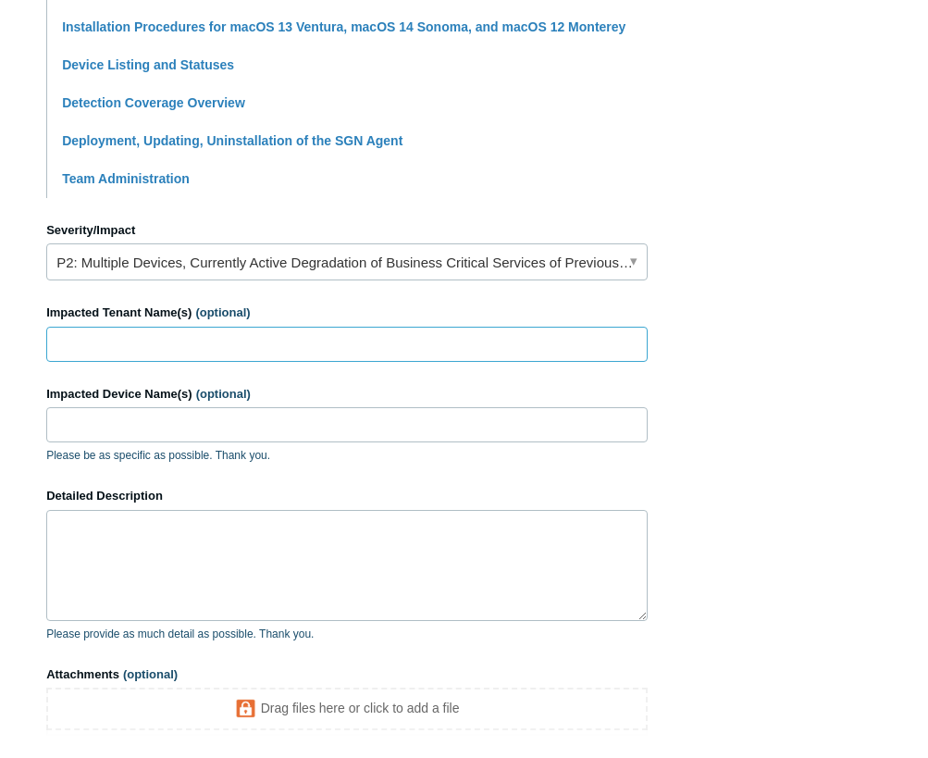
click at [167, 345] on input "Impacted Tenant Name(s) (optional)" at bounding box center [346, 344] width 601 height 35
type input "Thrive Cyber LLC-internal"
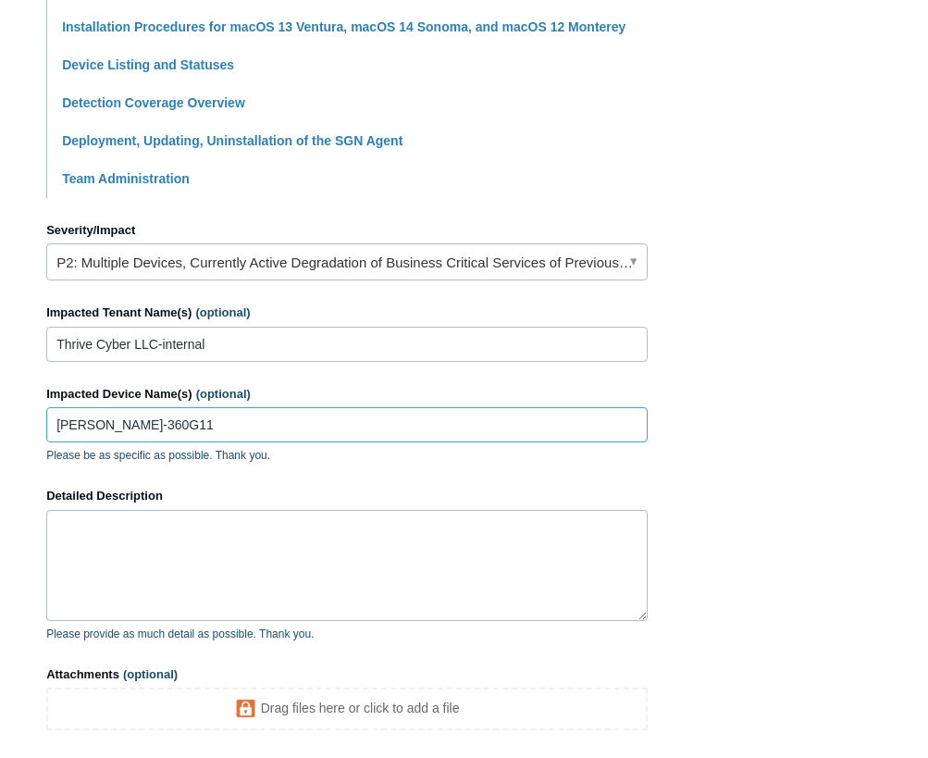
click at [181, 434] on input "Tim-360G11" at bounding box center [346, 424] width 601 height 35
click at [193, 427] on input "Tim-360G11" at bounding box center [346, 424] width 601 height 35
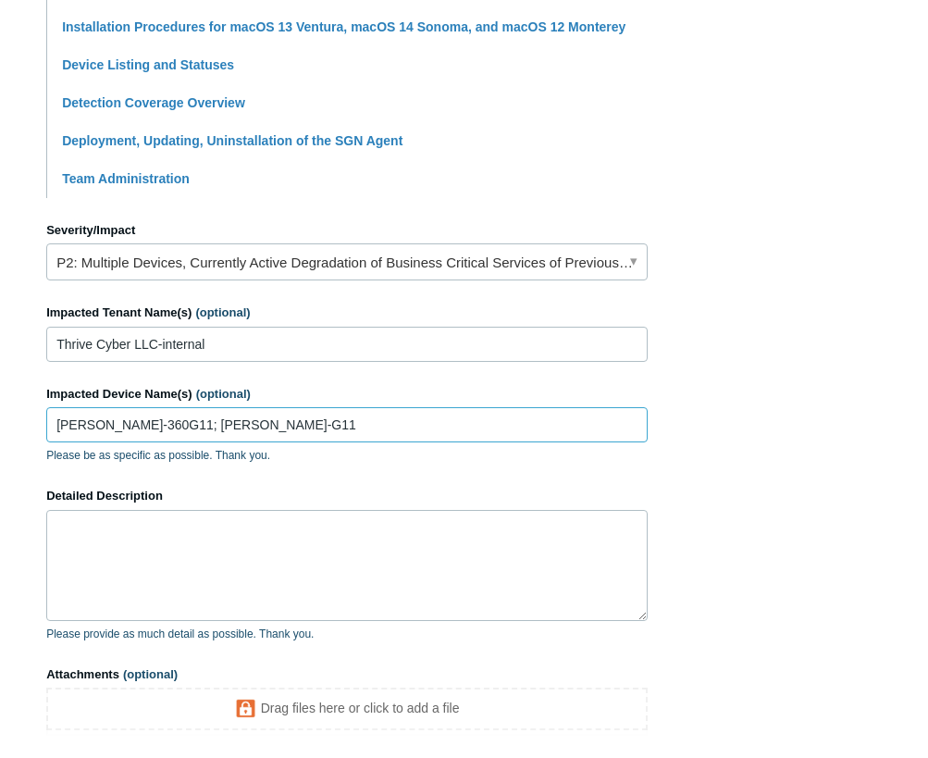
type input "Tim-360G11; Tim-ZB-G11"
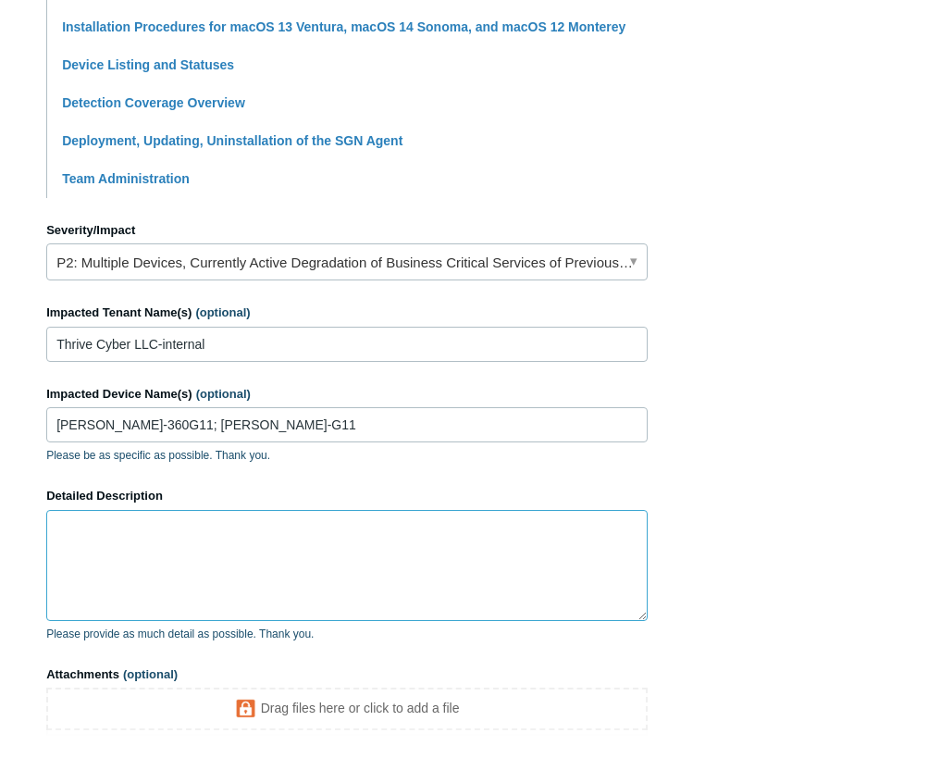
click at [119, 543] on textarea "Detailed Description" at bounding box center [346, 565] width 601 height 111
type textarea "I"
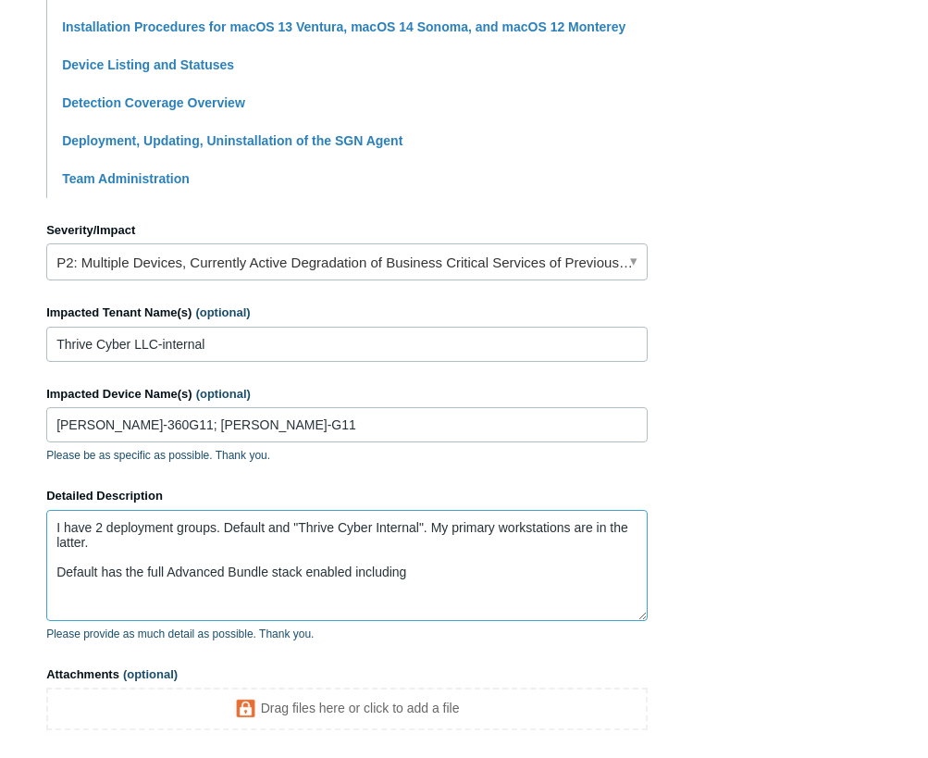
click at [439, 569] on textarea "I have 2 deployment groups. Default and "Thrive Cyber Internal". My primary wor…" at bounding box center [346, 565] width 601 height 111
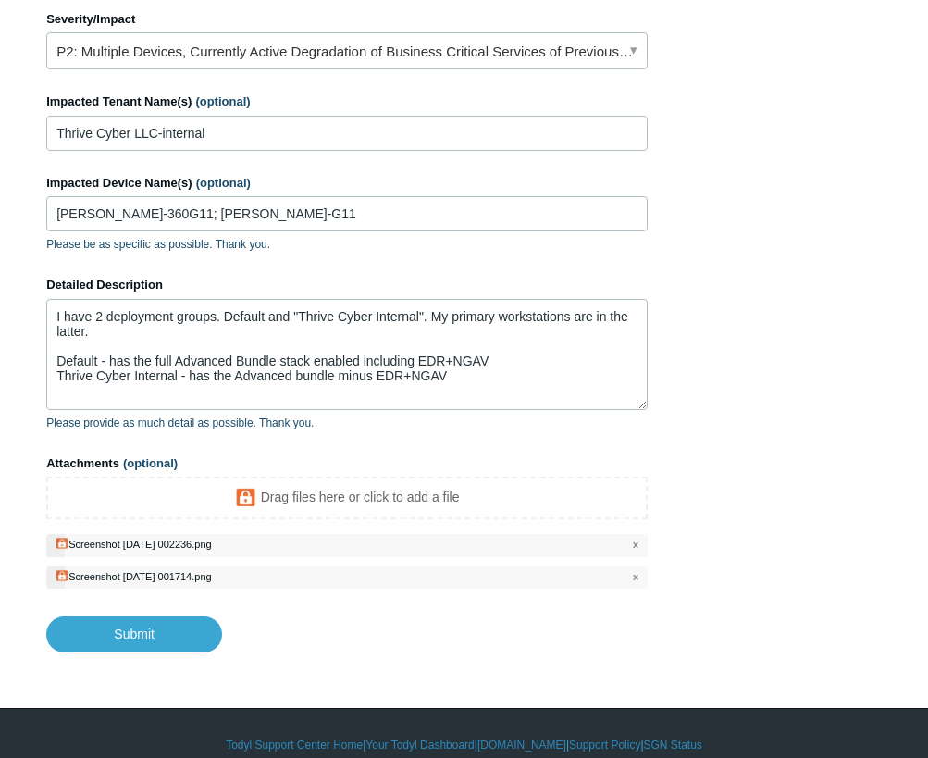
scroll to position [882, 0]
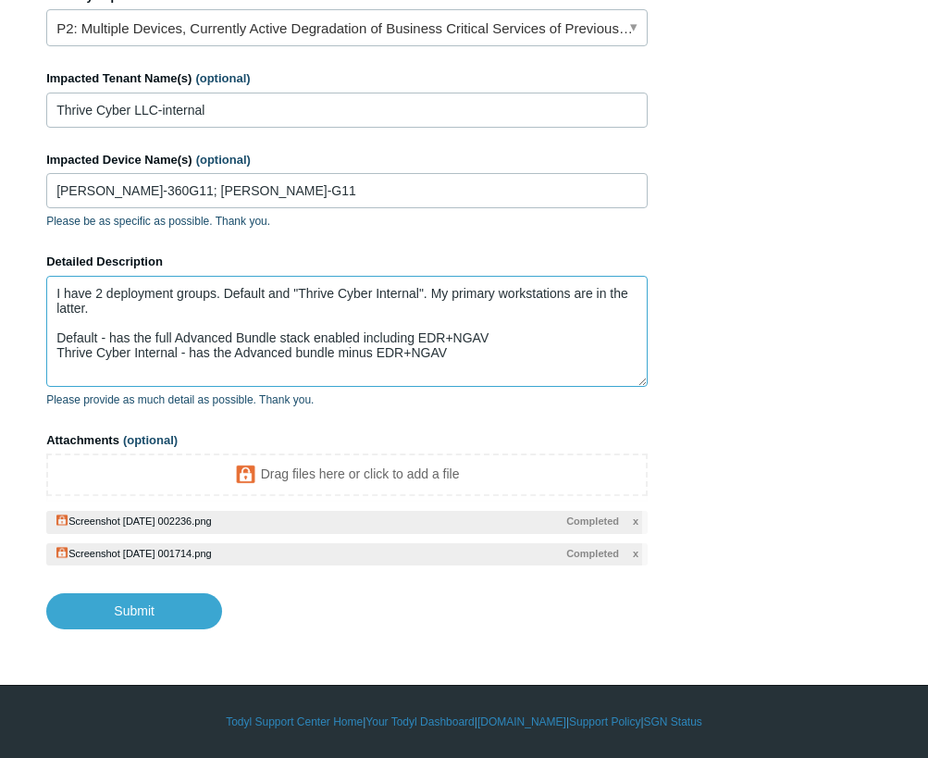
click at [221, 299] on textarea "I have 2 deployment groups. Default and "Thrive Cyber Internal". My primary wor…" at bounding box center [346, 331] width 601 height 111
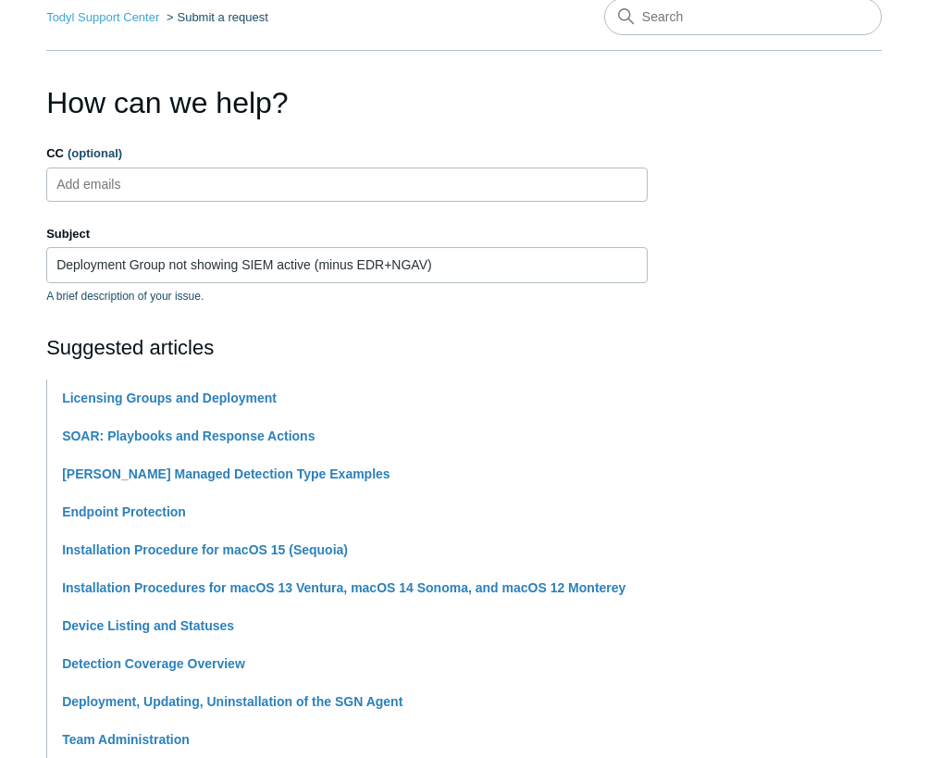
scroll to position [49, 0]
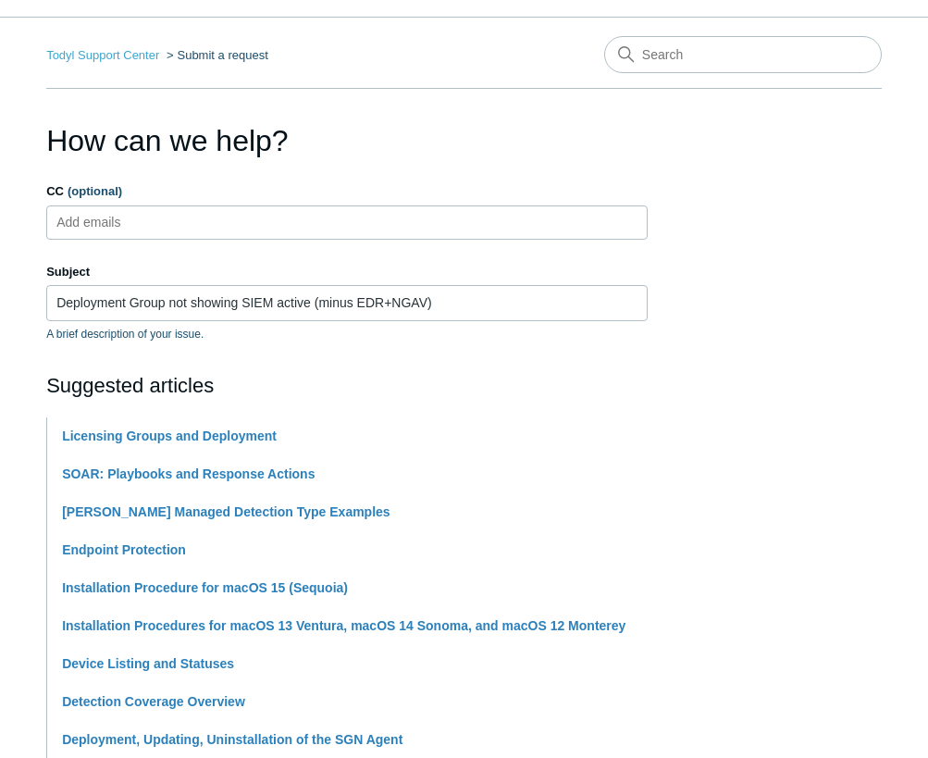
type textarea "I have 2 deployment groups: Default - has the full Advanced Bundle stack enable…"
click at [56, 313] on input "Deployment Group not showing SIEM active (minus EDR+NGAV)" at bounding box center [346, 302] width 601 height 35
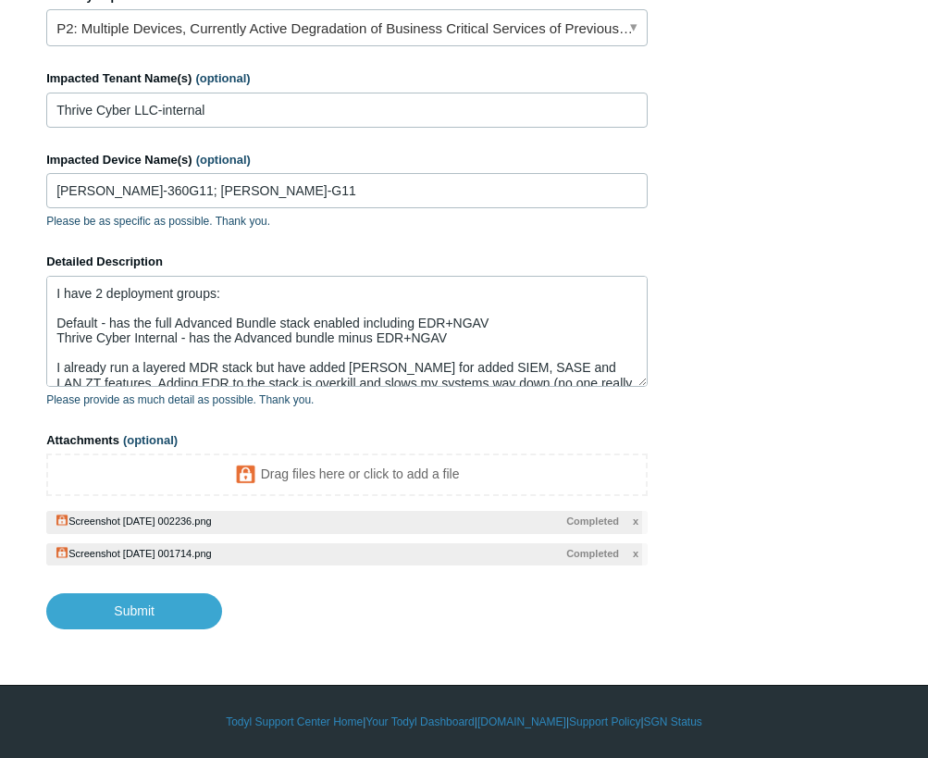
scroll to position [58, 0]
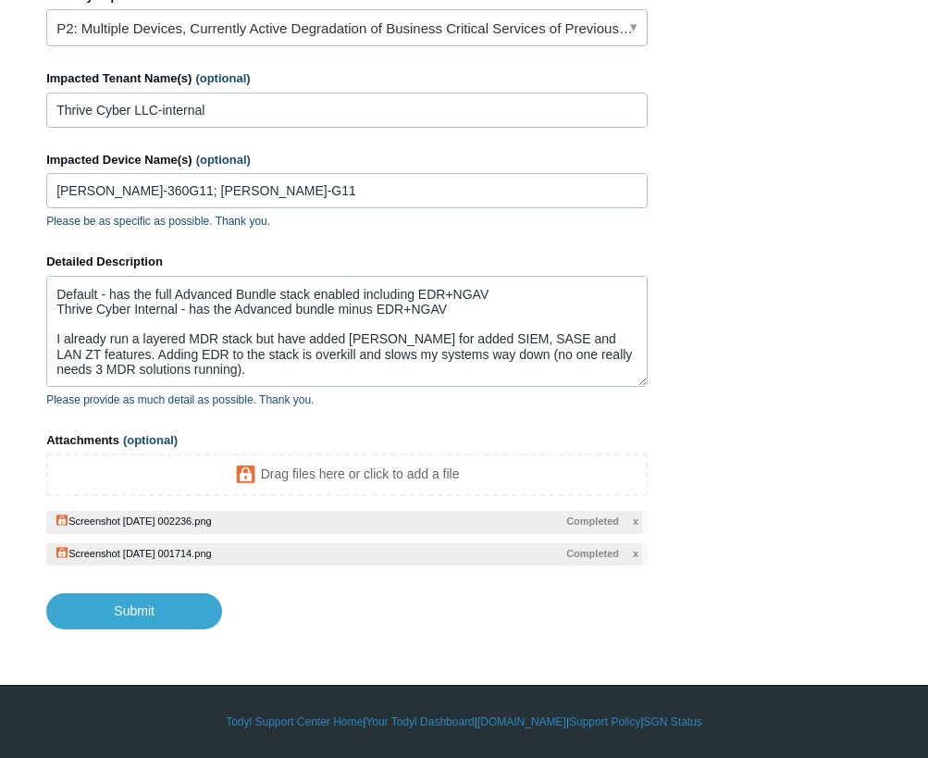
type input "Internal Deployment Group not showing SIEM active (minus EDR+NGAV)"
click at [275, 377] on textarea "I have 2 deployment groups: Default - has the full Advanced Bundle stack enable…" at bounding box center [346, 331] width 601 height 111
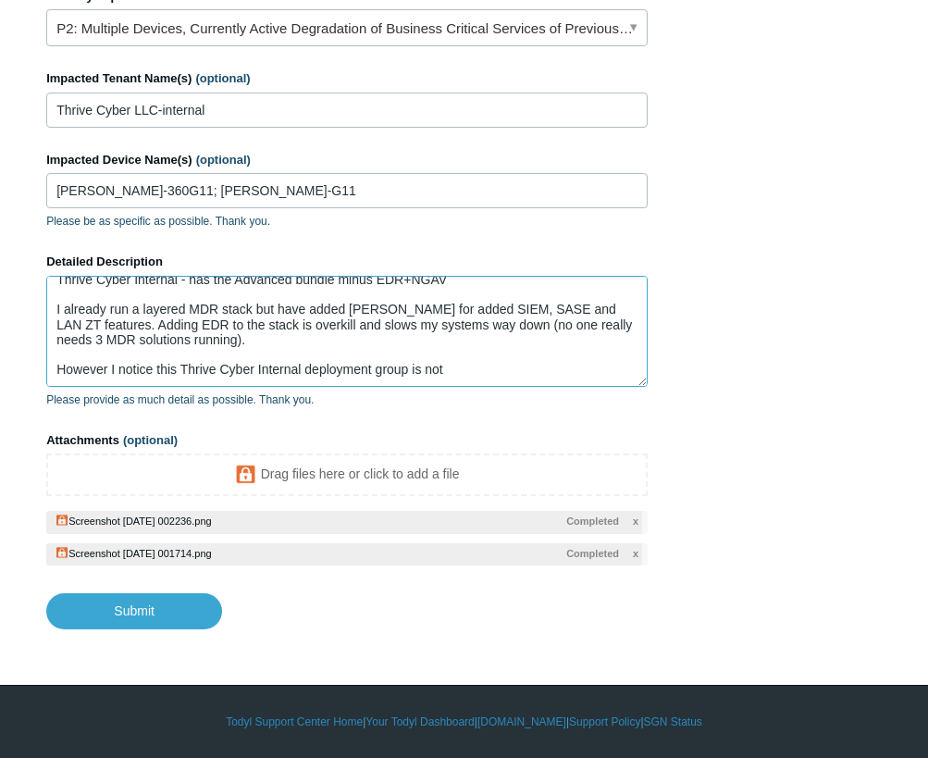
click at [474, 368] on textarea "I have 2 deployment groups: Default - has the full Advanced Bundle stack enable…" at bounding box center [346, 331] width 601 height 111
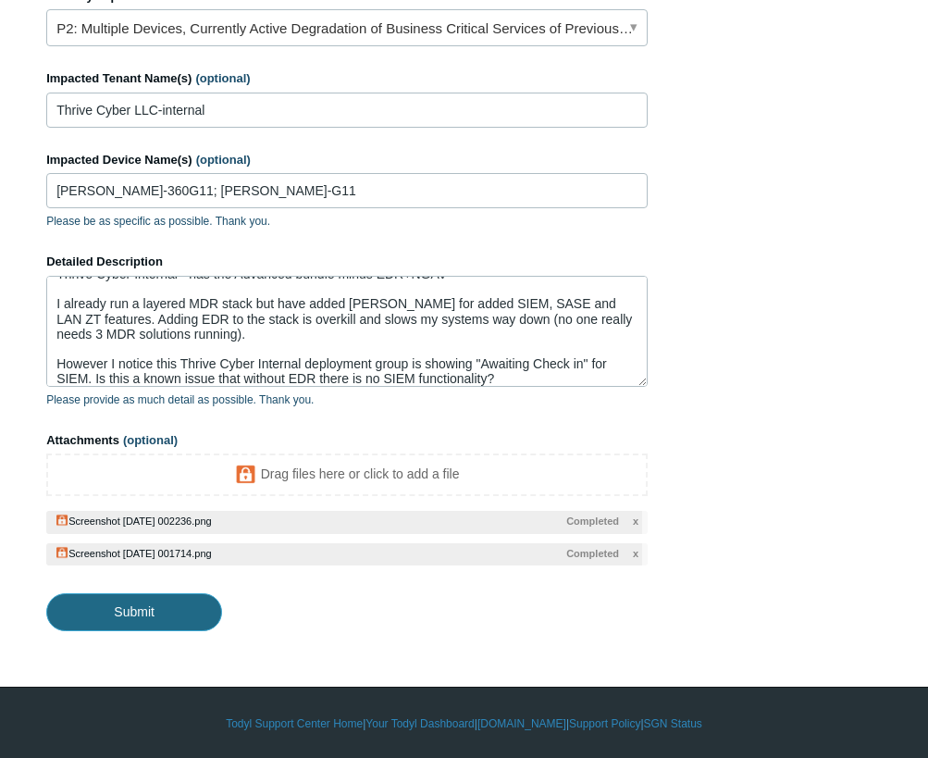
click at [178, 604] on input "Submit" at bounding box center [134, 611] width 176 height 37
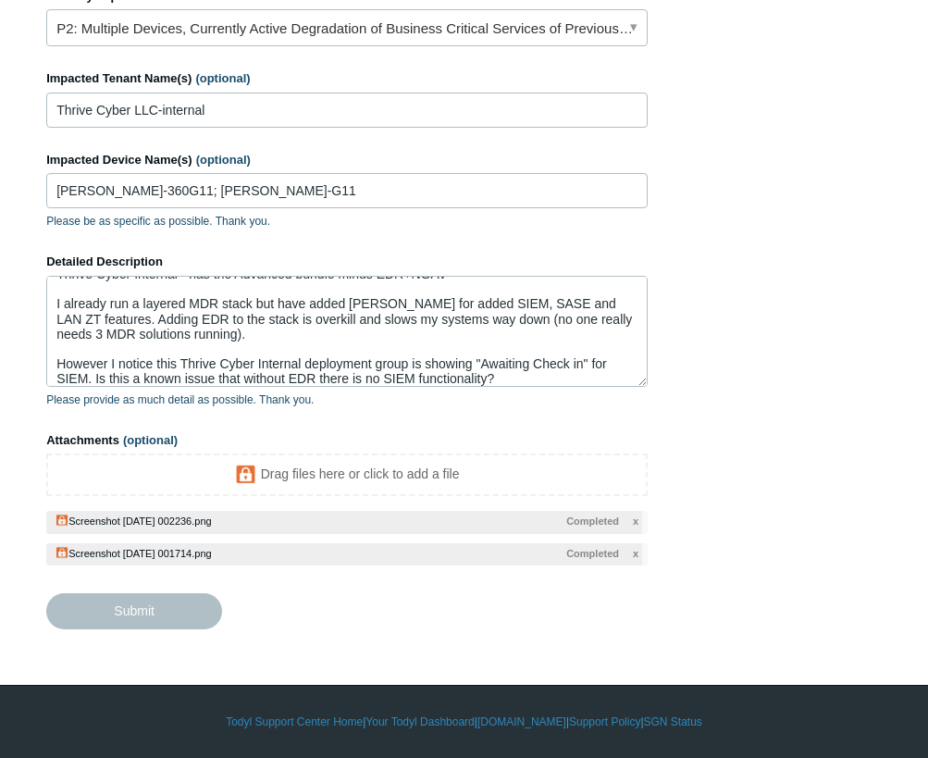
type textarea "I have 2 deployment groups: Default - has the full Advanced Bundle stack enable…"
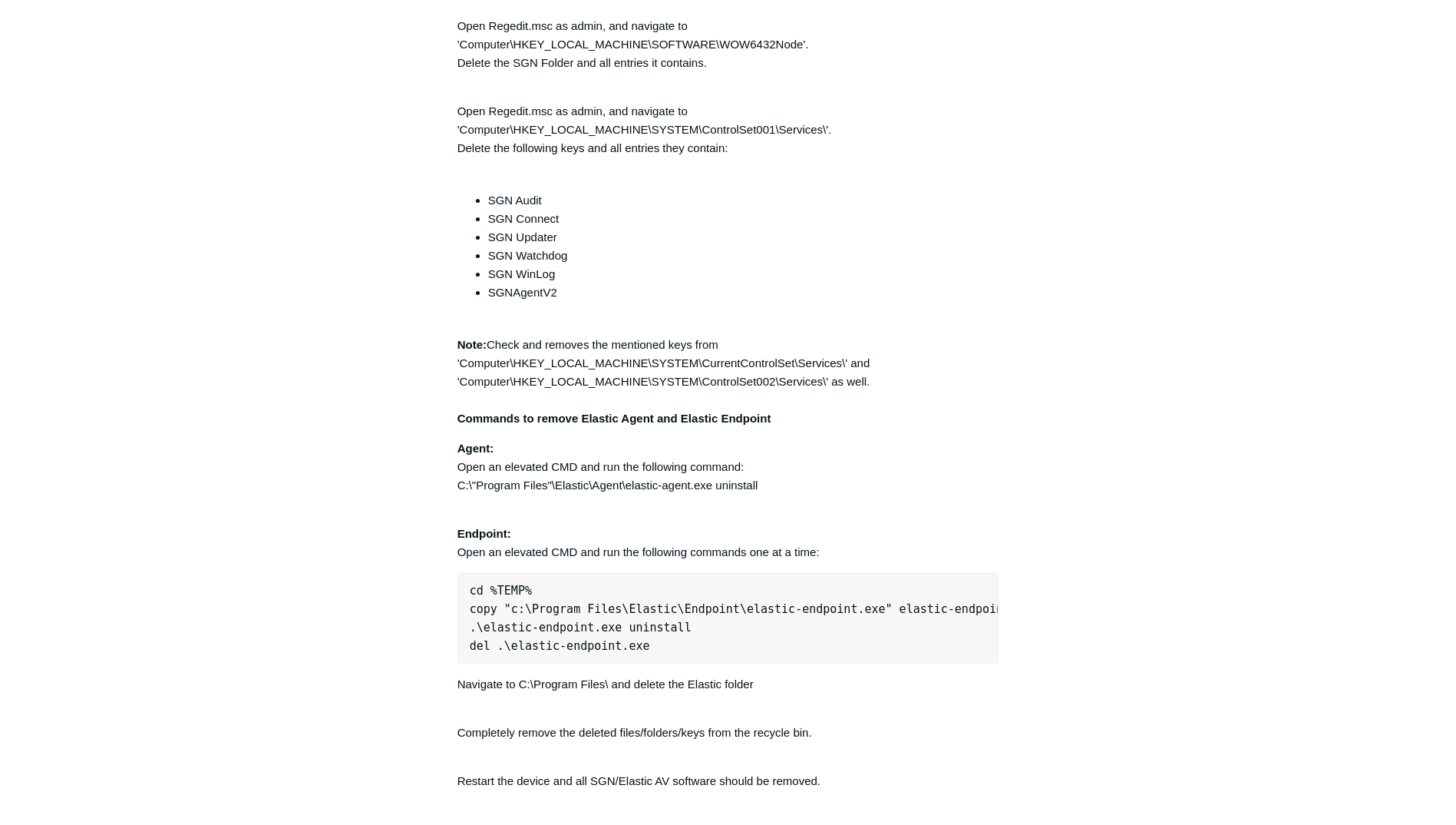
scroll to position [3759, 0]
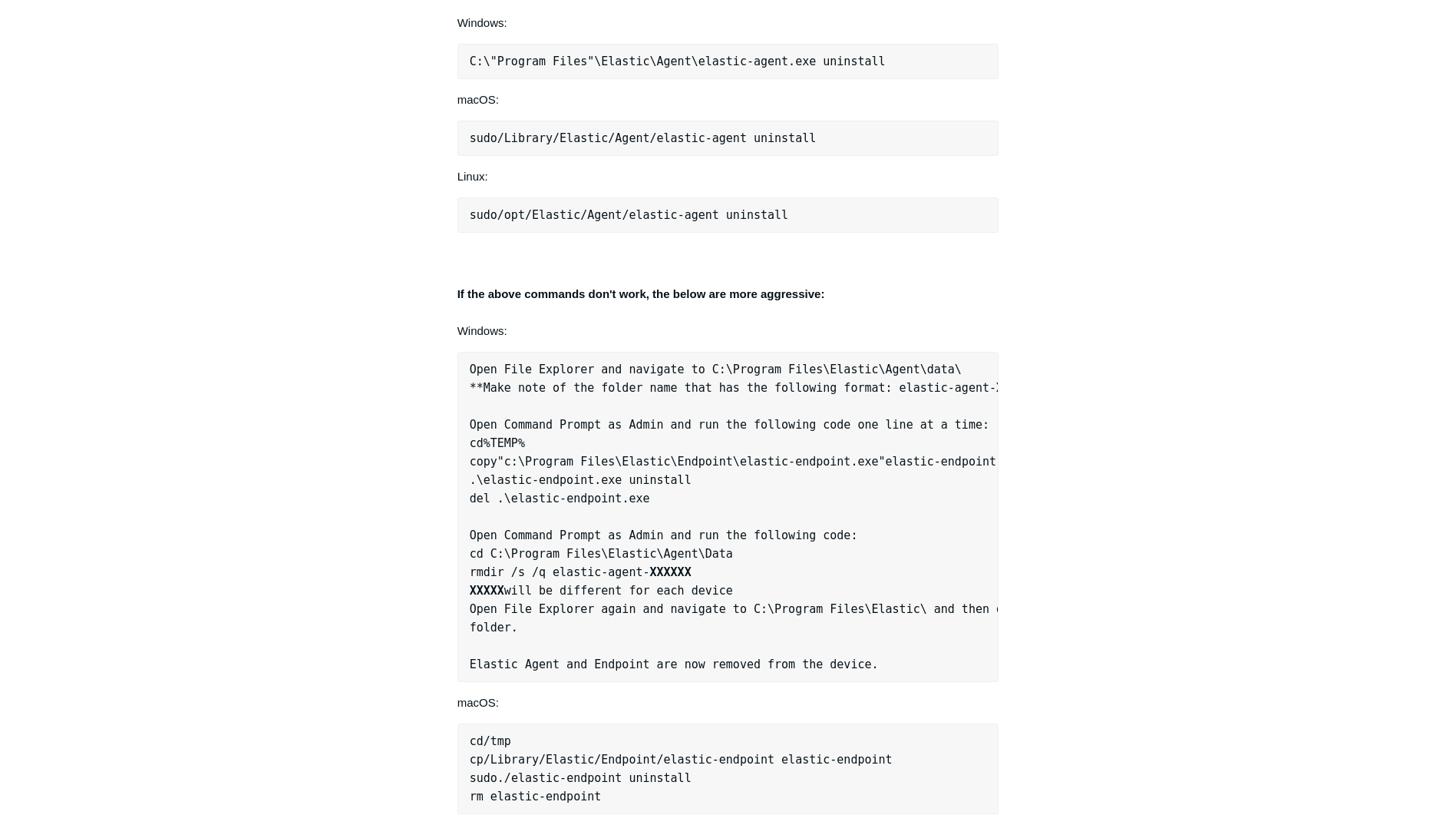
scroll to position [1535, 0]
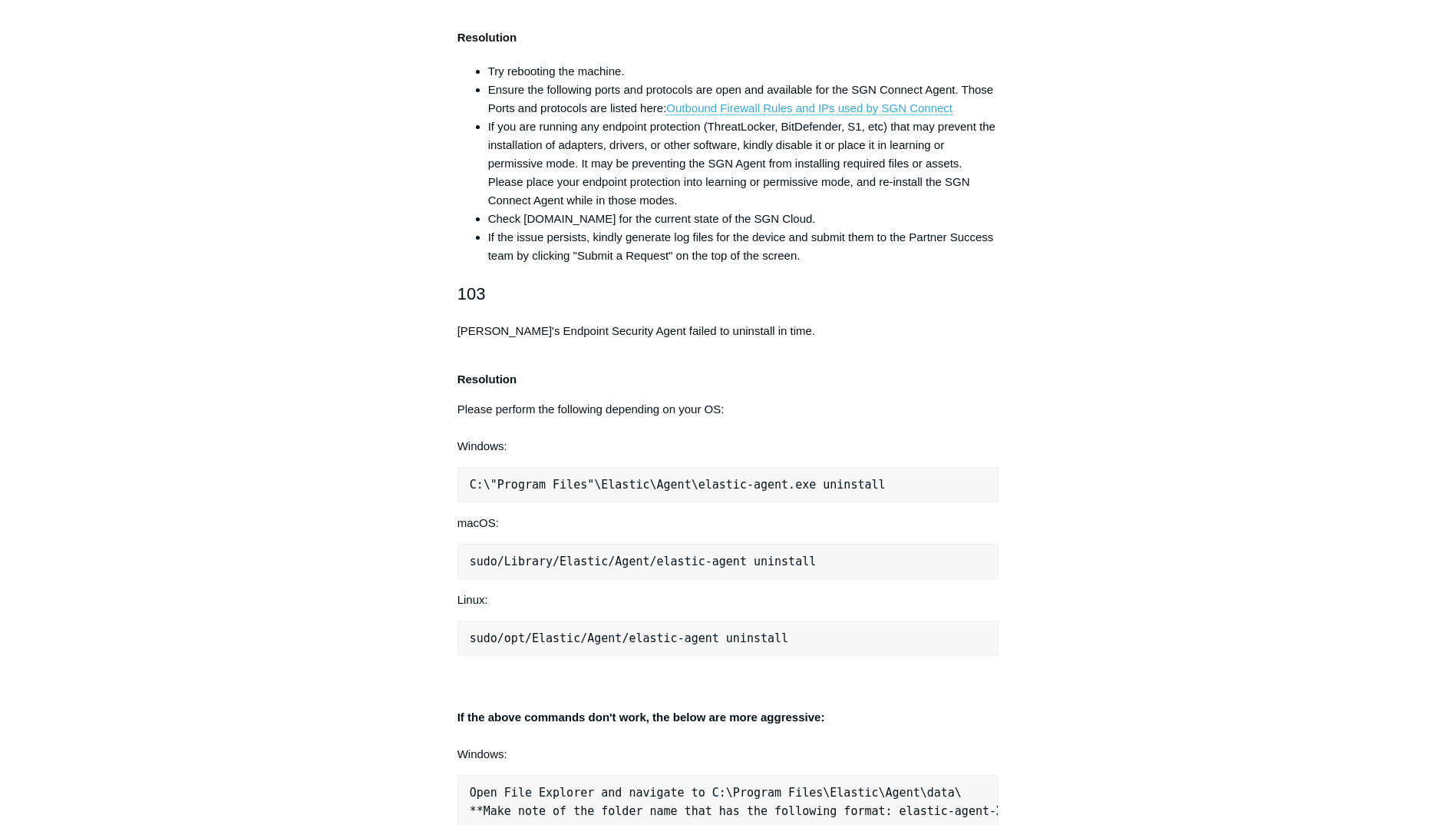
scroll to position [1075, 0]
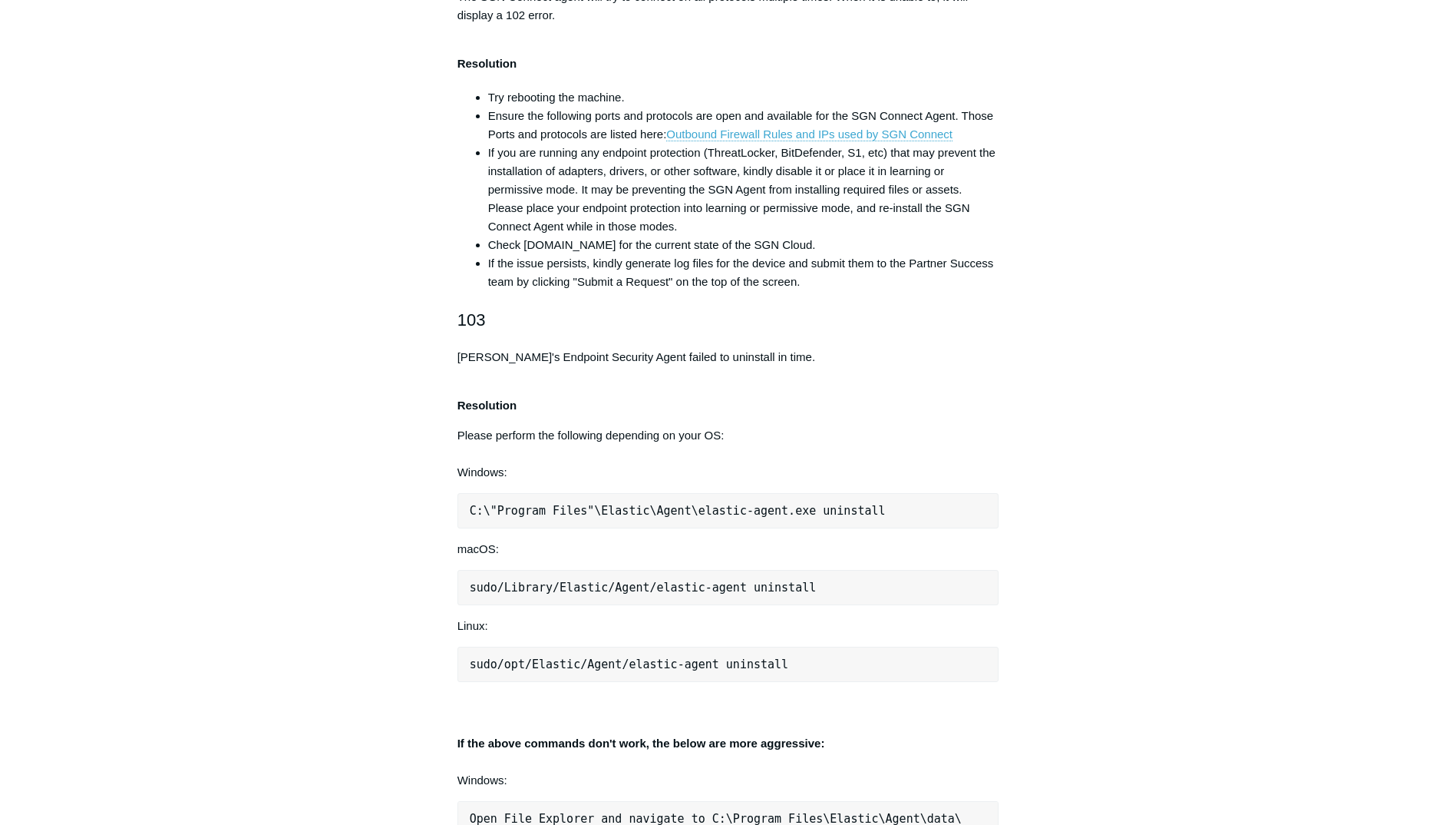
click at [723, 139] on link "Outbound Firewall Rules and IPs used by SGN Connect" at bounding box center [809, 134] width 286 height 14
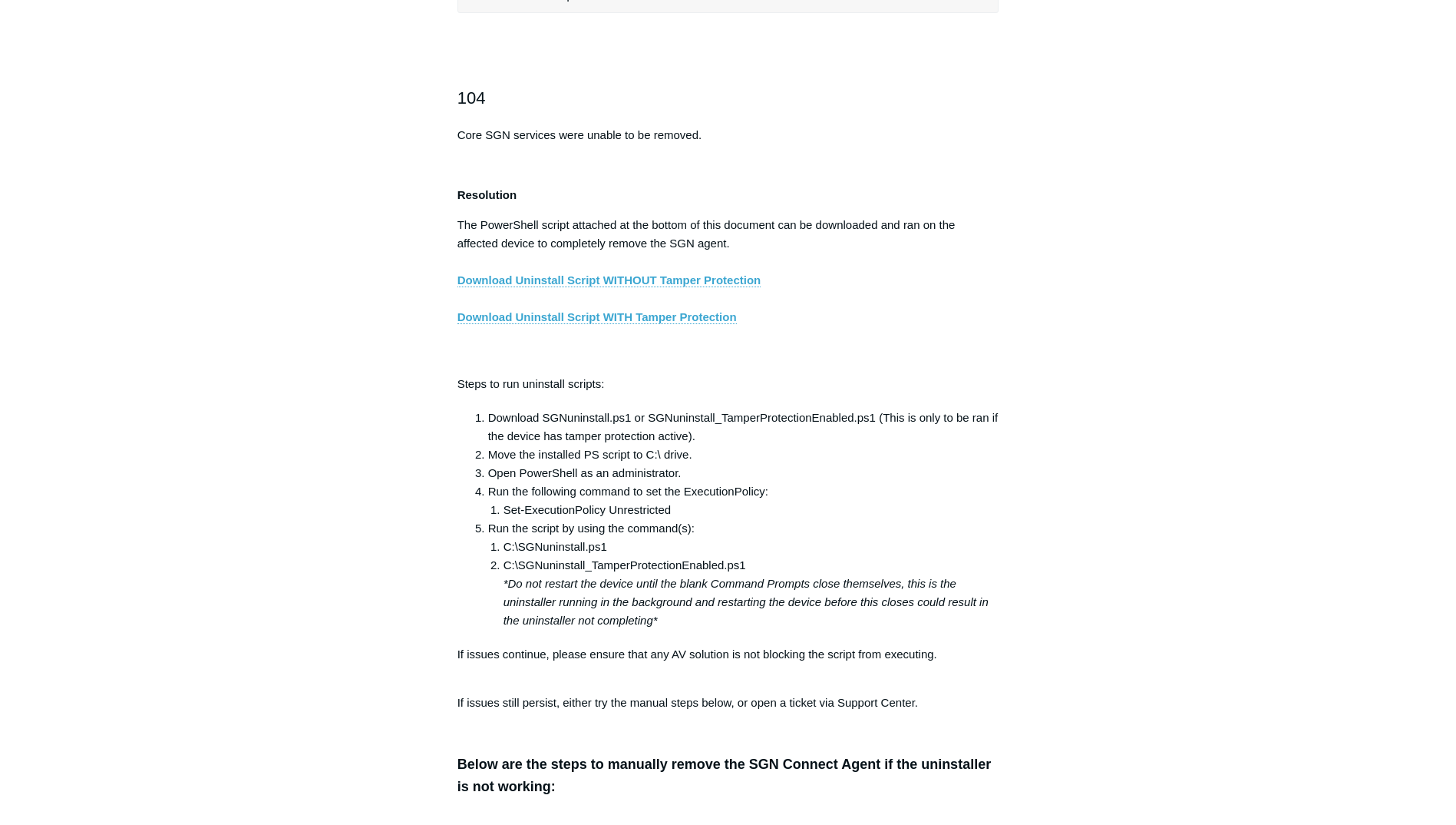
scroll to position [2534, 0]
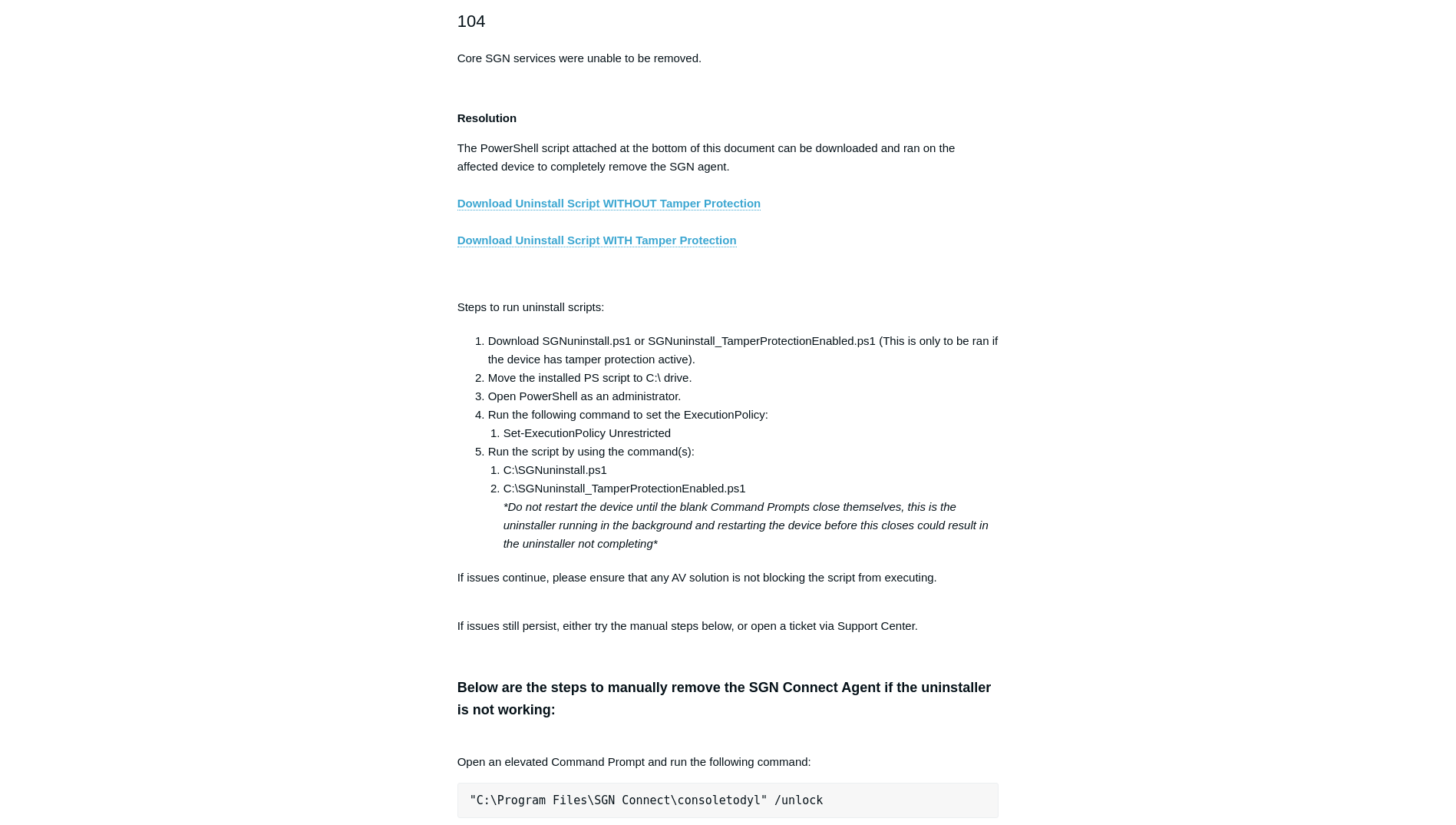
click at [512, 210] on link "Download Uninstall Script WITHOUT Tamper Protection" at bounding box center [609, 203] width 304 height 14
click at [638, 247] on link "Download Uninstall Script WITH Tamper Protection" at bounding box center [597, 240] width 280 height 14
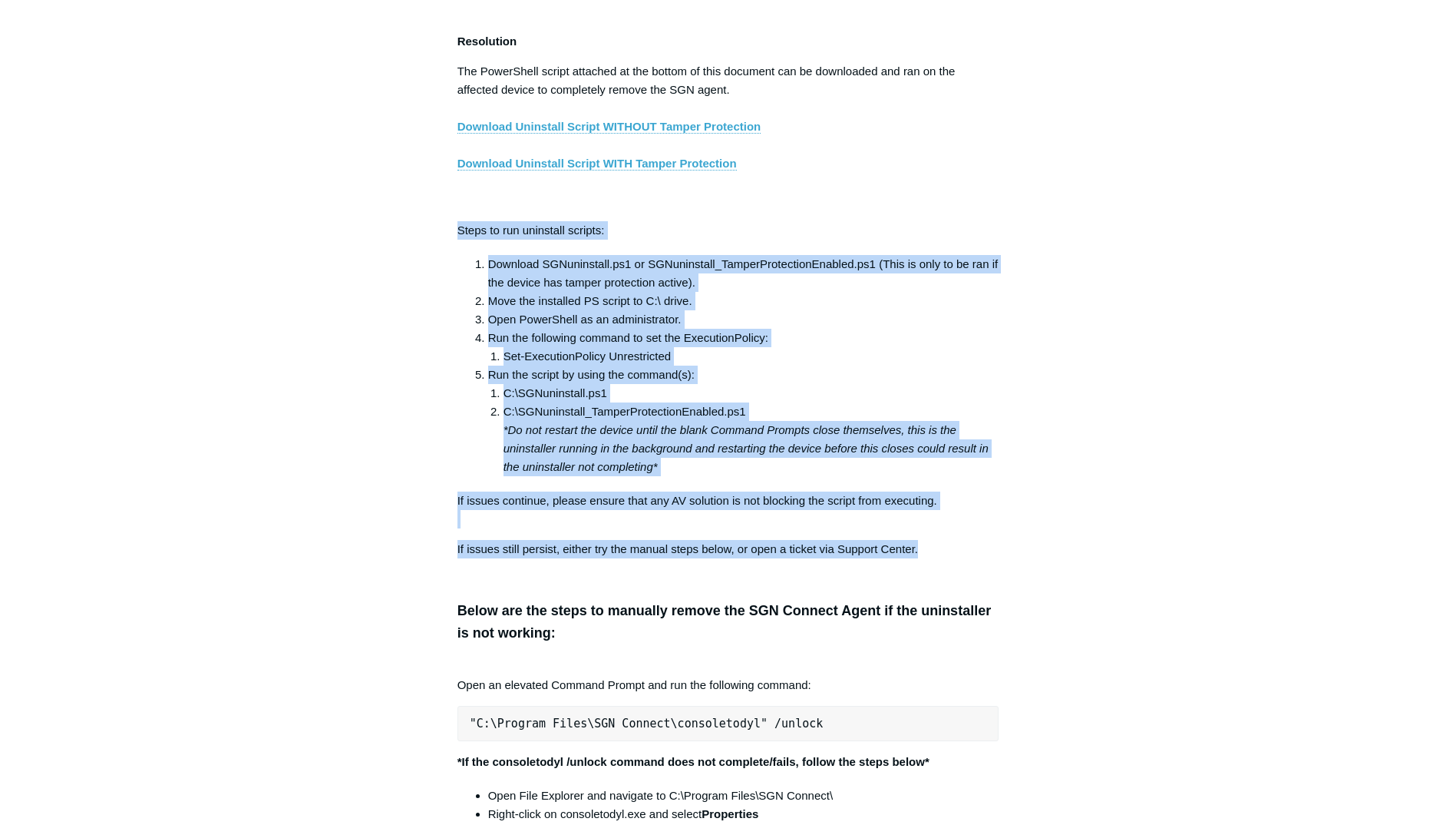
drag, startPoint x: 457, startPoint y: 244, endPoint x: 963, endPoint y: 559, distance: 596.0
click at [963, 559] on div "The following list describes the error codes possible if the SGN Agent experien…" at bounding box center [728, 571] width 542 height 5870
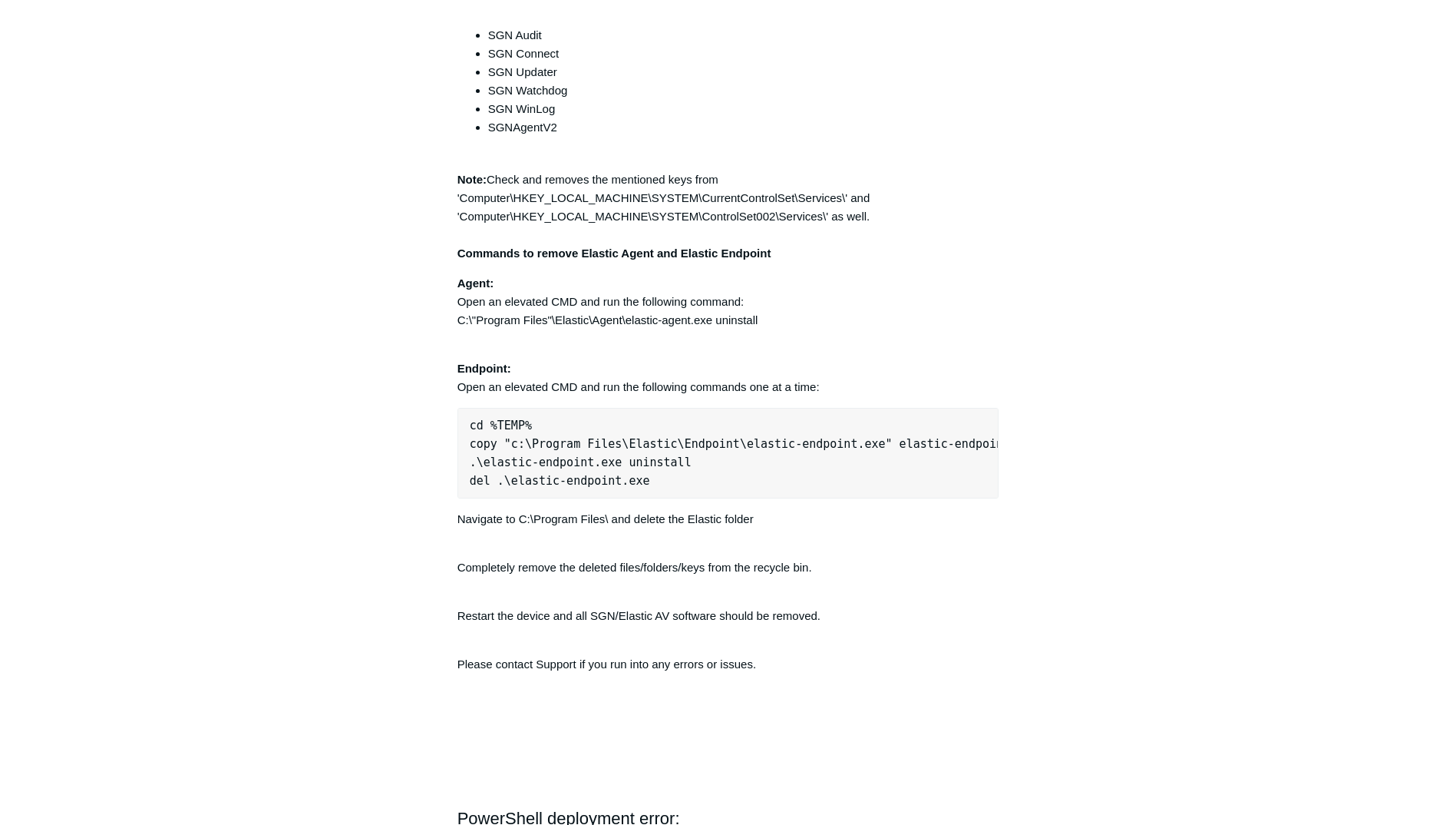
scroll to position [3992, 0]
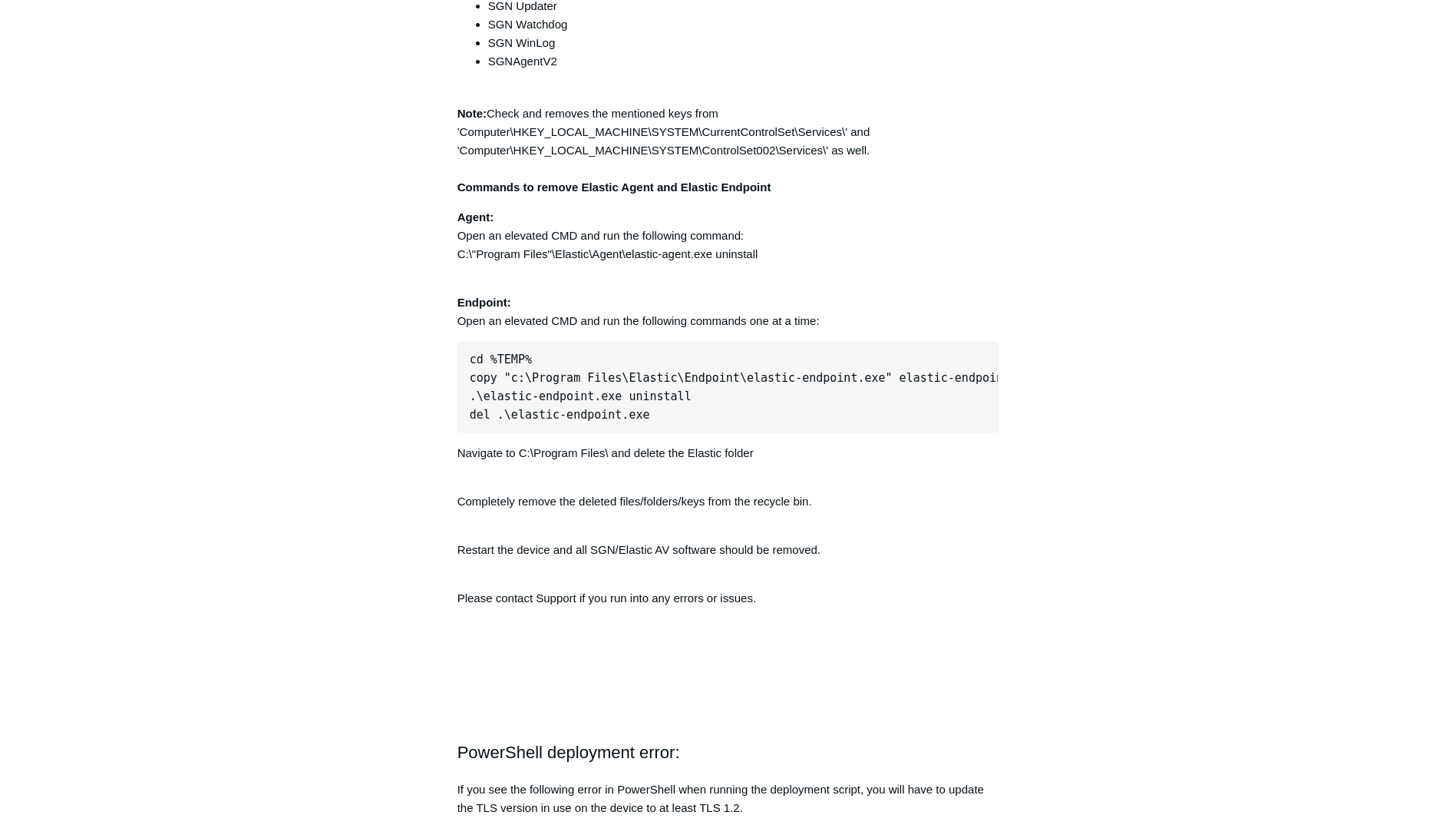
click at [957, 558] on p "Restart the device and all SGN/Elastic AV software should be removed." at bounding box center [728, 549] width 542 height 56
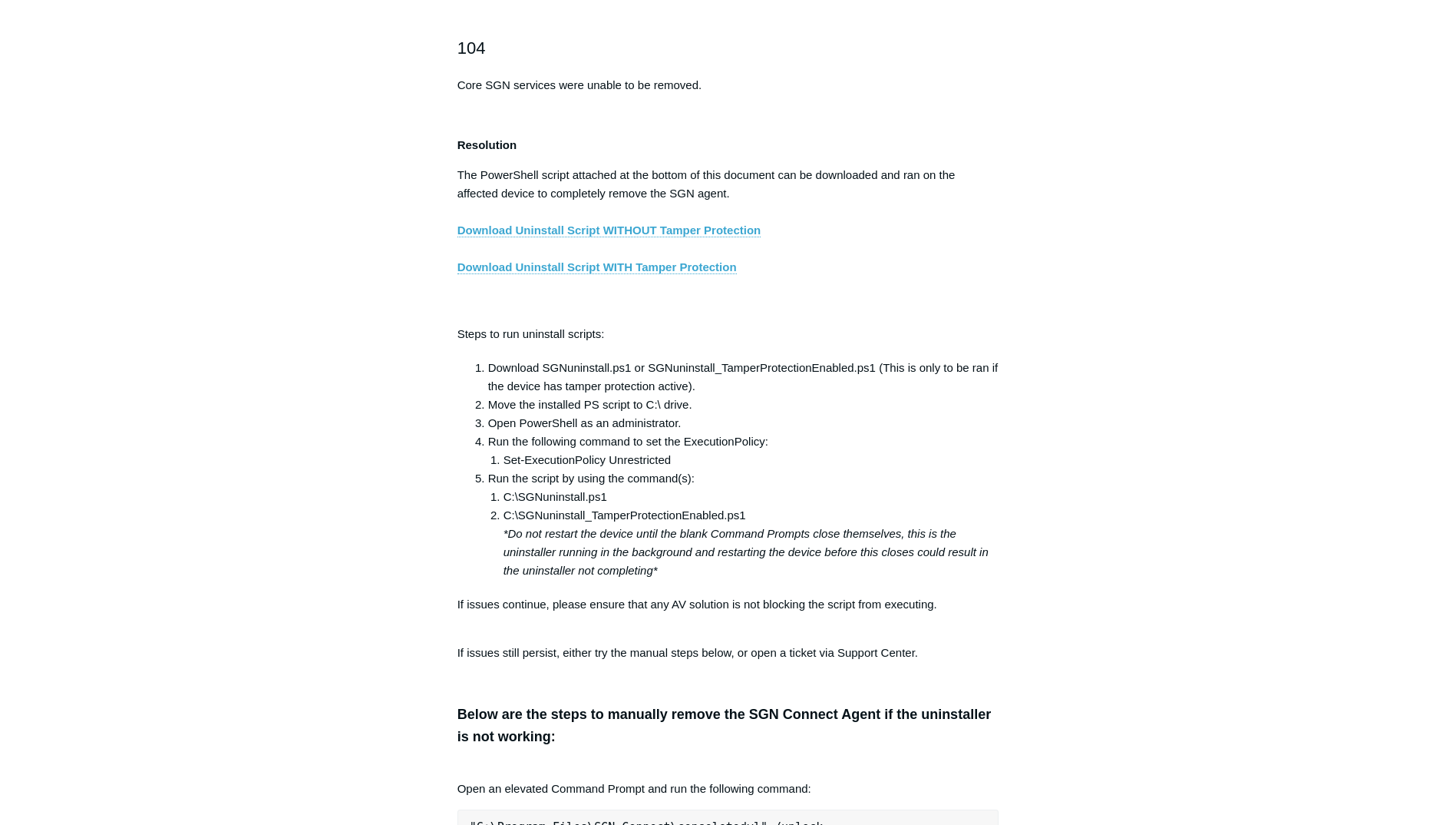
scroll to position [2534, 0]
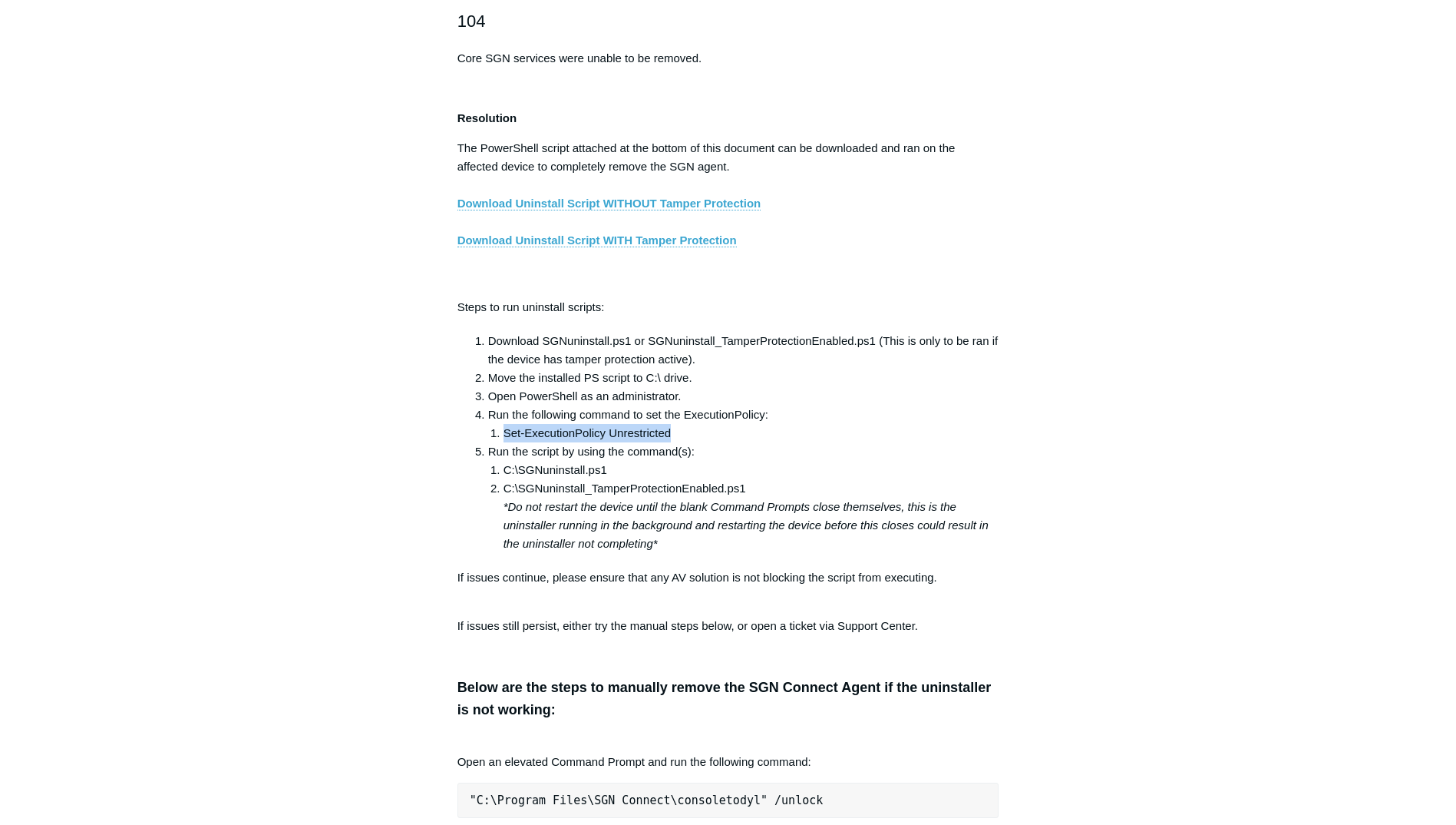
drag, startPoint x: 506, startPoint y: 447, endPoint x: 694, endPoint y: 446, distance: 188.0
click at [694, 442] on li "Set-ExecutionPolicy Unrestricted" at bounding box center [752, 433] width 496 height 18
copy li "Set-ExecutionPolicy Unrestricted"
drag, startPoint x: 502, startPoint y: 481, endPoint x: 608, endPoint y: 481, distance: 106.0
click at [608, 479] on li "C:\SGNuninstall.ps1" at bounding box center [752, 470] width 496 height 18
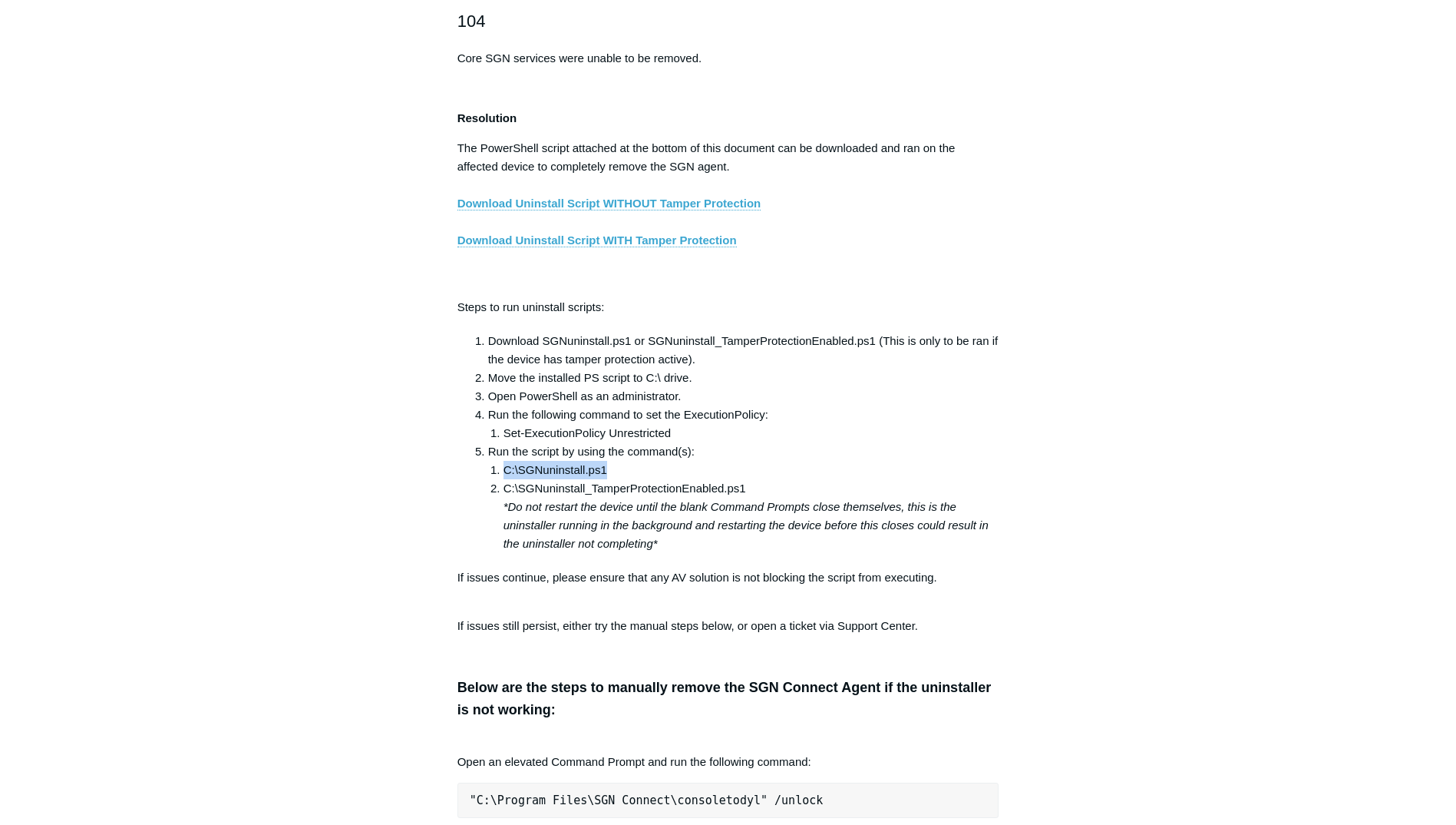
copy li "C:\SGNuninstall.ps1"
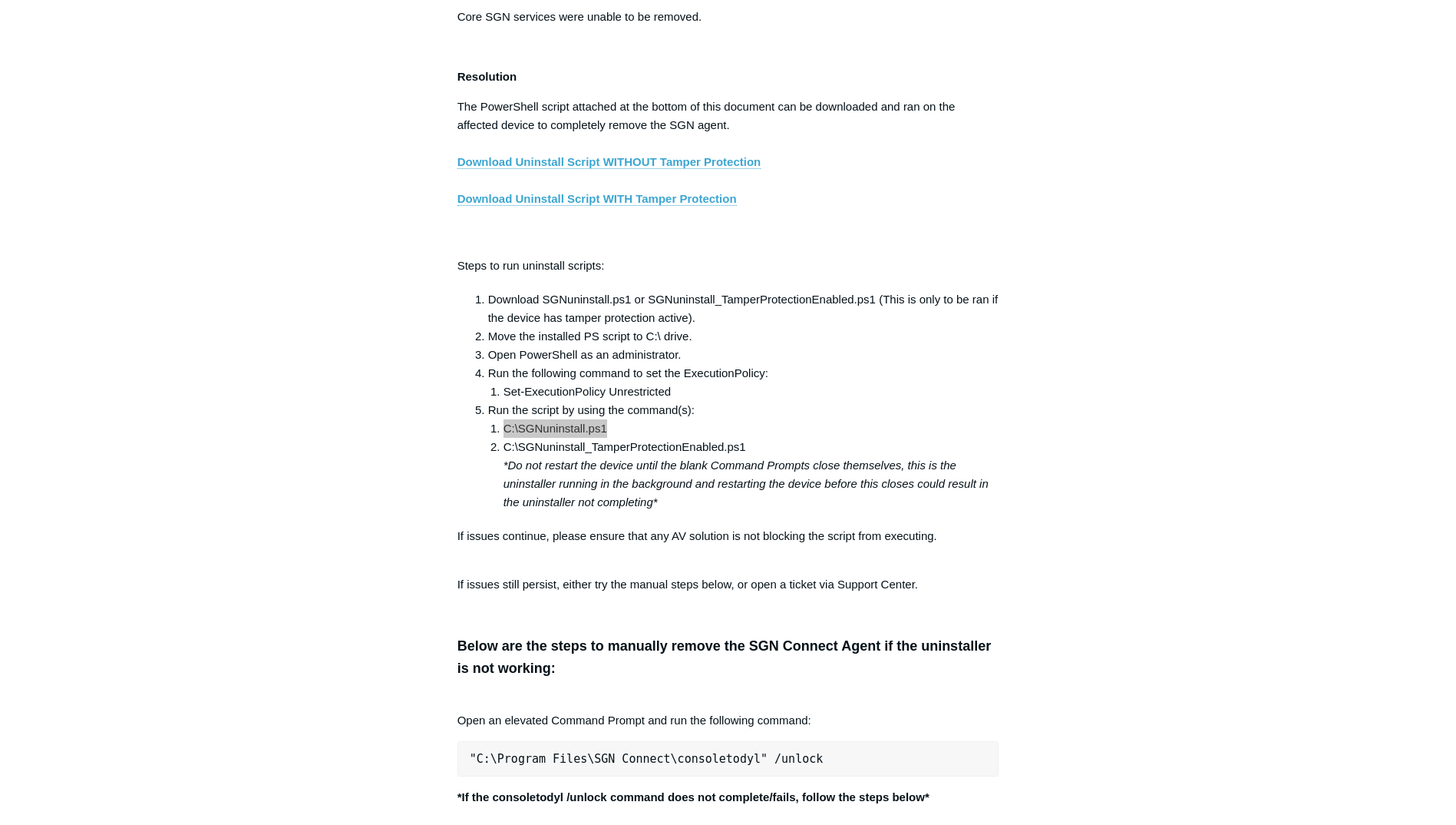
scroll to position [2610, 0]
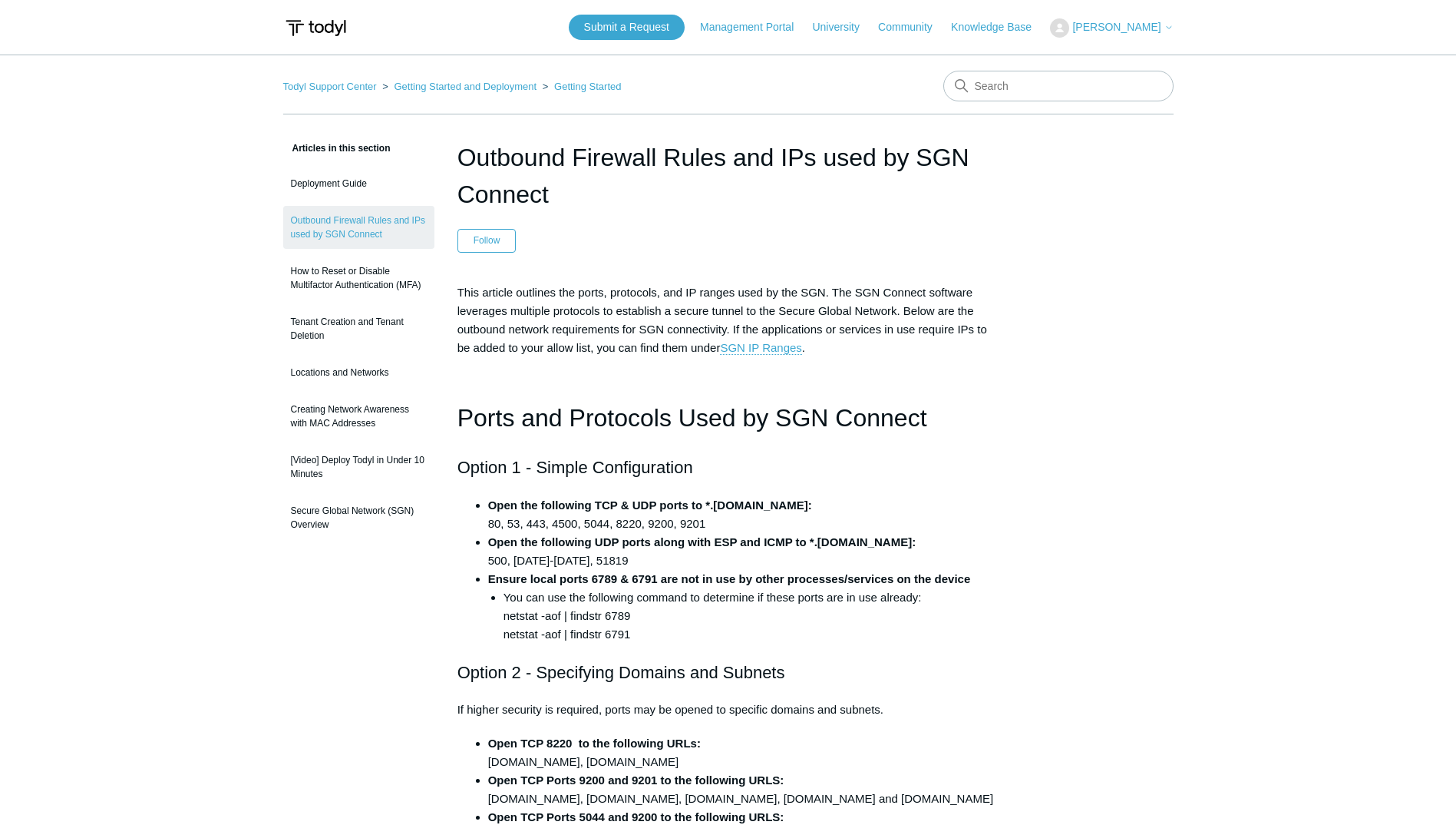
click at [768, 344] on link "SGN IP Ranges" at bounding box center [761, 348] width 81 height 14
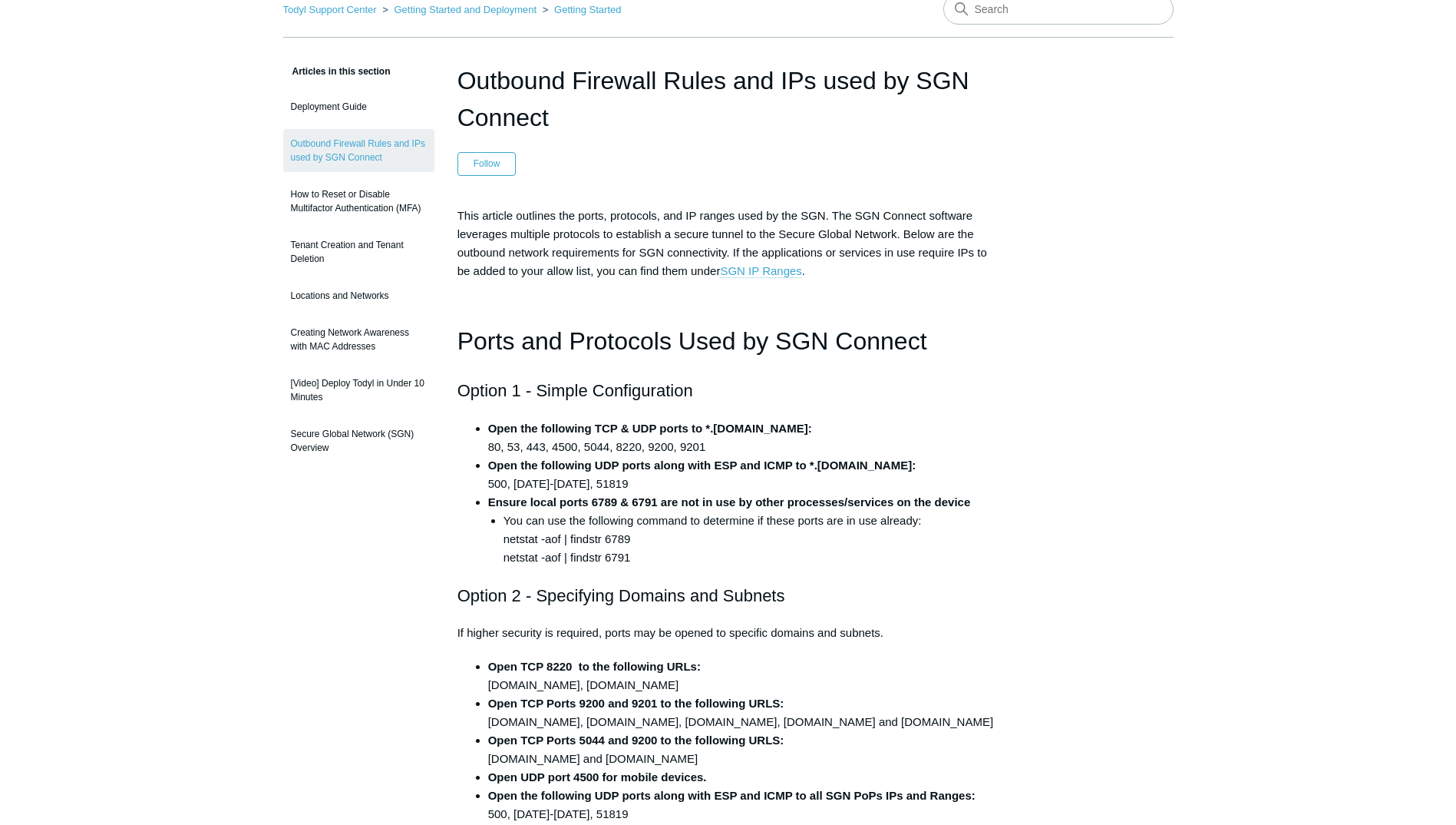
click at [757, 272] on link "SGN IP Ranges" at bounding box center [761, 271] width 81 height 14
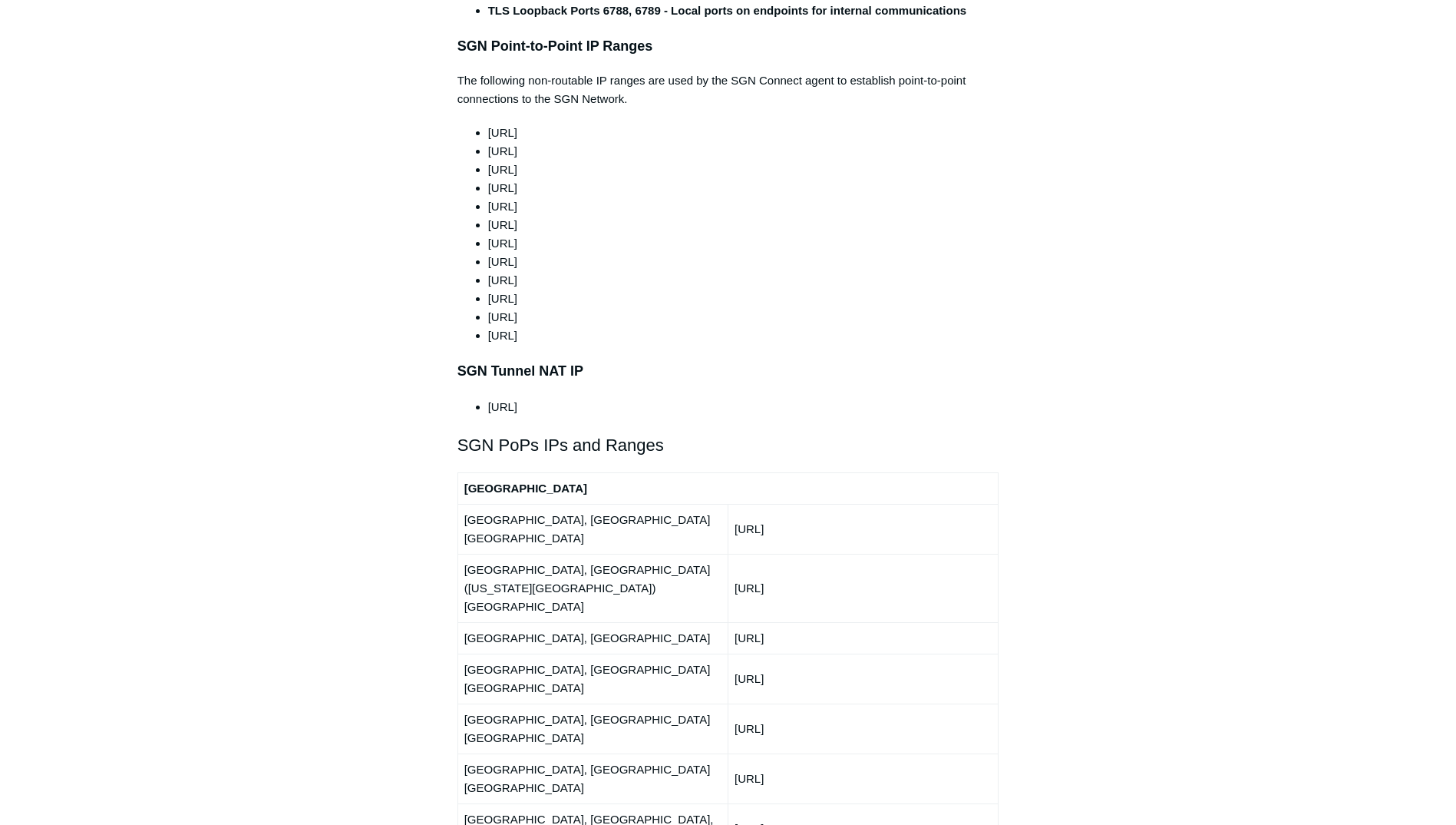
scroll to position [1449, 0]
